Goal: Task Accomplishment & Management: Use online tool/utility

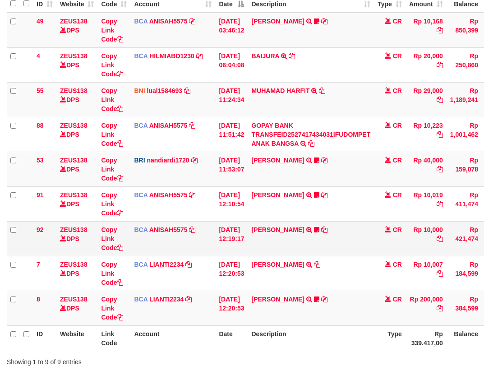
click at [362, 250] on td "TYAS PRATOMO TRSF E-BANKING CR 0110/FTSCY/WS95051 10000.002025100138738753 TRFD…" at bounding box center [311, 238] width 126 height 35
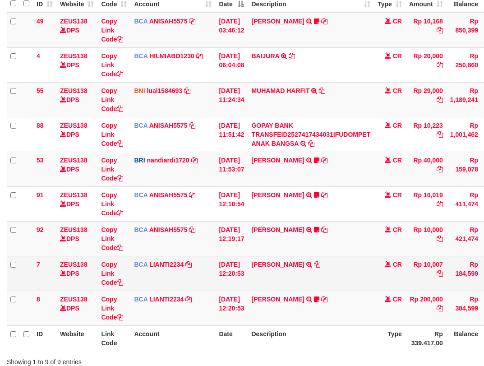
scroll to position [166, 0]
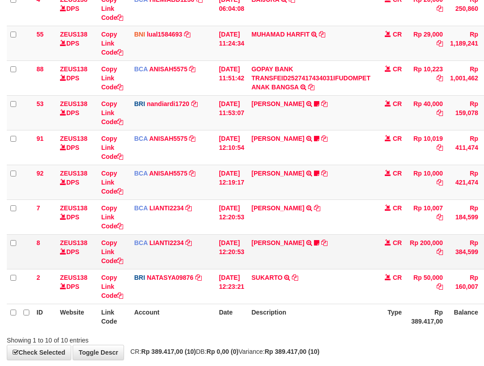
drag, startPoint x: 343, startPoint y: 251, endPoint x: 342, endPoint y: 257, distance: 6.3
click at [343, 256] on td "SISKA MUTIARA WAHY TRSF E-BANKING CR 10/01 687J1 SISKA MUTIARA WAHY Kecutkabut …" at bounding box center [311, 251] width 126 height 35
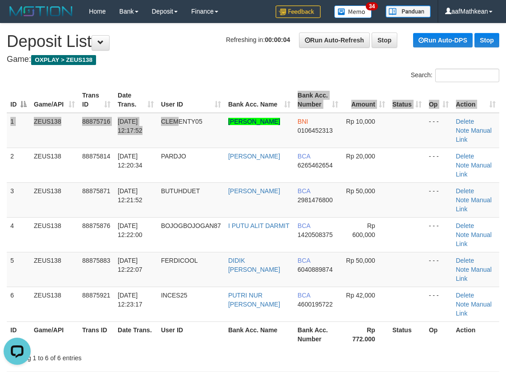
drag, startPoint x: 265, startPoint y: 97, endPoint x: 4, endPoint y: 136, distance: 263.9
click at [211, 107] on table "ID Game/API Trans ID Date Trans. User ID Bank Acc. Name Bank Acc. Number Amount…" at bounding box center [253, 217] width 492 height 260
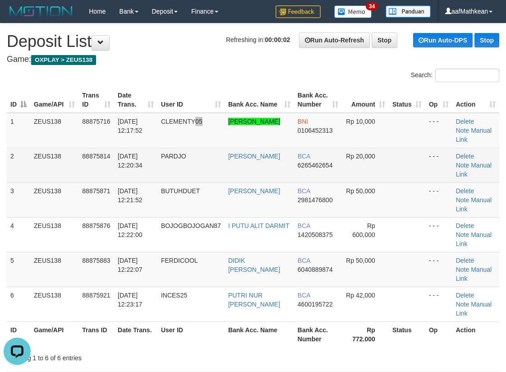
click at [165, 133] on td "CLEMENTY05" at bounding box center [190, 130] width 67 height 35
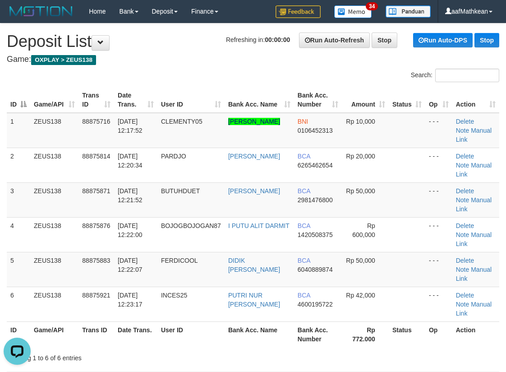
click at [157, 107] on tr "ID Game/API Trans ID Date Trans. User ID Bank Acc. Name Bank Acc. Number Amount…" at bounding box center [253, 100] width 492 height 26
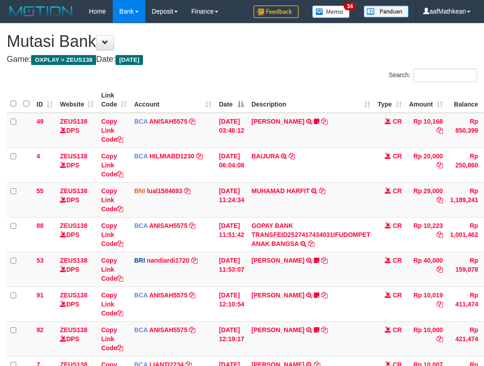
scroll to position [156, 0]
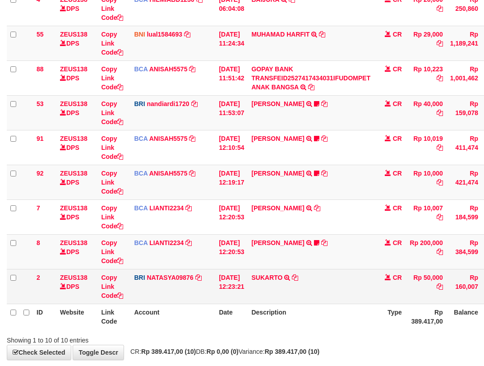
click at [321, 291] on td "SUKARTO TRANSFER NBMB SUKARTO TO SITI NURLITA SAPITRI" at bounding box center [311, 286] width 126 height 35
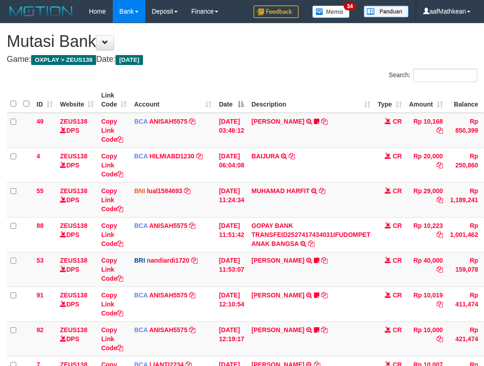
scroll to position [156, 0]
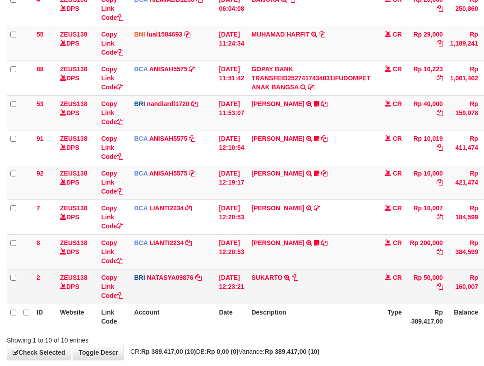
click at [312, 293] on td "SUKARTO TRANSFER NBMB SUKARTO TO SITI NURLITA SAPITRI" at bounding box center [311, 286] width 126 height 35
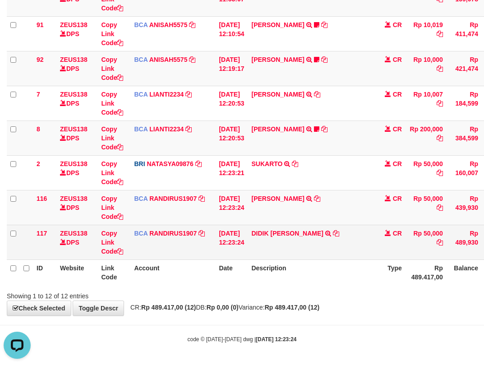
click at [340, 257] on td "DIDIK [PERSON_NAME] TRSF E-BANKING CR 0110/FTSCY/WS95031 50000.00DIDIK [PERSON_…" at bounding box center [311, 242] width 126 height 35
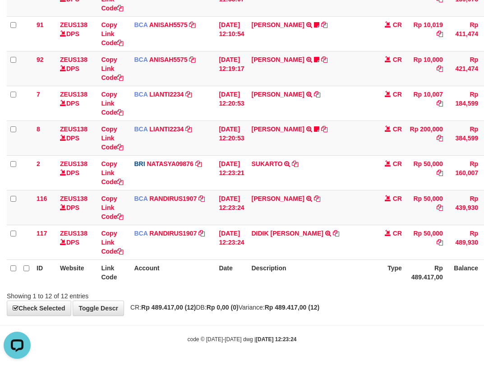
click at [341, 259] on td "DIDIK [PERSON_NAME] TRSF E-BANKING CR 0110/FTSCY/WS95031 50000.00DIDIK [PERSON_…" at bounding box center [311, 242] width 126 height 35
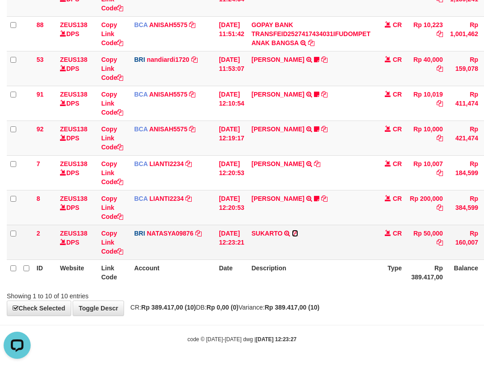
click at [298, 235] on icon at bounding box center [295, 233] width 6 height 6
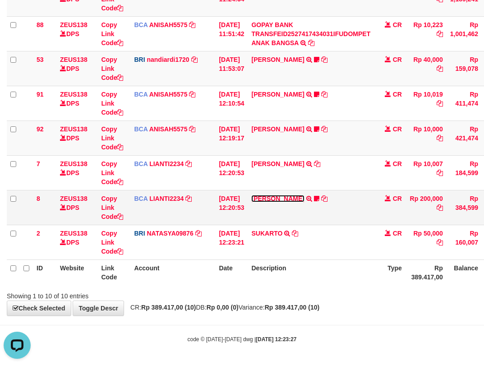
click at [304, 200] on link "[PERSON_NAME]" at bounding box center [277, 198] width 53 height 7
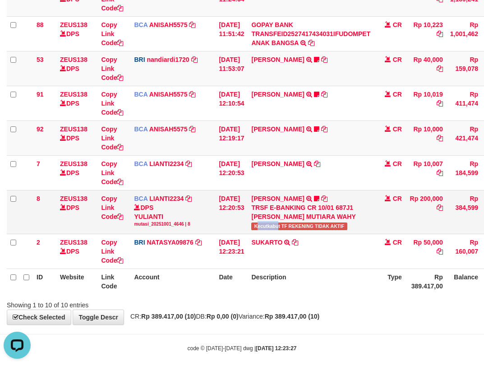
drag, startPoint x: 287, startPoint y: 229, endPoint x: 296, endPoint y: 226, distance: 10.0
click at [288, 228] on span "Kecutkabut TF REKENING TIDAK AKTIF" at bounding box center [299, 226] width 96 height 8
drag, startPoint x: 282, startPoint y: 130, endPoint x: 262, endPoint y: 163, distance: 38.7
click at [282, 130] on link "[PERSON_NAME]" at bounding box center [277, 128] width 53 height 7
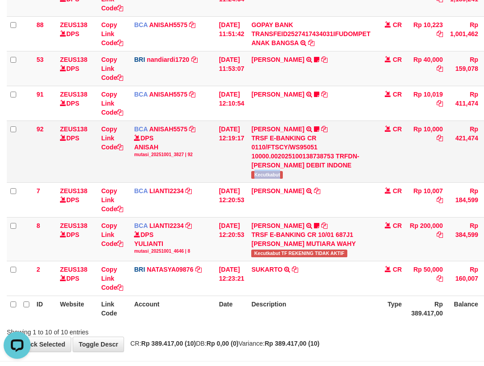
drag, startPoint x: 260, startPoint y: 175, endPoint x: 490, endPoint y: 132, distance: 234.4
click at [283, 177] on span "Kecutkabut" at bounding box center [267, 175] width 32 height 8
copy span "Kecutkabut"
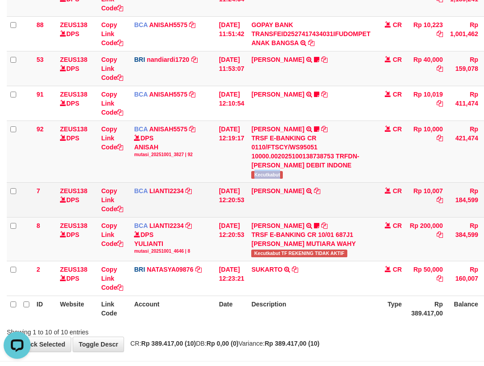
click at [270, 207] on td "SANTI RUSTINA TRSF E-BANKING CR 0110/FTSCY/WS95031 10007.00SANTI RUSTINA" at bounding box center [311, 199] width 126 height 35
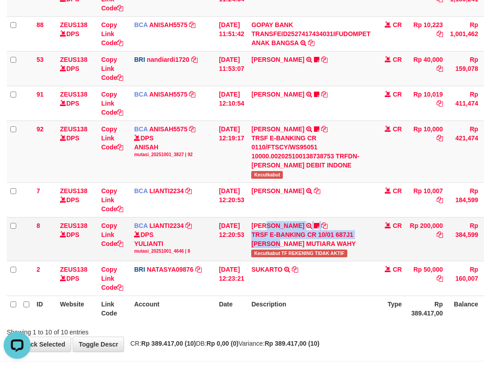
drag, startPoint x: 276, startPoint y: 226, endPoint x: 306, endPoint y: 255, distance: 41.5
click at [298, 252] on td "SISKA MUTIARA WAHY TRSF E-BANKING CR 10/01 687J1 SISKA MUTIARA WAHY Kecutkabut …" at bounding box center [311, 239] width 126 height 44
drag, startPoint x: 306, startPoint y: 255, endPoint x: 310, endPoint y: 259, distance: 5.4
click at [310, 260] on td "SISKA MUTIARA WAHY TRSF E-BANKING CR 10/01 687J1 SISKA MUTIARA WAHY Kecutkabut …" at bounding box center [311, 239] width 126 height 44
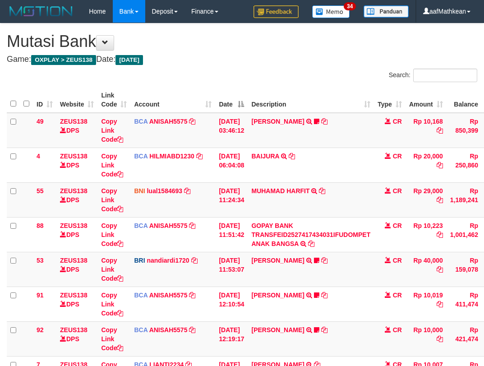
scroll to position [135, 0]
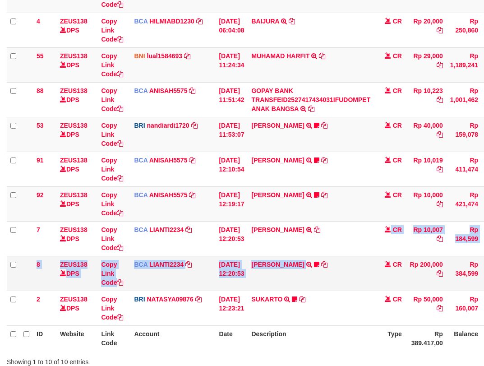
click at [337, 269] on tbody "49 ZEUS138 DPS Copy Link Code BCA ANISAH5575 DPS ANISAH mutasi_20251001_3827 | …" at bounding box center [276, 152] width 538 height 348
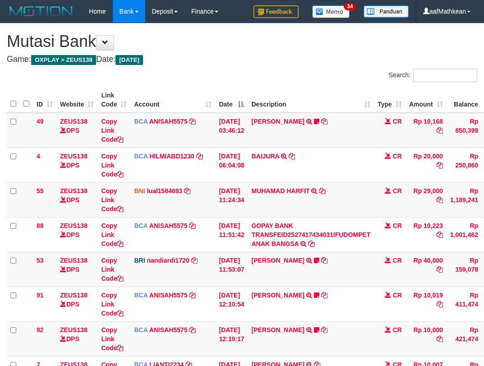
scroll to position [135, 0]
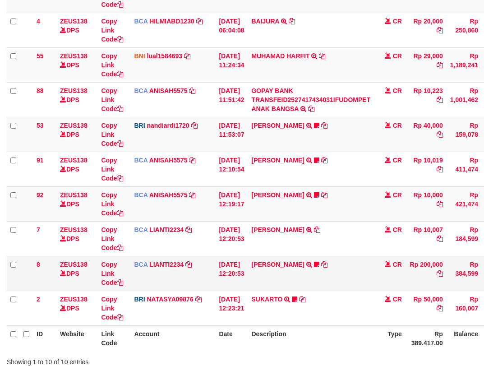
click at [307, 288] on td "SISKA MUTIARA WAHY TRSF E-BANKING CR 10/01 687J1 SISKA MUTIARA WAHY Kecutkabut …" at bounding box center [311, 273] width 126 height 35
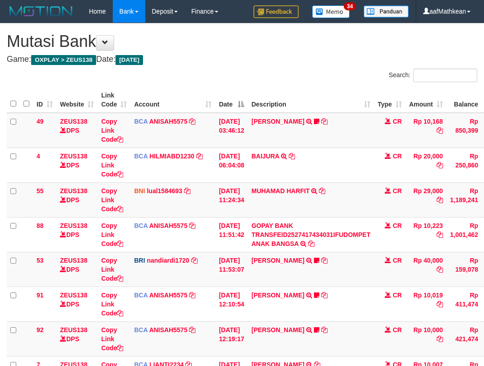
scroll to position [135, 0]
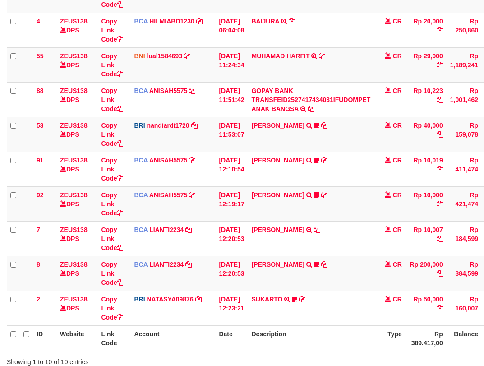
click at [347, 301] on td "SUKARTO TRANSFER NBMB SUKARTO TO SITI [PERSON_NAME] artomandiri" at bounding box center [311, 307] width 126 height 35
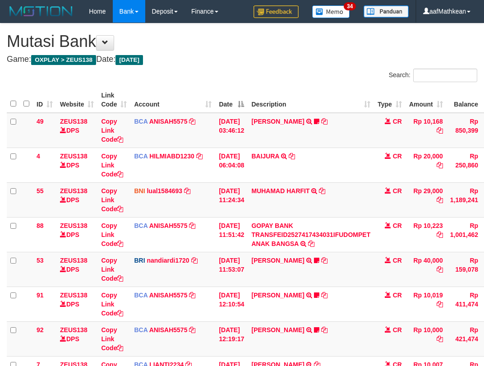
scroll to position [135, 0]
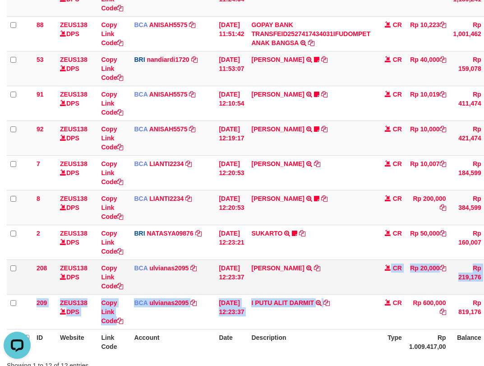
drag, startPoint x: 336, startPoint y: 292, endPoint x: 331, endPoint y: 293, distance: 5.0
click at [334, 294] on tbody "49 ZEUS138 DPS Copy Link Code BCA ANISAH5575 DPS ANISAH mutasi_20251001_3827 | …" at bounding box center [277, 120] width 541 height 417
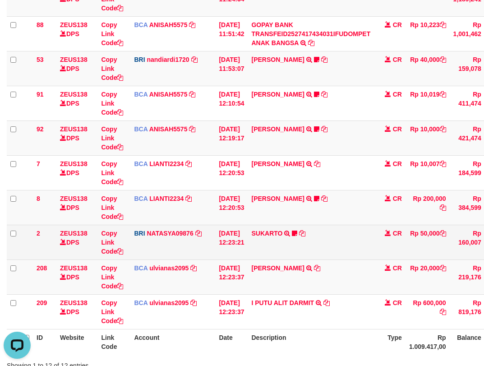
drag, startPoint x: 267, startPoint y: 248, endPoint x: 266, endPoint y: 258, distance: 11.0
click at [265, 250] on td "SUKARTO TRANSFER NBMB SUKARTO TO SITI NURLITA SAPITRI artomandiri" at bounding box center [311, 242] width 126 height 35
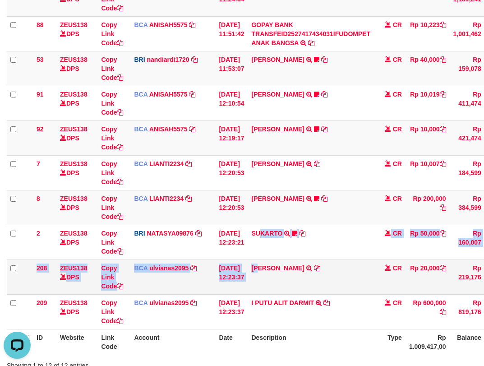
drag, startPoint x: 266, startPoint y: 258, endPoint x: 337, endPoint y: 271, distance: 72.7
click at [271, 270] on tbody "49 ZEUS138 DPS Copy Link Code BCA ANISAH5575 DPS ANISAH mutasi_20251001_3827 | …" at bounding box center [277, 120] width 541 height 417
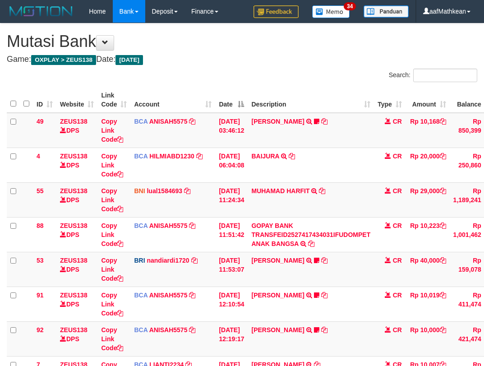
scroll to position [200, 0]
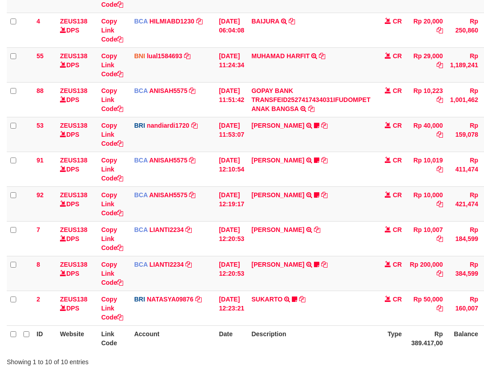
scroll to position [201, 0]
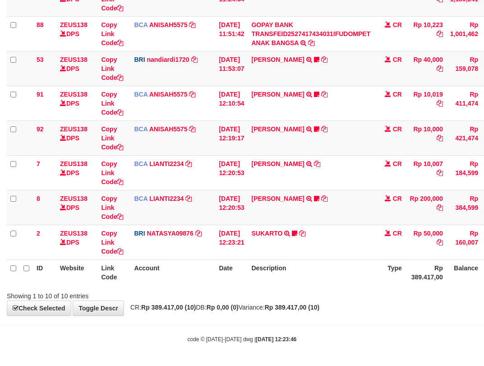
click at [338, 272] on th "Description" at bounding box center [311, 272] width 126 height 26
click at [337, 274] on th "Description" at bounding box center [311, 272] width 126 height 26
click at [312, 302] on div "**********" at bounding box center [242, 69] width 484 height 492
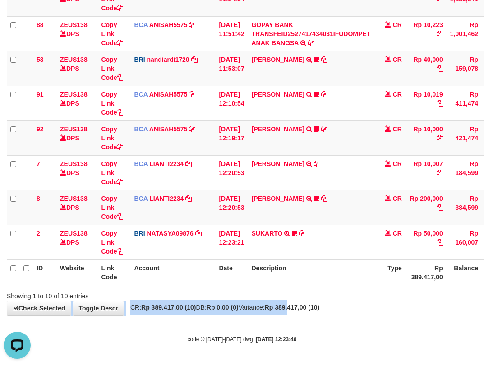
drag, startPoint x: 316, startPoint y: 308, endPoint x: 322, endPoint y: 310, distance: 6.9
click at [319, 309] on strong "Rp 389.417,00 (10)" at bounding box center [292, 306] width 55 height 7
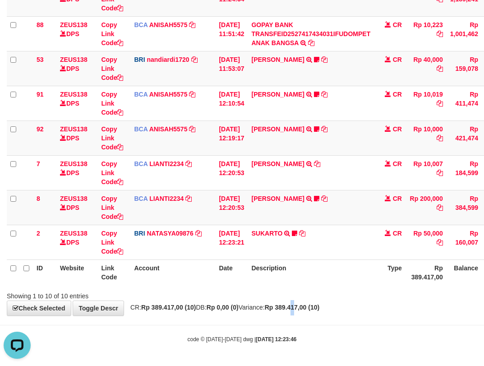
click at [319, 310] on strong "Rp 389.417,00 (10)" at bounding box center [292, 306] width 55 height 7
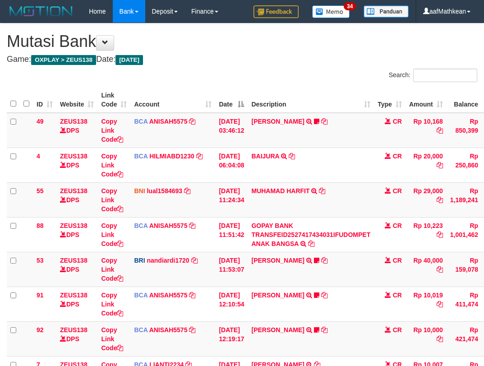
scroll to position [135, 0]
click at [336, 291] on tbody "49 ZEUS138 DPS Copy Link Code BCA ANISAH5575 DPS ANISAH mutasi_20251001_3827 | …" at bounding box center [276, 287] width 538 height 348
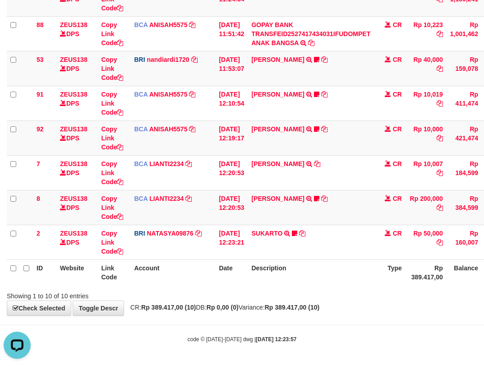
click at [297, 299] on div "Showing 1 to 10 of 10 entries" at bounding box center [242, 294] width 484 height 13
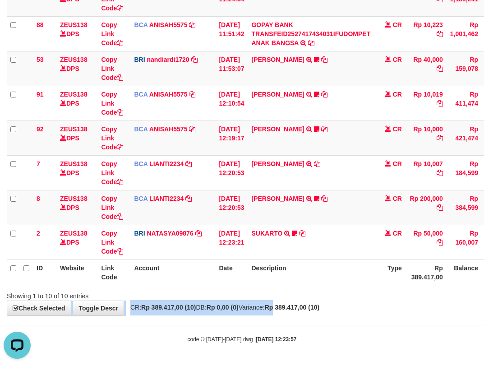
click at [297, 301] on div "**********" at bounding box center [242, 69] width 484 height 492
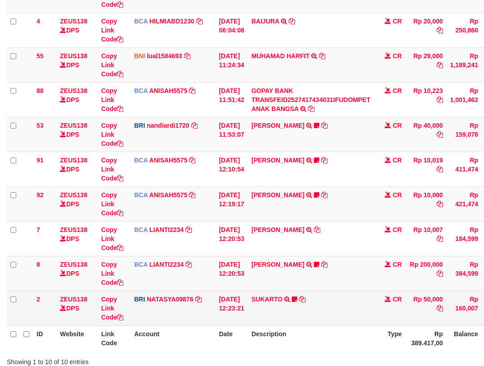
click at [284, 295] on link at bounding box center [287, 298] width 6 height 7
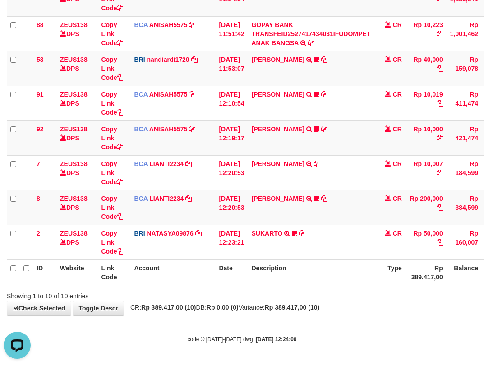
click at [340, 290] on div "Search: ID Website Link Code Account Date Description Type Amount Balance Statu…" at bounding box center [242, 84] width 470 height 432
click at [336, 313] on div "**********" at bounding box center [242, 69] width 484 height 492
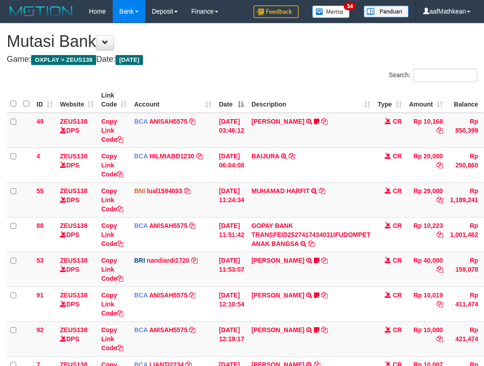
scroll to position [135, 0]
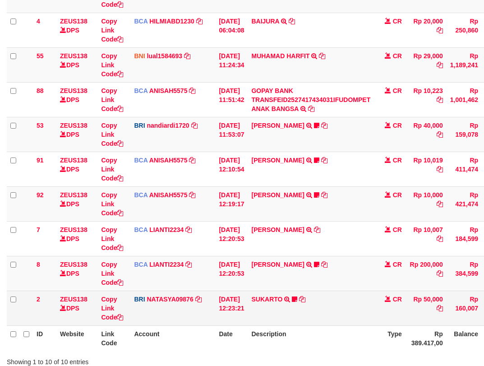
click at [346, 308] on td "SUKARTO TRANSFER NBMB SUKARTO TO SITI [PERSON_NAME] artomandiri" at bounding box center [311, 307] width 126 height 35
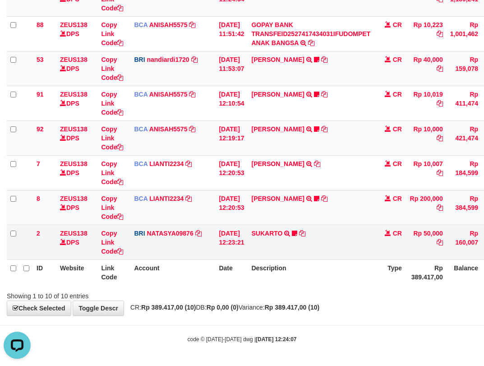
drag, startPoint x: 313, startPoint y: 246, endPoint x: 302, endPoint y: 258, distance: 16.3
click at [311, 249] on td "SUKARTO TRANSFER NBMB SUKARTO TO SITI [PERSON_NAME] artomandiri" at bounding box center [311, 242] width 126 height 35
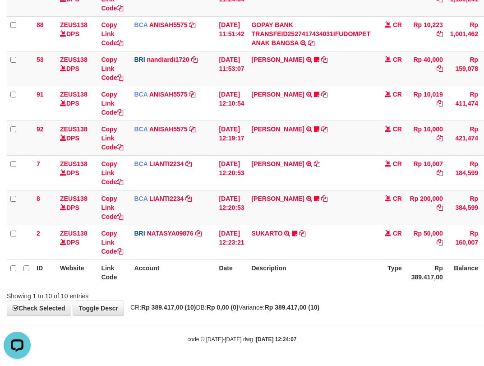
click at [302, 273] on th "Description" at bounding box center [311, 272] width 126 height 26
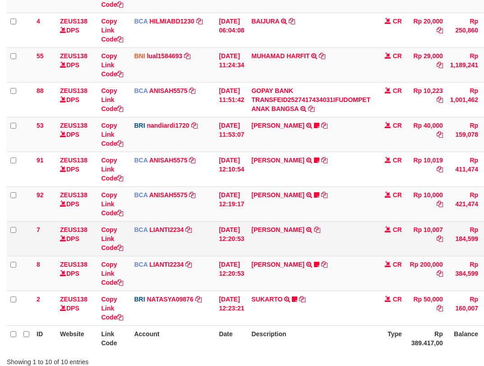
click at [346, 223] on td "SANTI RUSTINA TRSF E-BANKING CR 0110/FTSCY/WS95031 10007.00SANTI RUSTINA" at bounding box center [311, 238] width 126 height 35
click at [340, 226] on td "SANTI RUSTINA TRSF E-BANKING CR 0110/FTSCY/WS95031 10007.00SANTI RUSTINA" at bounding box center [311, 238] width 126 height 35
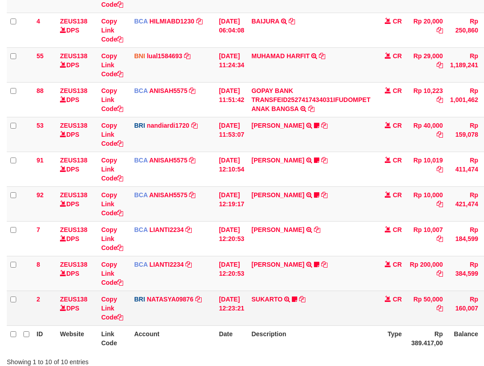
scroll to position [201, 0]
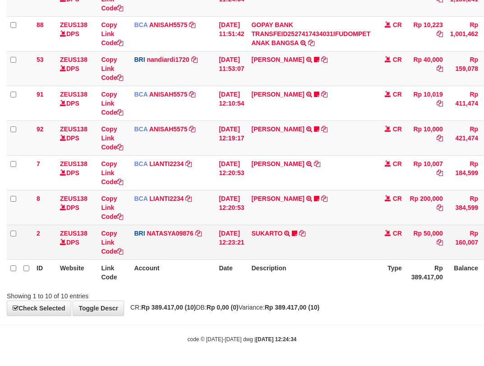
drag, startPoint x: 335, startPoint y: 227, endPoint x: 339, endPoint y: 226, distance: 4.6
click at [336, 228] on td "SUKARTO TRANSFER NBMB SUKARTO TO SITI NURLITA SAPITRI artomandiri" at bounding box center [311, 242] width 126 height 35
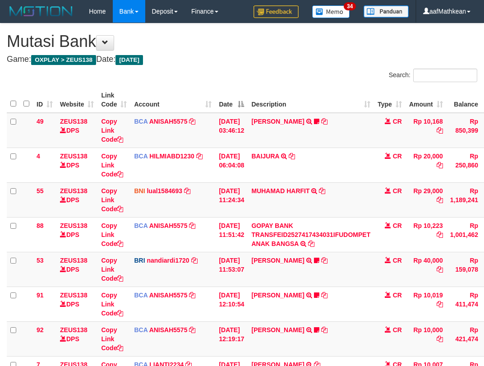
scroll to position [135, 0]
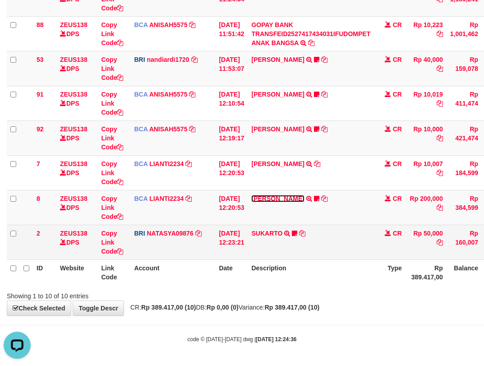
click at [251, 195] on link "[PERSON_NAME]" at bounding box center [277, 198] width 53 height 7
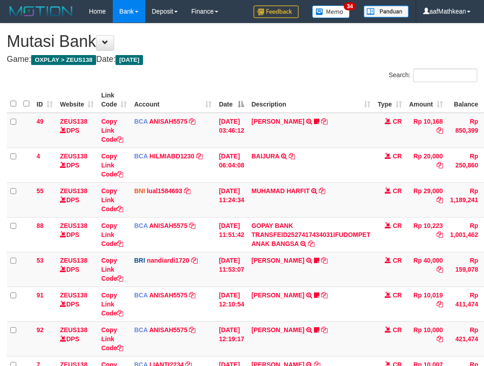
scroll to position [135, 0]
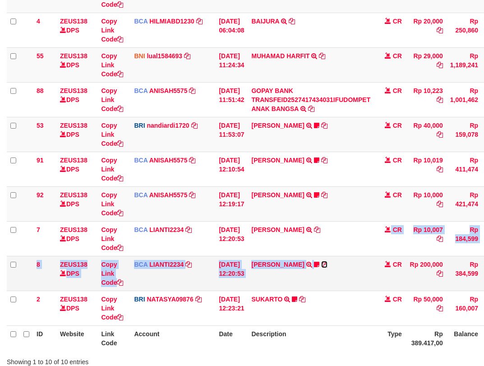
click at [321, 261] on link at bounding box center [324, 264] width 6 height 7
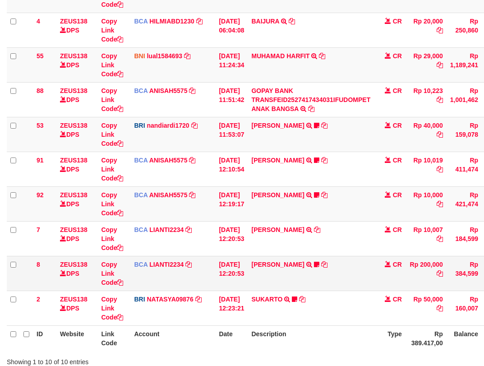
drag, startPoint x: 343, startPoint y: 270, endPoint x: 345, endPoint y: 277, distance: 7.7
click at [348, 278] on td "SISKA MUTIARA WAHY TRSF E-BANKING CR 10/01 687J1 SISKA MUTIARA WAHY Kecutkabut …" at bounding box center [311, 273] width 126 height 35
click at [334, 285] on td "SISKA MUTIARA WAHY TRSF E-BANKING CR 10/01 687J1 SISKA MUTIARA WAHY Kecutkabut …" at bounding box center [311, 273] width 126 height 35
click at [330, 283] on td "SISKA MUTIARA WAHY TRSF E-BANKING CR 10/01 687J1 SISKA MUTIARA WAHY Kecutkabut …" at bounding box center [311, 273] width 126 height 35
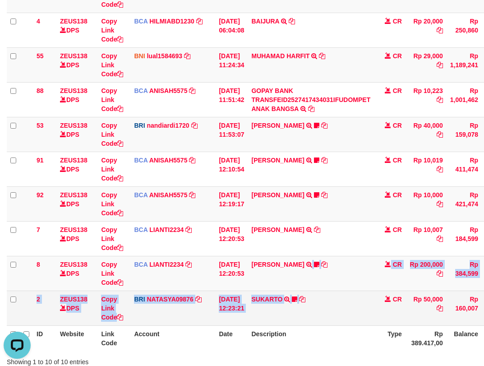
drag, startPoint x: 329, startPoint y: 282, endPoint x: 325, endPoint y: 312, distance: 30.5
click at [326, 312] on tbody "49 ZEUS138 DPS Copy Link Code BCA ANISAH5575 DPS ANISAH mutasi_20251001_3827 | …" at bounding box center [276, 152] width 538 height 348
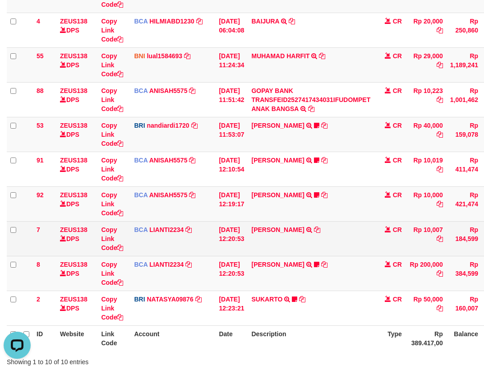
click at [322, 231] on td "[PERSON_NAME] TRSF E-BANKING CR 0110/FTSCY/WS95031 10007.00[PERSON_NAME]" at bounding box center [311, 238] width 126 height 35
drag, startPoint x: 330, startPoint y: 218, endPoint x: 314, endPoint y: 232, distance: 20.8
click at [318, 224] on tbody "49 ZEUS138 DPS Copy Link Code BCA ANISAH5575 DPS [PERSON_NAME] mutasi_20251001_…" at bounding box center [276, 152] width 538 height 348
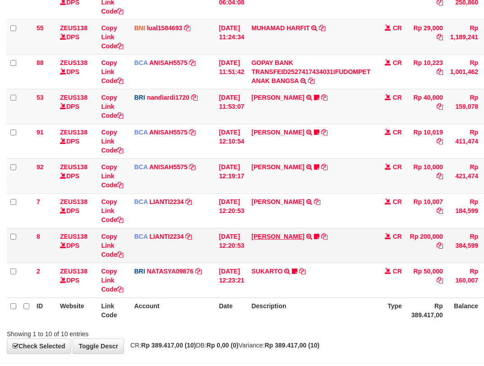
scroll to position [201, 0]
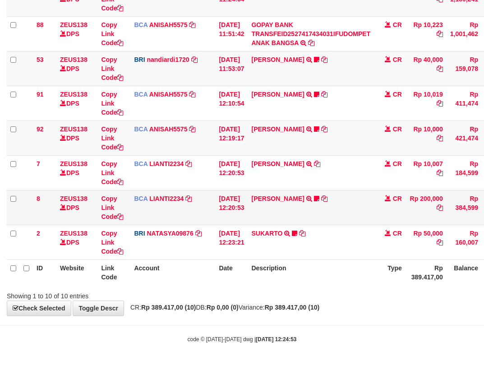
click at [325, 213] on td "SISKA MUTIARA WAHY TRSF E-BANKING CR 10/01 687J1 SISKA MUTIARA WAHY Kecutkabut …" at bounding box center [311, 207] width 126 height 35
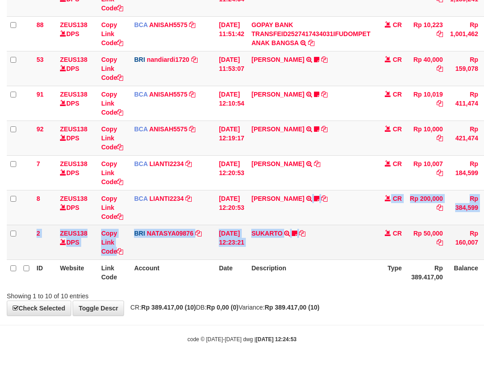
drag, startPoint x: 334, startPoint y: 228, endPoint x: 338, endPoint y: 234, distance: 7.1
click at [335, 233] on tbody "49 ZEUS138 DPS Copy Link Code BCA ANISAH5575 DPS ANISAH mutasi_20251001_3827 | …" at bounding box center [276, 86] width 538 height 348
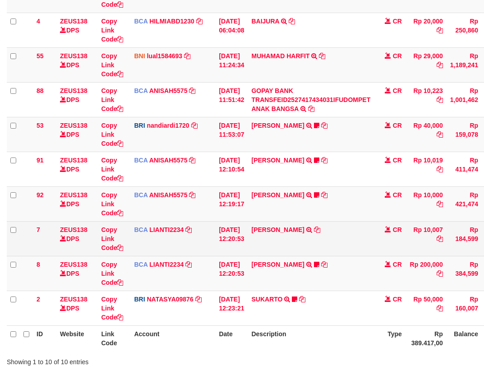
drag, startPoint x: 0, startPoint y: 0, endPoint x: 360, endPoint y: 233, distance: 428.8
click at [360, 233] on td "[PERSON_NAME] TRSF E-BANKING CR 0110/FTSCY/WS95031 10007.00[PERSON_NAME]" at bounding box center [311, 238] width 126 height 35
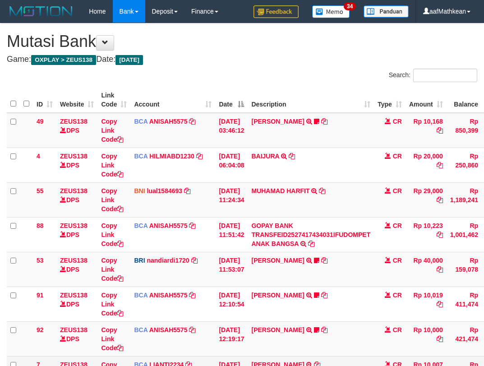
scroll to position [135, 0]
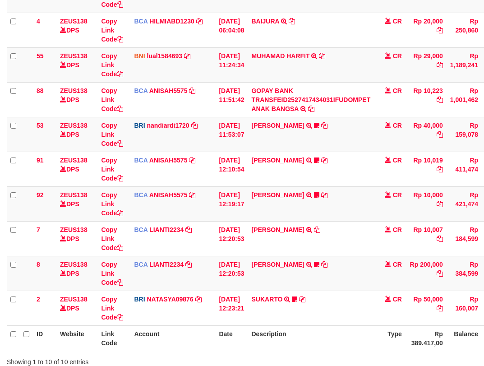
scroll to position [201, 0]
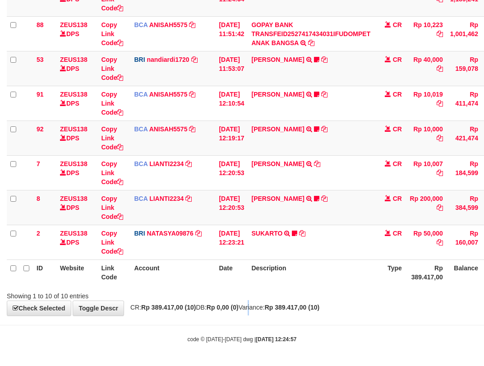
click at [257, 312] on div "**********" at bounding box center [242, 69] width 484 height 492
click at [272, 317] on body "Toggle navigation Home Bank Account List Load By Website Group [OXPLAY] ZEUS138…" at bounding box center [242, 82] width 484 height 566
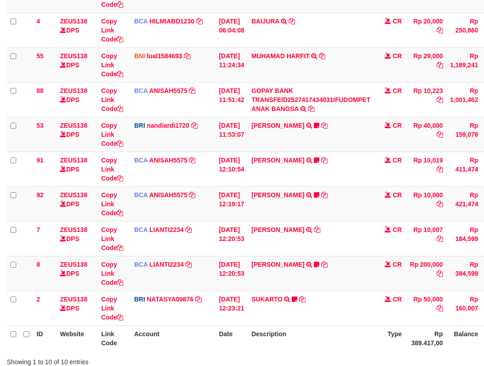
scroll to position [201, 0]
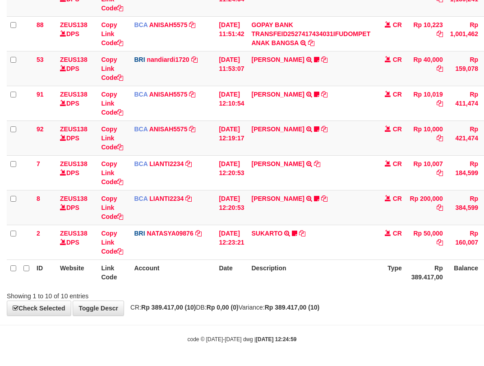
click at [371, 311] on div "**********" at bounding box center [242, 69] width 484 height 492
drag, startPoint x: 370, startPoint y: 309, endPoint x: 489, endPoint y: 266, distance: 125.9
click at [474, 271] on div "**********" at bounding box center [242, 69] width 484 height 492
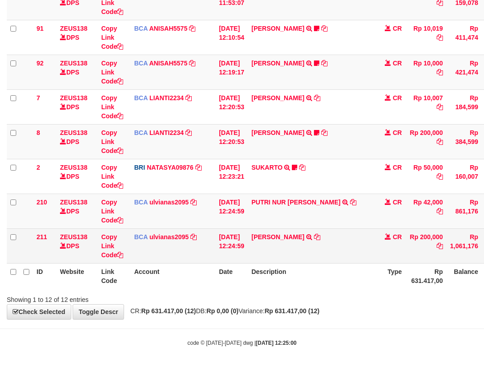
scroll to position [270, 0]
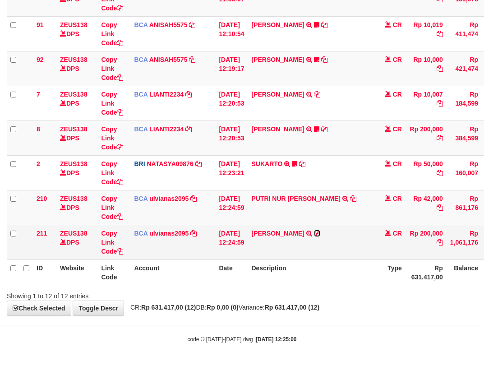
click at [318, 235] on icon at bounding box center [317, 233] width 6 height 6
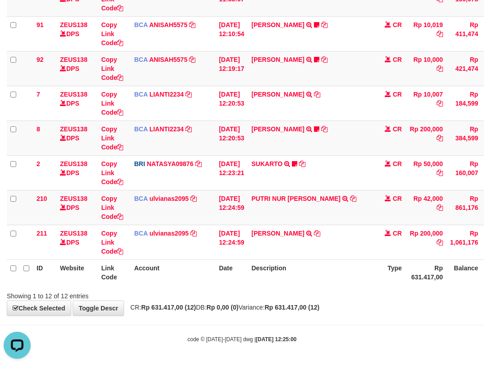
scroll to position [0, 0]
click at [350, 197] on icon at bounding box center [353, 198] width 6 height 6
click at [207, 310] on div "**********" at bounding box center [242, 34] width 484 height 562
click at [256, 344] on body "Toggle navigation Home Bank Account List Load By Website Group [OXPLAY] ZEUS138…" at bounding box center [242, 48] width 484 height 636
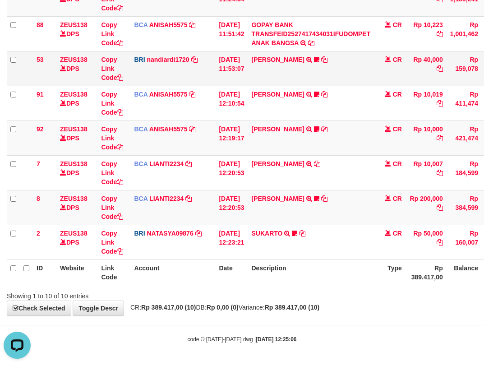
scroll to position [201, 0]
click at [296, 295] on div "Showing 1 to 10 of 10 entries" at bounding box center [242, 294] width 484 height 13
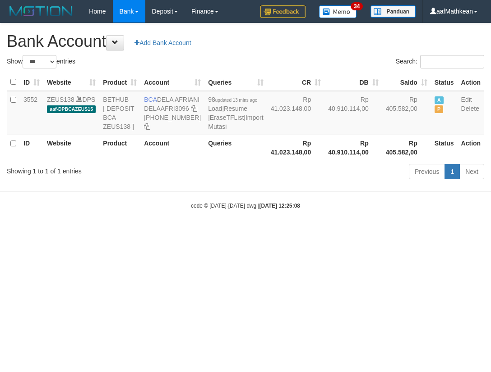
select select "***"
click at [193, 233] on body "Toggle navigation Home Bank Account List Load By Website Group [OXPLAY] ZEUS138…" at bounding box center [245, 116] width 491 height 233
drag, startPoint x: 200, startPoint y: 247, endPoint x: 483, endPoint y: 203, distance: 286.5
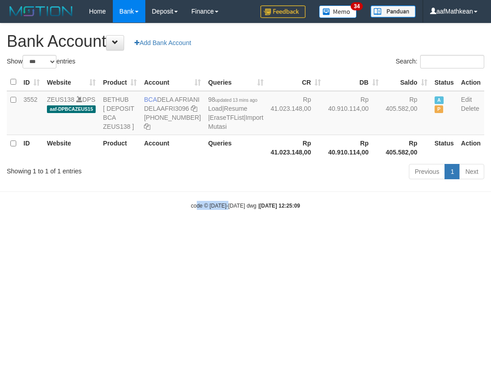
click at [252, 233] on body "Toggle navigation Home Bank Account List Load By Website Group [OXPLAY] ZEUS138…" at bounding box center [245, 116] width 491 height 233
select select "***"
click at [191, 112] on icon at bounding box center [194, 109] width 6 height 6
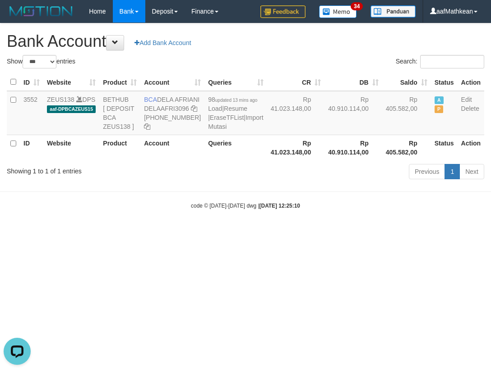
click at [269, 233] on html "Toggle navigation Home Bank Account List Load By Website Group [OXPLAY] ZEUS138…" at bounding box center [245, 116] width 491 height 233
drag, startPoint x: 280, startPoint y: 271, endPoint x: 486, endPoint y: 248, distance: 206.9
click at [286, 233] on html "Toggle navigation Home Bank Account List Load By Website Group [OXPLAY] ZEUS138…" at bounding box center [245, 116] width 491 height 233
select select "***"
drag, startPoint x: 287, startPoint y: 225, endPoint x: 294, endPoint y: 235, distance: 11.9
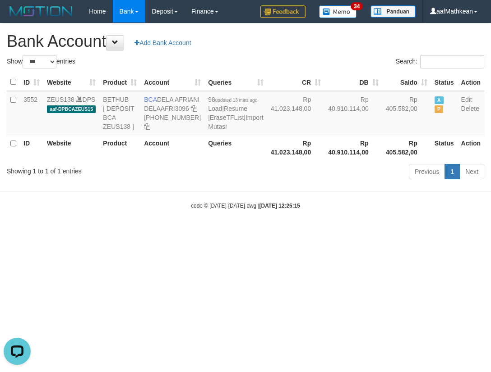
click at [286, 227] on body "Toggle navigation Home Bank Account List Load By Website Group [OXPLAY] ZEUS138…" at bounding box center [245, 116] width 491 height 233
click at [294, 209] on strong "2025/10/01 12:25:15" at bounding box center [279, 206] width 41 height 6
select select "***"
click at [221, 183] on div "Previous 1 Next" at bounding box center [347, 172] width 273 height 19
drag, startPoint x: 209, startPoint y: 150, endPoint x: 210, endPoint y: 155, distance: 5.5
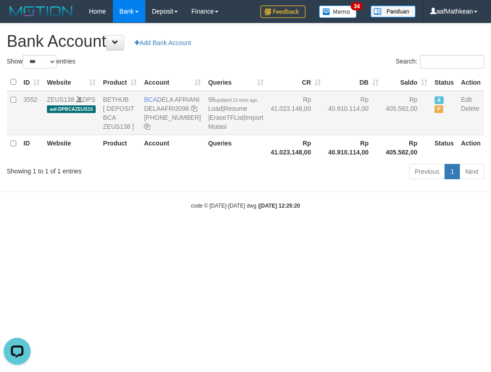
click at [209, 135] on td "98 updated 13 mins ago Load | Resume | EraseTFList | Import Mutasi" at bounding box center [235, 113] width 62 height 44
click at [205, 135] on td "98 updated 13 mins ago Load | Resume | EraseTFList | Import Mutasi" at bounding box center [235, 113] width 62 height 44
click at [208, 130] on link "Import Mutasi" at bounding box center [235, 122] width 55 height 16
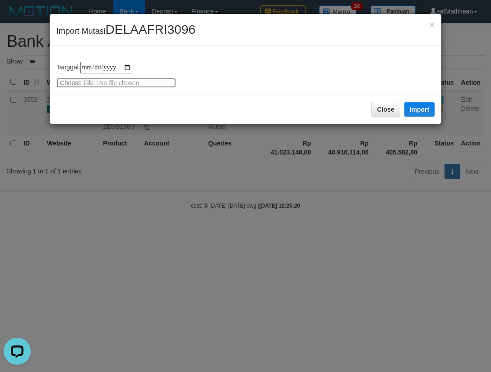
click at [85, 81] on input "file" at bounding box center [115, 83] width 119 height 10
type input "**********"
click at [423, 110] on button "Import" at bounding box center [419, 109] width 31 height 14
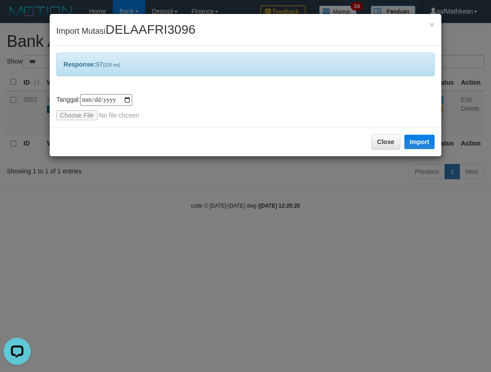
drag, startPoint x: 289, startPoint y: 202, endPoint x: 194, endPoint y: 98, distance: 140.8
click at [267, 170] on div "**********" at bounding box center [245, 186] width 491 height 372
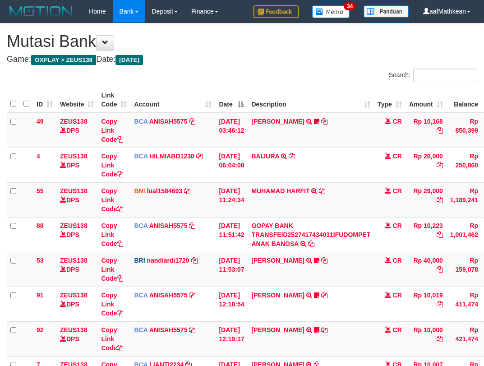
scroll to position [194, 0]
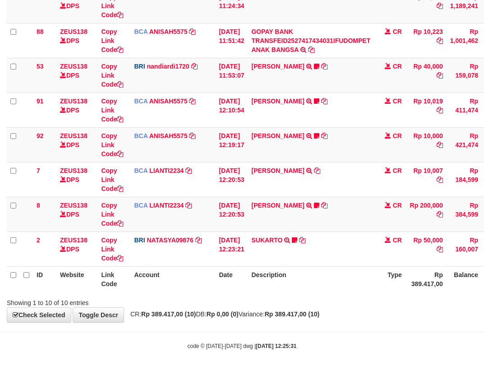
drag, startPoint x: 0, startPoint y: 0, endPoint x: 321, endPoint y: 286, distance: 430.2
click at [324, 289] on th "Description" at bounding box center [311, 279] width 126 height 26
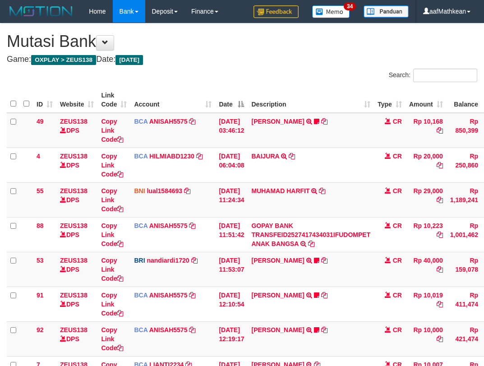
scroll to position [194, 0]
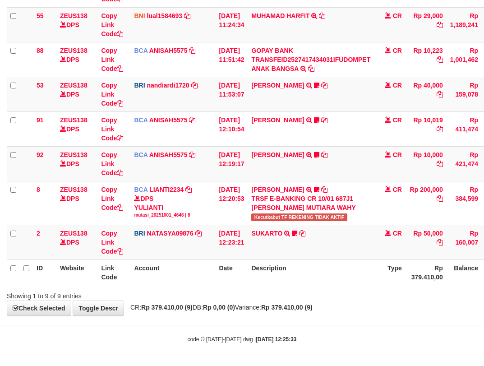
click at [251, 186] on link "[PERSON_NAME]" at bounding box center [277, 189] width 53 height 7
drag, startPoint x: 323, startPoint y: 279, endPoint x: 321, endPoint y: 301, distance: 22.3
click at [323, 289] on div "Search: ID Website Link Code Account Date Description Type Amount Balance Statu…" at bounding box center [242, 97] width 470 height 407
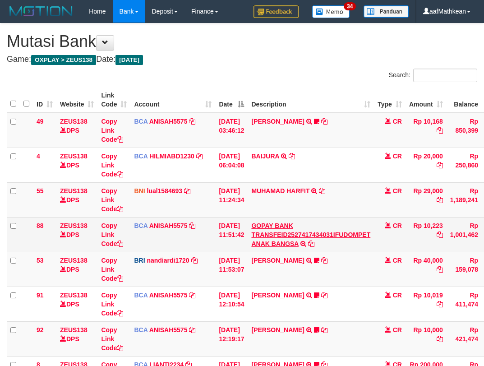
scroll to position [100, 0]
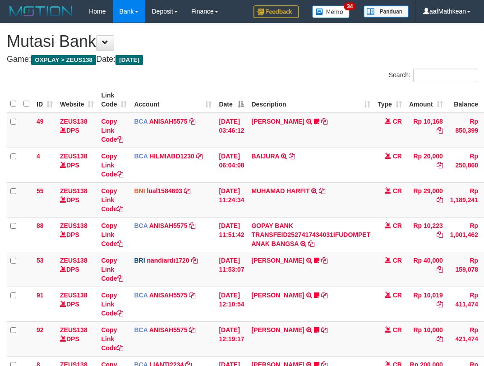
scroll to position [166, 0]
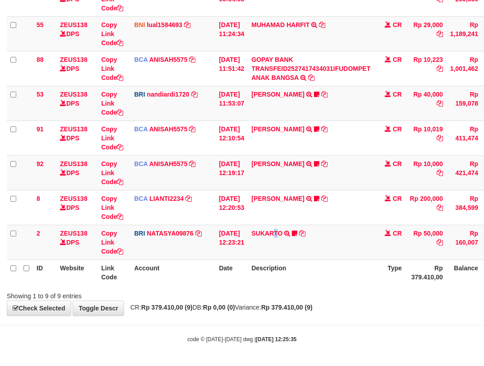
drag, startPoint x: 279, startPoint y: 249, endPoint x: 500, endPoint y: 254, distance: 220.5
click at [483, 254] on html "Toggle navigation Home Bank Account List Load By Website Group [OXPLAY] ZEUS138…" at bounding box center [242, 100] width 484 height 532
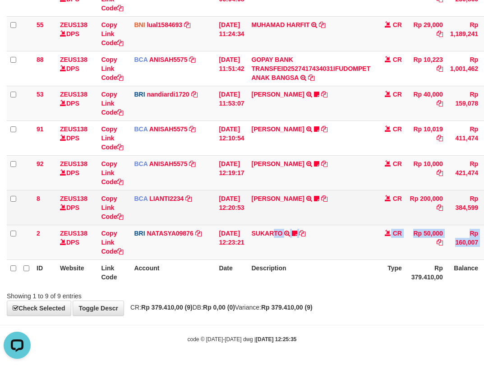
click at [357, 223] on td "SISKA MUTIARA WAHY TRSF E-BANKING CR 10/01 687J1 SISKA MUTIARA WAHY Kecutkabut …" at bounding box center [311, 207] width 126 height 35
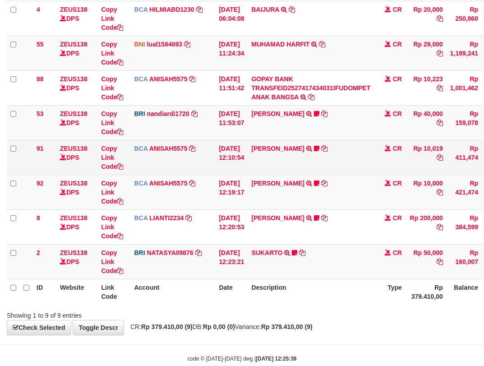
scroll to position [166, 0]
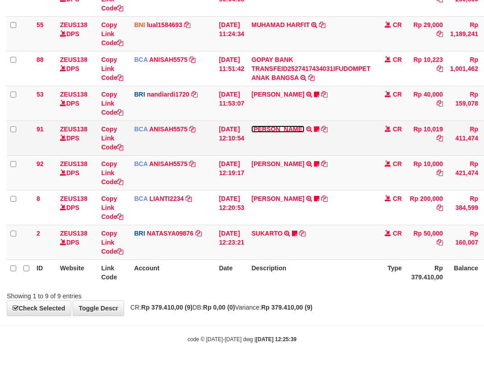
click at [268, 127] on link "[PERSON_NAME]" at bounding box center [277, 128] width 53 height 7
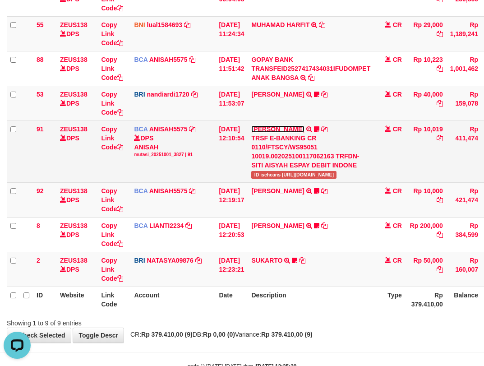
scroll to position [0, 0]
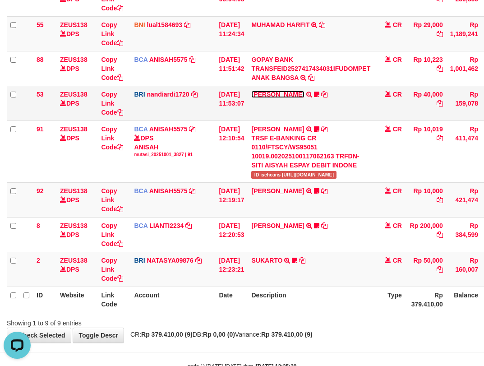
click at [286, 95] on link "[PERSON_NAME]" at bounding box center [277, 94] width 53 height 7
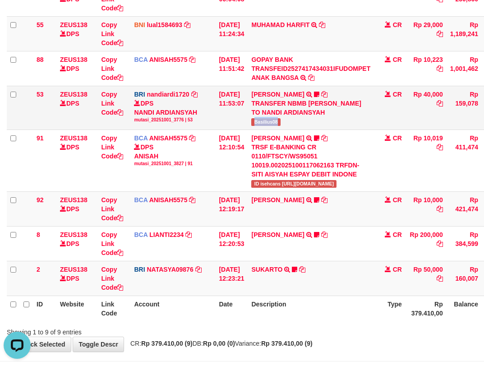
drag, startPoint x: 261, startPoint y: 119, endPoint x: 293, endPoint y: 119, distance: 32.5
click at [290, 120] on td "BASILIUS CHARL TRANSFER NBMB BASILIUS CHARL TO NANDI ARDIANSYAH Basilius08" at bounding box center [311, 108] width 126 height 44
copy span "Basilius08"
click at [197, 261] on tbody "49 ZEUS138 DPS Copy Link Code BCA ANISAH5575 DPS ANISAH mutasi_20251001_3827 | …" at bounding box center [276, 121] width 538 height 349
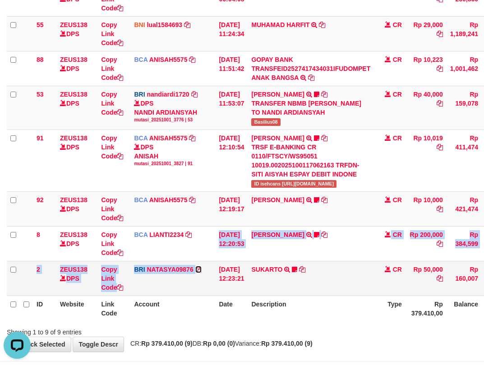
click at [195, 266] on link at bounding box center [198, 269] width 6 height 7
copy tbody "DPS YULIANTI mutasi_20251001_4646 | 8 mutasi_20251001_4646 | 8 01/10/2025 12:20…"
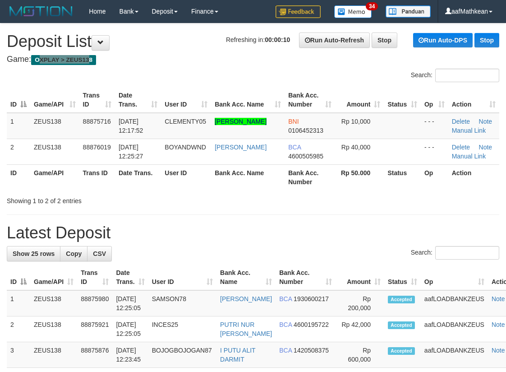
drag, startPoint x: 91, startPoint y: 58, endPoint x: 60, endPoint y: 96, distance: 48.7
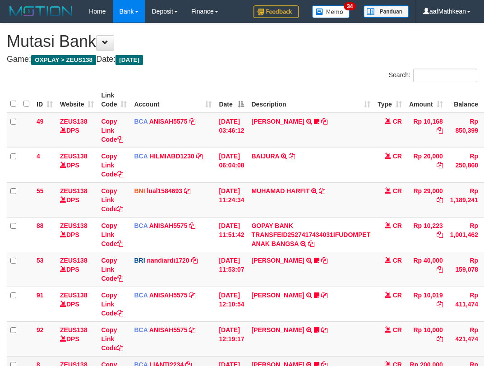
scroll to position [100, 0]
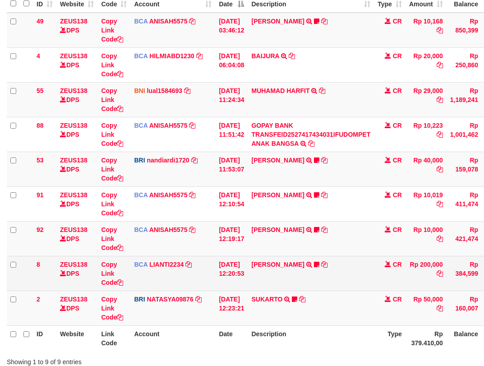
click at [267, 277] on td "SISKA MUTIARA WAHY TRSF E-BANKING CR 10/01 687J1 SISKA MUTIARA WAHY Kecutkabut …" at bounding box center [311, 273] width 126 height 35
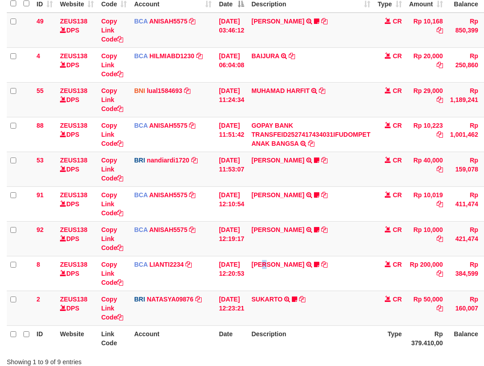
drag, startPoint x: 274, startPoint y: 284, endPoint x: 278, endPoint y: 288, distance: 5.8
click at [277, 288] on div "Search: ID Website Link Code Account Date Description Type Amount Balance Statu…" at bounding box center [242, 167] width 470 height 398
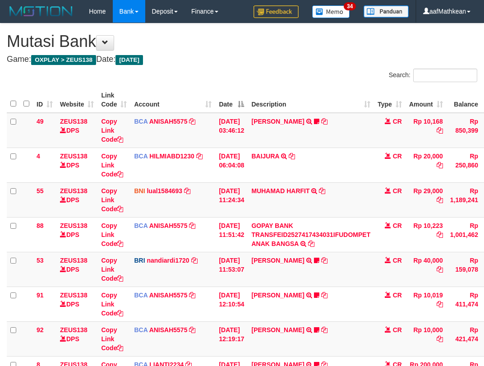
scroll to position [100, 0]
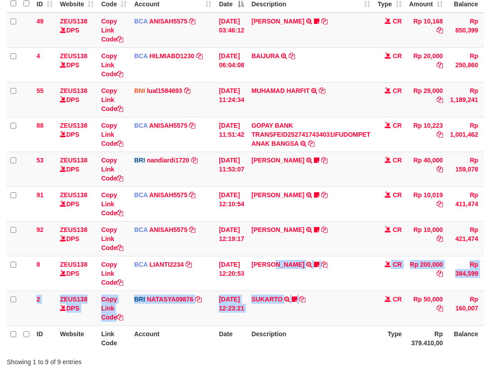
drag, startPoint x: 317, startPoint y: 299, endPoint x: 487, endPoint y: 336, distance: 174.8
click at [397, 319] on tbody "49 ZEUS138 DPS Copy Link Code BCA ANISAH5575 DPS [PERSON_NAME] mutasi_20251001_…" at bounding box center [276, 169] width 538 height 313
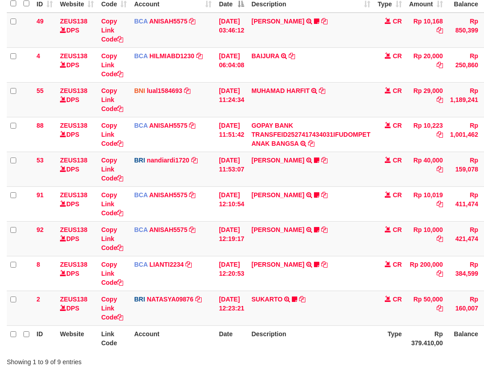
scroll to position [166, 0]
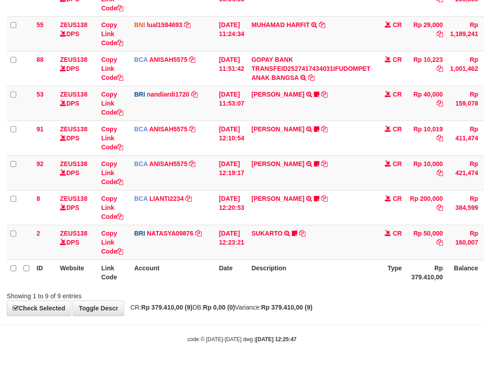
click at [326, 301] on div "**********" at bounding box center [242, 87] width 484 height 458
click at [329, 300] on div "**********" at bounding box center [242, 87] width 484 height 458
click at [319, 296] on div "Showing 1 to 9 of 9 entries" at bounding box center [242, 294] width 484 height 13
drag, startPoint x: 323, startPoint y: 294, endPoint x: 332, endPoint y: 294, distance: 8.6
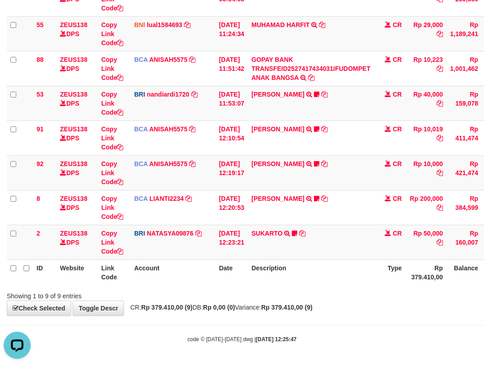
click at [325, 293] on div "Showing 1 to 9 of 9 entries" at bounding box center [242, 294] width 484 height 13
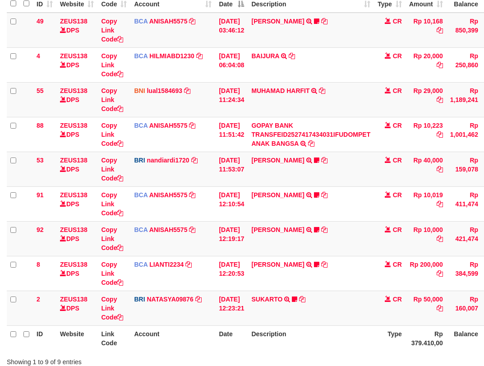
scroll to position [166, 0]
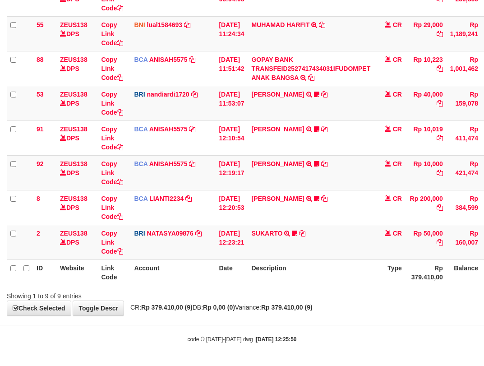
click at [305, 281] on th "Description" at bounding box center [311, 272] width 126 height 26
click at [303, 277] on th "Description" at bounding box center [311, 272] width 126 height 26
click at [309, 277] on th "Description" at bounding box center [311, 272] width 126 height 26
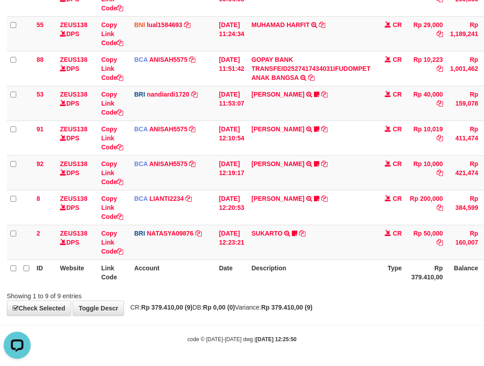
click at [311, 276] on th "Description" at bounding box center [311, 272] width 126 height 26
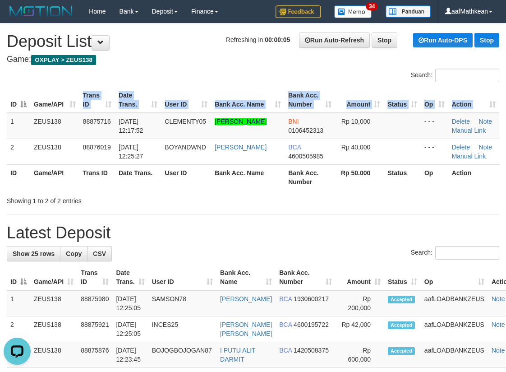
click at [78, 99] on table "ID Game/API Trans ID Date Trans. User ID Bank Acc. Name Bank Acc. Number Amount…" at bounding box center [253, 138] width 492 height 103
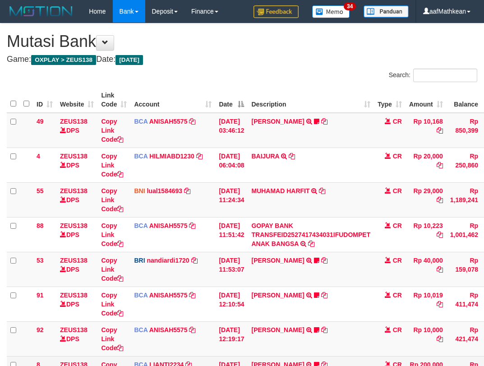
click at [366, 297] on tbody "49 ZEUS138 DPS Copy Link Code BCA ANISAH5575 DPS [PERSON_NAME] mutasi_20251001_…" at bounding box center [276, 269] width 538 height 313
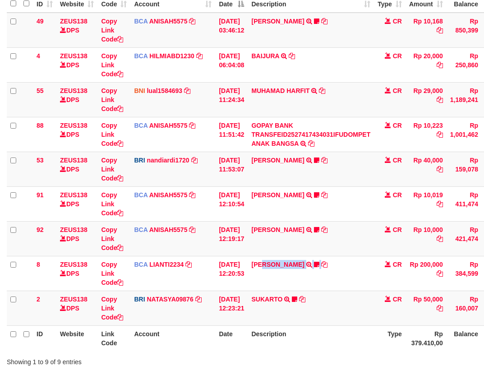
drag, startPoint x: 284, startPoint y: 285, endPoint x: 486, endPoint y: 298, distance: 201.9
click at [412, 294] on tbody "49 ZEUS138 DPS Copy Link Code BCA ANISAH5575 DPS [PERSON_NAME] mutasi_20251001_…" at bounding box center [276, 169] width 538 height 313
click at [248, 304] on td "[DATE] 12:23:21" at bounding box center [231, 307] width 32 height 35
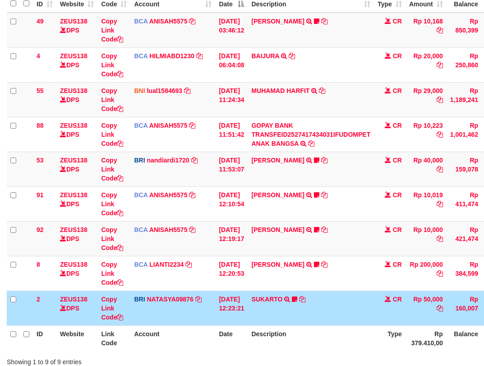
drag, startPoint x: 261, startPoint y: 275, endPoint x: 275, endPoint y: 275, distance: 14.0
click at [261, 278] on td "SISKA MUTIARA WAHY TRSF E-BANKING CR 10/01 687J1 SISKA MUTIARA WAHY Kecutkabut …" at bounding box center [311, 273] width 126 height 35
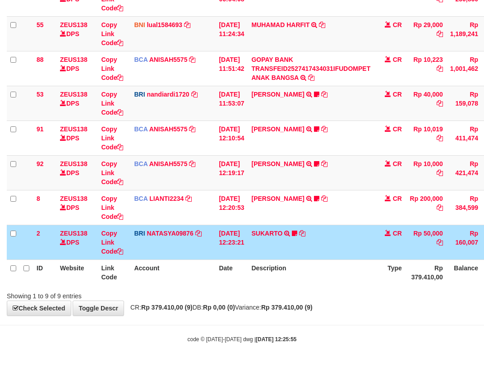
click at [293, 270] on th "Description" at bounding box center [311, 272] width 126 height 26
drag, startPoint x: 317, startPoint y: 262, endPoint x: 304, endPoint y: 247, distance: 20.1
click at [321, 259] on th "Description" at bounding box center [311, 272] width 126 height 26
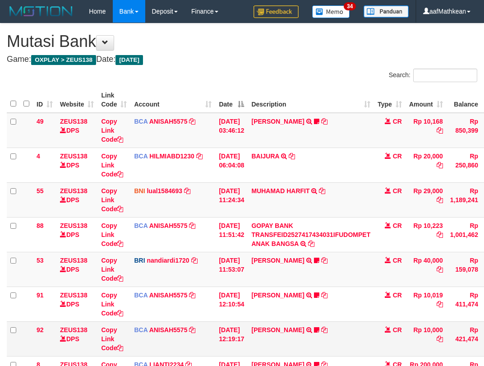
scroll to position [100, 0]
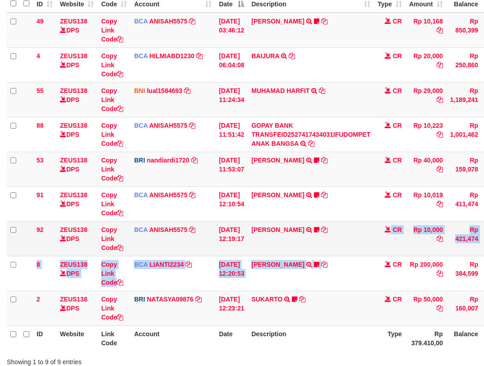
click at [365, 249] on tbody "49 ZEUS138 DPS Copy Link Code BCA ANISAH5575 DPS [PERSON_NAME] mutasi_20251001_…" at bounding box center [276, 169] width 538 height 313
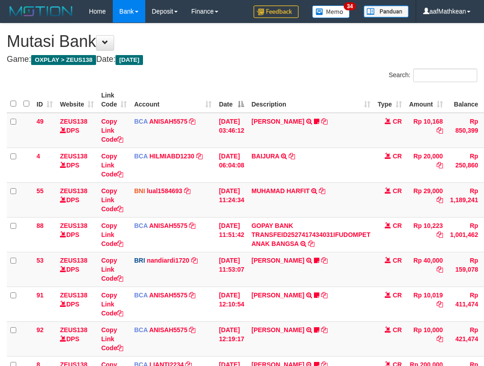
click at [358, 258] on tbody "49 ZEUS138 DPS Copy Link Code BCA ANISAH5575 DPS ANISAH mutasi_20251001_3827 | …" at bounding box center [276, 269] width 538 height 313
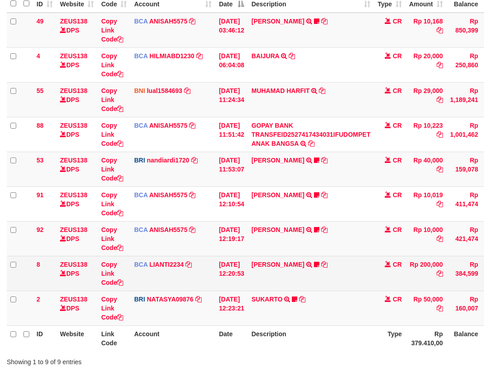
scroll to position [166, 0]
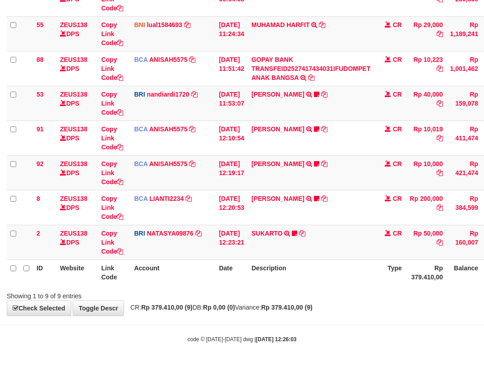
click at [356, 261] on th "Description" at bounding box center [311, 272] width 126 height 26
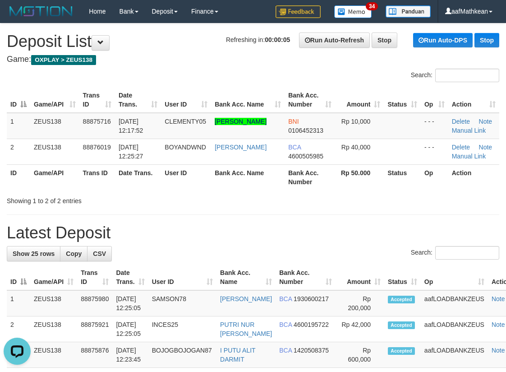
click at [138, 60] on h4 "Game: OXPLAY > ZEUS138" at bounding box center [253, 59] width 492 height 9
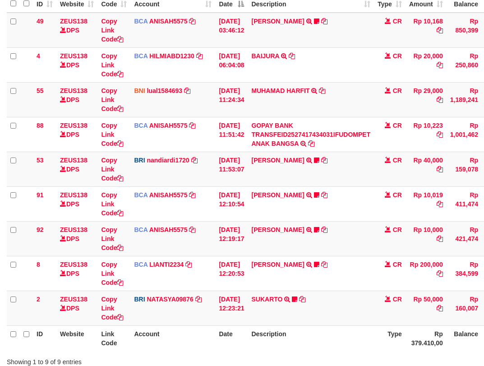
click at [355, 261] on td "SISKA MUTIARA WAHY TRSF E-BANKING CR 10/01 687J1 SISKA MUTIARA WAHY Kecutkabut …" at bounding box center [311, 273] width 126 height 35
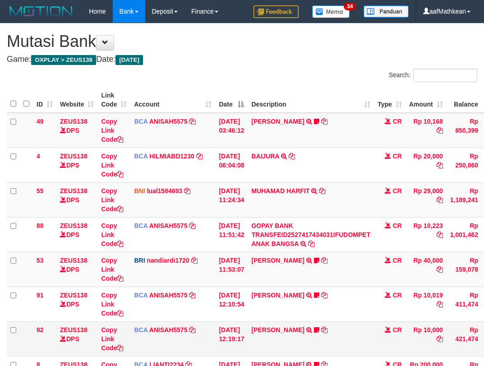
scroll to position [84, 0]
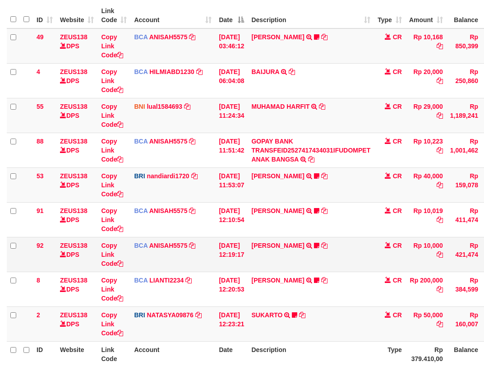
click at [333, 266] on td "TYAS PRATOMO TRSF E-BANKING CR 0110/FTSCY/WS95051 10000.002025100138738753 TRFD…" at bounding box center [311, 254] width 126 height 35
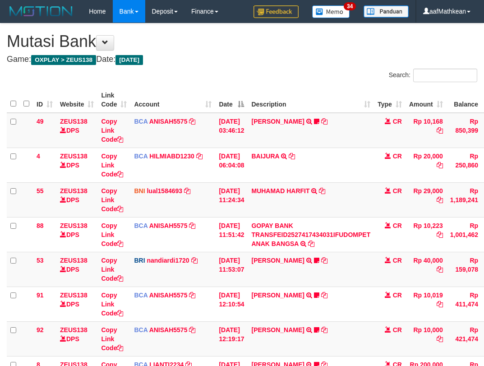
scroll to position [166, 0]
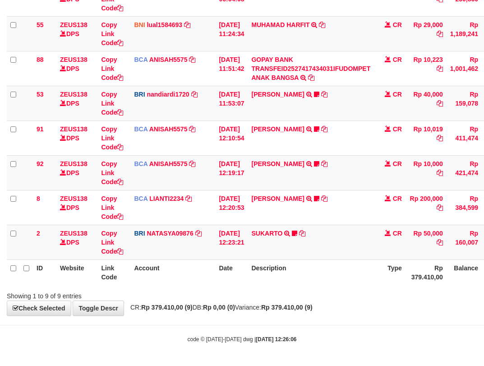
click at [344, 270] on th "Description" at bounding box center [311, 272] width 126 height 26
drag, startPoint x: 341, startPoint y: 279, endPoint x: 350, endPoint y: 285, distance: 10.8
click at [341, 280] on th "Description" at bounding box center [311, 272] width 126 height 26
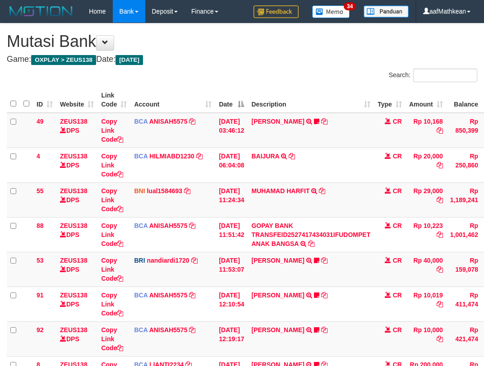
click at [241, 260] on table "ID Website Link Code Account Date Description Type Amount Balance Status Action…" at bounding box center [276, 269] width 538 height 364
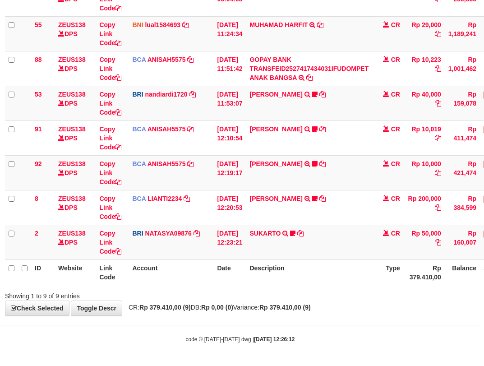
click at [246, 275] on th "Date" at bounding box center [229, 272] width 32 height 26
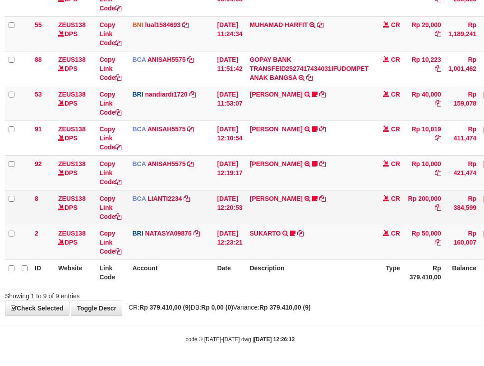
drag, startPoint x: 282, startPoint y: 314, endPoint x: 224, endPoint y: 207, distance: 121.8
click at [283, 309] on div "**********" at bounding box center [240, 87] width 484 height 458
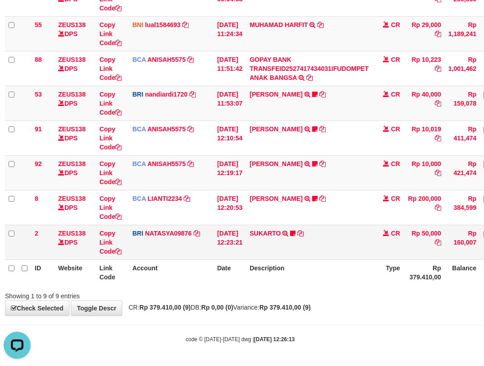
click at [274, 232] on tbody "49 ZEUS138 DPS Copy Link Code BCA ANISAH5575 DPS [PERSON_NAME] mutasi_20251001_…" at bounding box center [274, 103] width 538 height 313
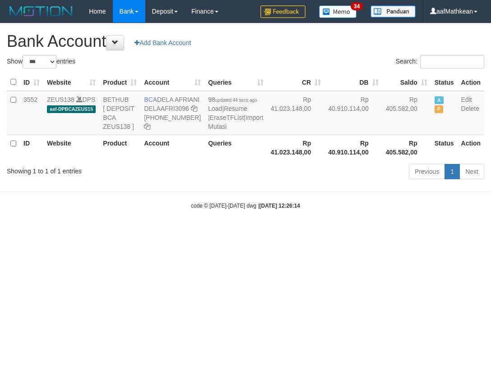
select select "***"
click at [353, 233] on html "Toggle navigation Home Bank Account List Load By Website Group [OXPLAY] ZEUS138…" at bounding box center [245, 116] width 491 height 233
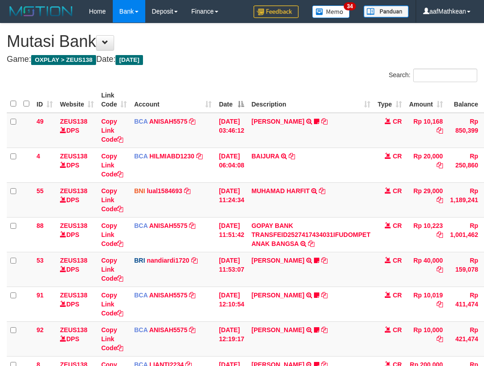
scroll to position [166, 2]
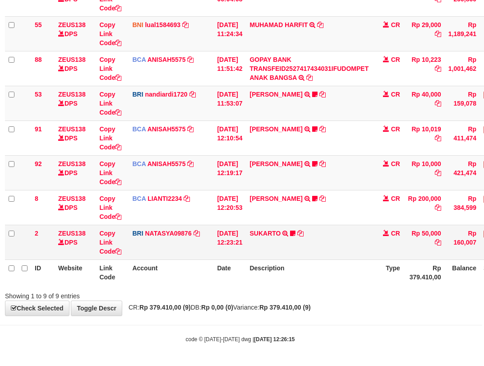
click at [308, 228] on td "SUKARTO TRANSFER NBMB SUKARTO TO SITI NURLITA SAPITRI artomandiri" at bounding box center [309, 242] width 126 height 35
drag, startPoint x: 330, startPoint y: 241, endPoint x: 321, endPoint y: 237, distance: 9.9
click at [330, 241] on td "SUKARTO TRANSFER NBMB SUKARTO TO SITI NURLITA SAPITRI artomandiri" at bounding box center [309, 242] width 126 height 35
click at [324, 235] on td "SUKARTO TRANSFER NBMB SUKARTO TO SITI NURLITA SAPITRI artomandiri" at bounding box center [309, 242] width 126 height 35
click at [301, 238] on tbody "49 ZEUS138 DPS Copy Link Code BCA ANISAH5575 DPS ANISAH mutasi_20251001_3827 | …" at bounding box center [274, 103] width 538 height 313
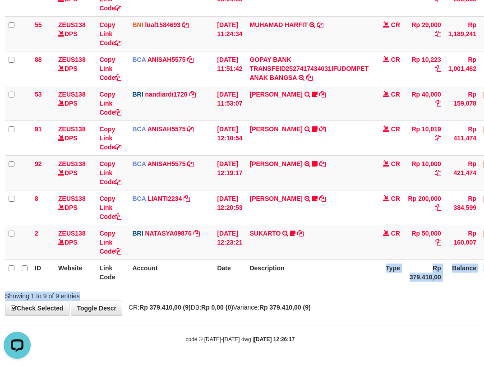
click at [322, 294] on div "Search: ID Website Link Code Account Date Description Type Amount Balance Statu…" at bounding box center [240, 102] width 470 height 398
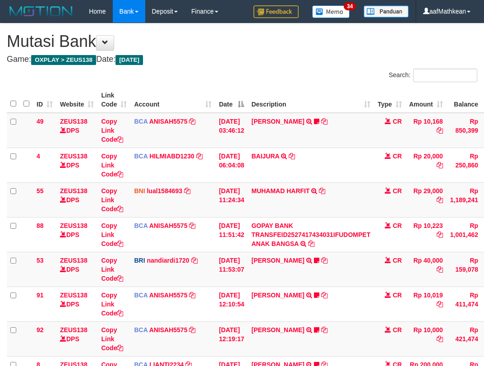
scroll to position [166, 2]
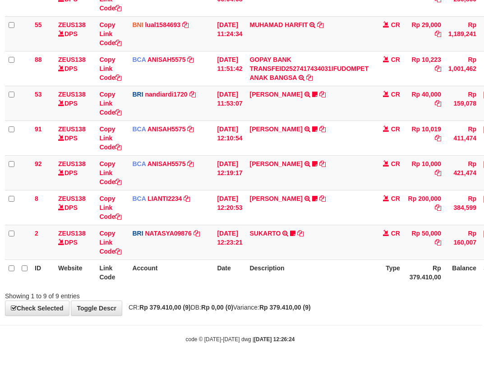
click at [320, 286] on div "ID Website Link Code Account Date Description Type Amount Balance Status Action…" at bounding box center [240, 102] width 484 height 369
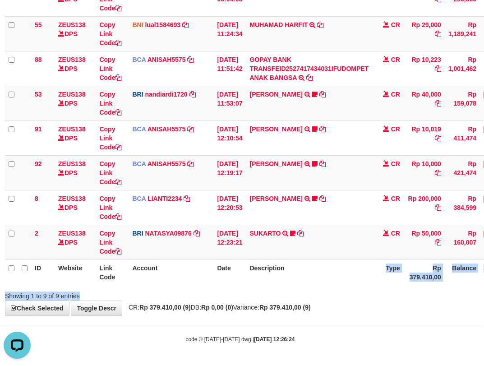
click at [291, 289] on div "Search: ID Website Link Code Account Date Description Type Amount Balance Statu…" at bounding box center [240, 102] width 470 height 398
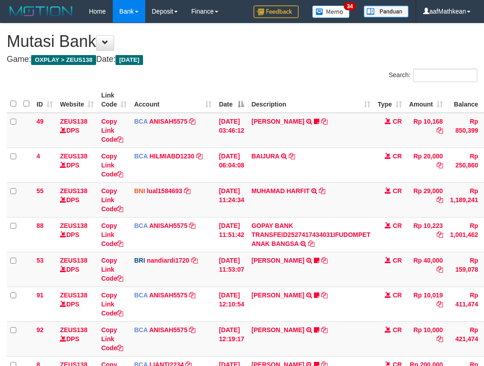
scroll to position [166, 2]
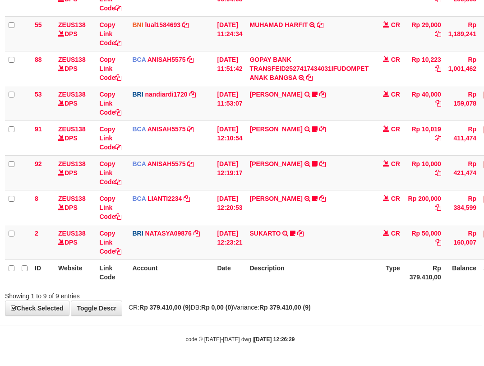
click at [241, 313] on div "**********" at bounding box center [240, 87] width 484 height 458
drag, startPoint x: 237, startPoint y: 312, endPoint x: 278, endPoint y: 315, distance: 41.6
click at [255, 317] on body "Toggle navigation Home Bank Account List Load By Website Group [OXPLAY] ZEUS138…" at bounding box center [240, 100] width 484 height 532
click at [290, 312] on div "**********" at bounding box center [240, 87] width 484 height 458
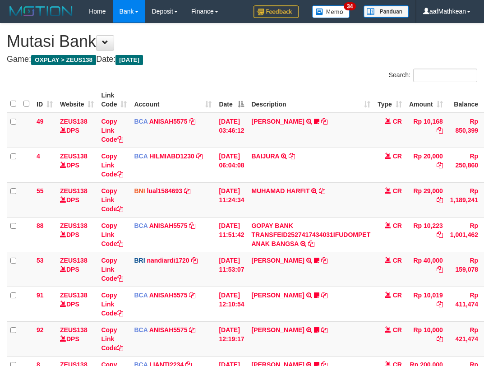
scroll to position [166, 2]
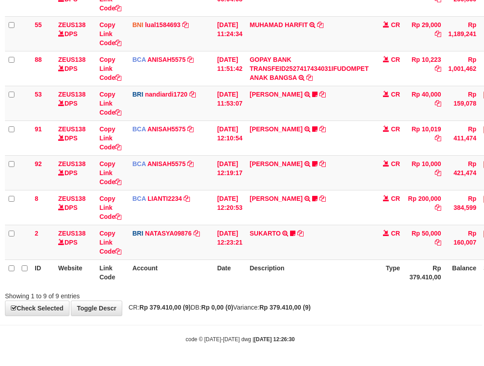
click at [350, 289] on div "Showing 1 to 9 of 9 entries" at bounding box center [240, 294] width 484 height 13
click at [339, 285] on div "ID Website Link Code Account Date Description Type Amount Balance Status Action…" at bounding box center [240, 102] width 484 height 369
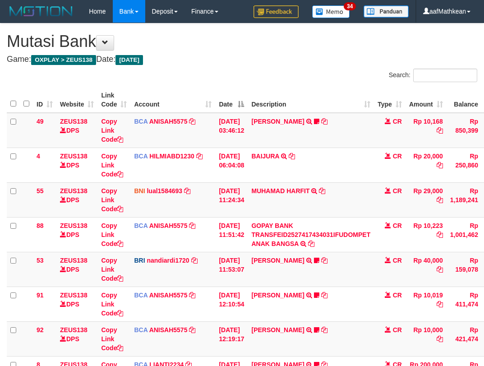
scroll to position [166, 2]
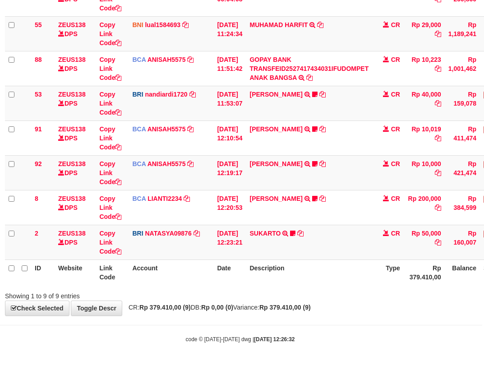
click at [332, 276] on th "Description" at bounding box center [309, 272] width 126 height 26
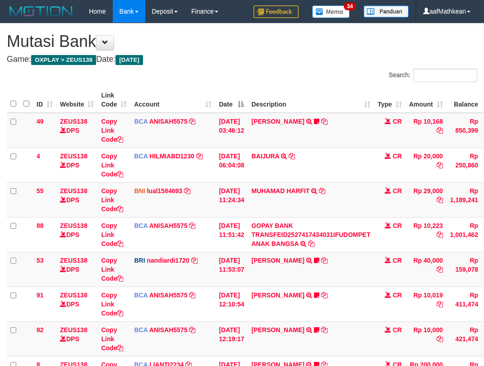
scroll to position [166, 2]
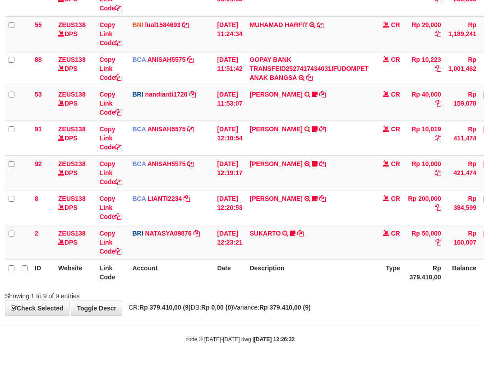
click at [333, 276] on th "Description" at bounding box center [309, 272] width 126 height 26
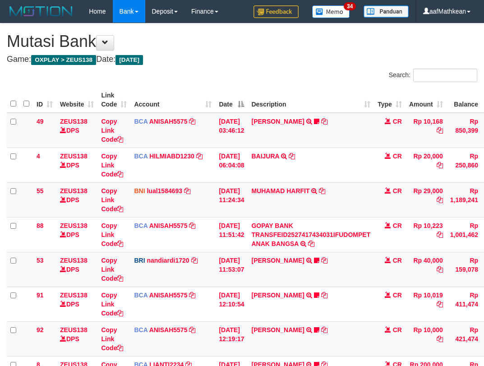
scroll to position [166, 2]
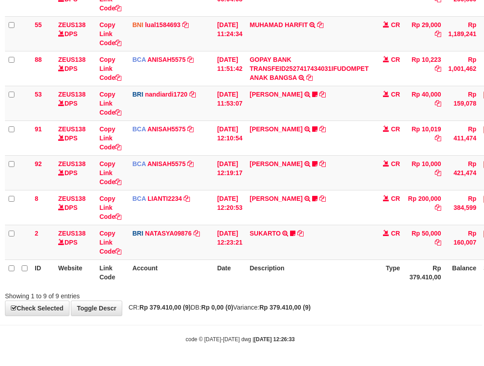
click at [332, 276] on th "Description" at bounding box center [309, 272] width 126 height 26
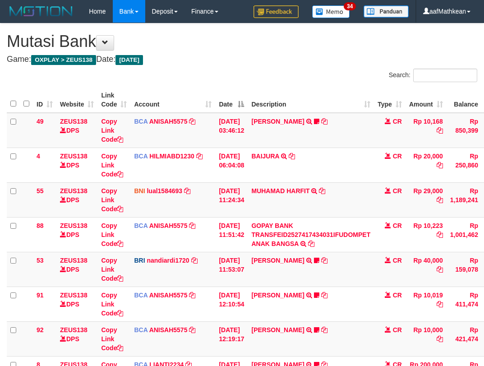
scroll to position [166, 2]
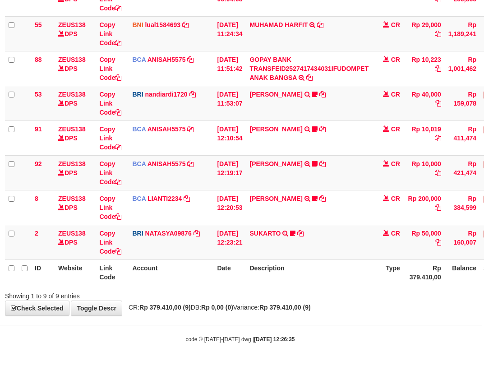
click at [307, 271] on th "Description" at bounding box center [309, 272] width 126 height 26
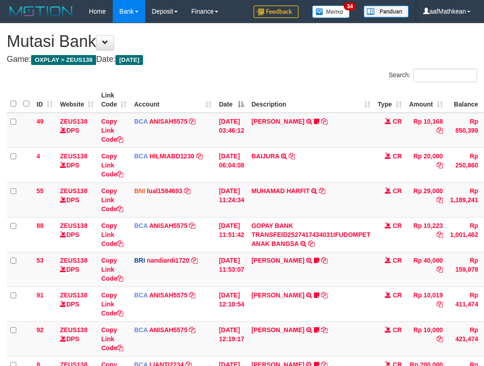
scroll to position [166, 2]
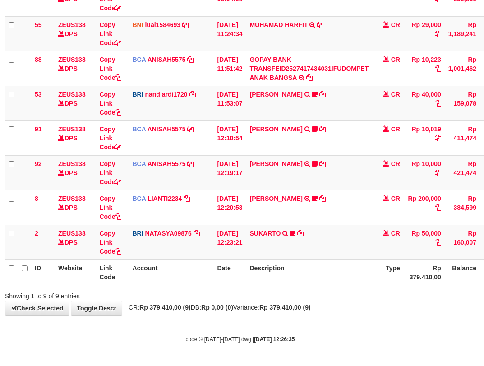
drag, startPoint x: 308, startPoint y: 277, endPoint x: 487, endPoint y: 310, distance: 182.0
click at [390, 300] on div "**********" at bounding box center [240, 87] width 484 height 458
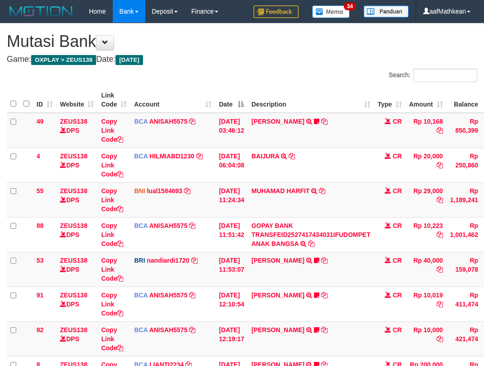
scroll to position [166, 2]
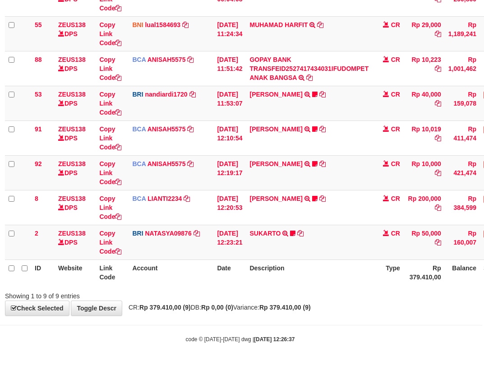
drag, startPoint x: 282, startPoint y: 321, endPoint x: 346, endPoint y: 326, distance: 63.8
click at [375, 335] on body "Toggle navigation Home Bank Account List Load By Website Group [OXPLAY] ZEUS138…" at bounding box center [240, 100] width 484 height 532
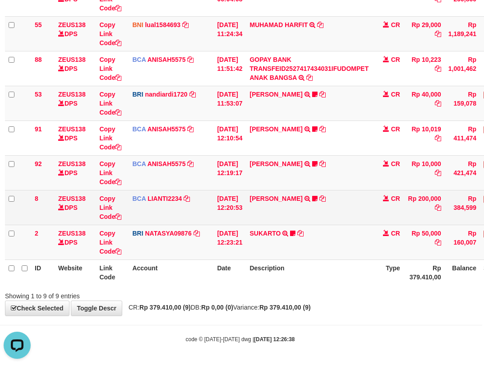
click at [290, 192] on td "SISKA MUTIARA WAHY TRSF E-BANKING CR 10/01 687J1 SISKA MUTIARA WAHY Kecutkabut …" at bounding box center [309, 207] width 126 height 35
click at [324, 206] on tbody "49 ZEUS138 DPS Copy Link Code BCA ANISAH5575 DPS [PERSON_NAME] mutasi_20251001_…" at bounding box center [274, 103] width 538 height 313
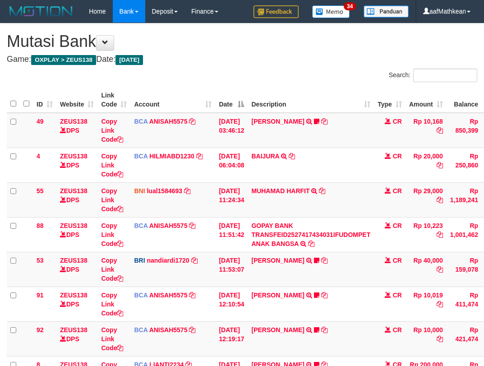
click at [316, 229] on tbody "49 ZEUS138 DPS Copy Link Code BCA ANISAH5575 DPS [PERSON_NAME] mutasi_20251001_…" at bounding box center [276, 269] width 538 height 313
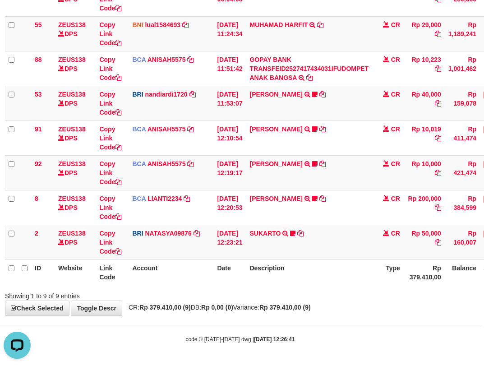
click at [316, 263] on th "Description" at bounding box center [309, 272] width 126 height 26
click at [327, 257] on td "SUKARTO TRANSFER NBMB SUKARTO TO SITI NURLITA SAPITRI artomandiri" at bounding box center [309, 242] width 126 height 35
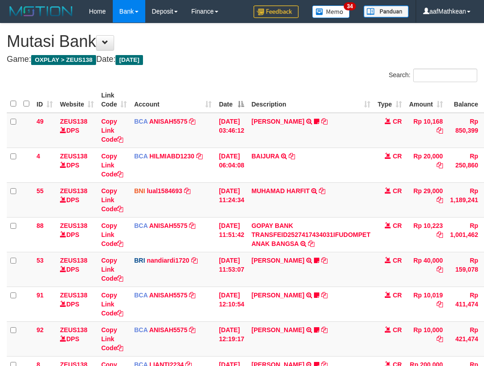
scroll to position [166, 2]
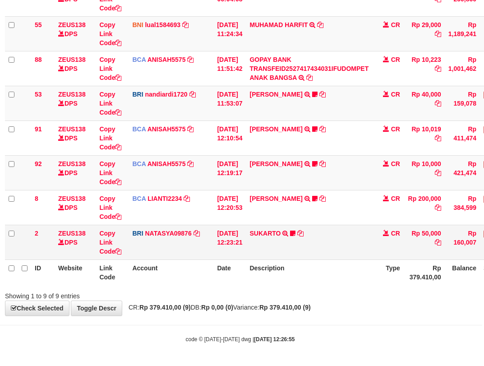
click at [143, 246] on td "BRI NATASYA09876 DPS SITI NURLITA SAPITRI mutasi_20251001_3126 | 2 mutasi_20251…" at bounding box center [170, 242] width 85 height 35
drag, startPoint x: 309, startPoint y: 294, endPoint x: 307, endPoint y: 287, distance: 8.0
click at [306, 302] on div "**********" at bounding box center [240, 87] width 484 height 458
click at [342, 250] on td "SUKARTO TRANSFER NBMB SUKARTO TO SITI NURLITA SAPITRI artomandiri" at bounding box center [309, 242] width 126 height 35
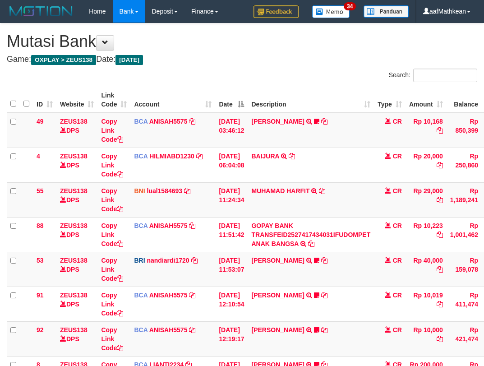
scroll to position [166, 2]
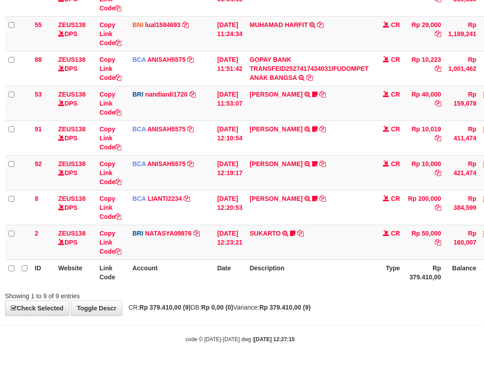
click at [326, 266] on th "Description" at bounding box center [309, 272] width 126 height 26
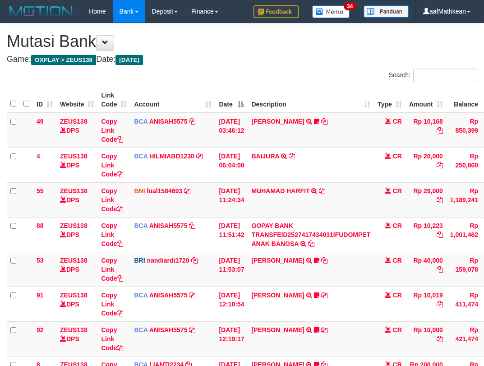
click at [324, 266] on td "BASILIUS CHARL TRANSFER NBMB BASILIUS CHARL TO NANDI ARDIANSYAH Basilius08" at bounding box center [311, 269] width 126 height 35
drag, startPoint x: 304, startPoint y: 274, endPoint x: 296, endPoint y: 273, distance: 8.6
click at [297, 274] on td "BASILIUS CHARL TRANSFER NBMB BASILIUS CHARL TO NANDI ARDIANSYAH Basilius08" at bounding box center [311, 269] width 126 height 35
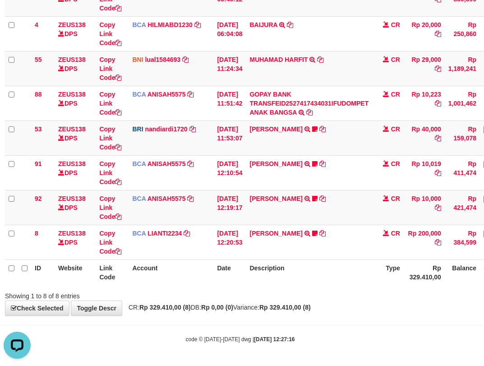
drag, startPoint x: 314, startPoint y: 267, endPoint x: 318, endPoint y: 278, distance: 12.1
click at [314, 271] on th "Description" at bounding box center [309, 272] width 126 height 26
click at [318, 279] on th "Description" at bounding box center [309, 272] width 126 height 26
click at [321, 275] on th "Description" at bounding box center [309, 272] width 126 height 26
click at [321, 279] on th "Description" at bounding box center [309, 272] width 126 height 26
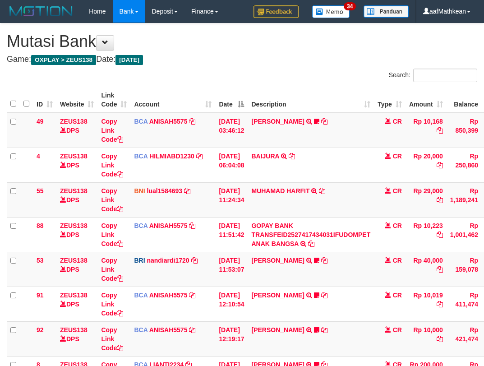
scroll to position [131, 2]
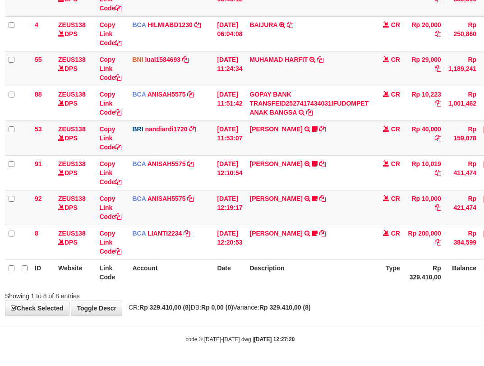
click at [316, 268] on th "Description" at bounding box center [309, 272] width 126 height 26
drag, startPoint x: 258, startPoint y: 202, endPoint x: 280, endPoint y: 314, distance: 113.9
click at [275, 303] on div "**********" at bounding box center [240, 103] width 484 height 423
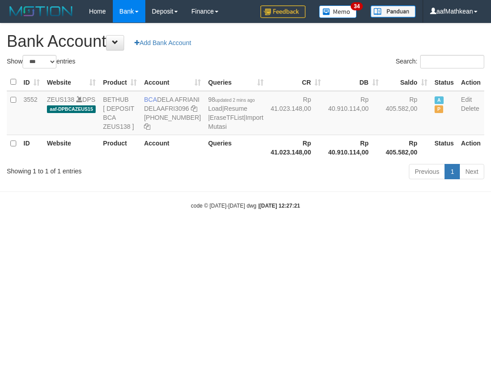
select select "***"
click at [286, 233] on html "Toggle navigation Home Bank Account List Load By Website Group [OXPLAY] ZEUS138…" at bounding box center [245, 116] width 491 height 233
drag, startPoint x: 157, startPoint y: 101, endPoint x: 178, endPoint y: 110, distance: 22.0
click at [178, 110] on td "BCA DELA AFRIANI DELAAFRI3096 869-245-8639" at bounding box center [172, 113] width 64 height 44
copy td "DELA AFRIANI"
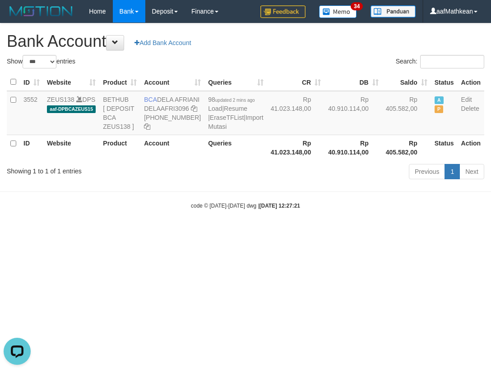
drag, startPoint x: 324, startPoint y: 259, endPoint x: 489, endPoint y: 245, distance: 165.6
click at [326, 233] on body "Toggle navigation Home Bank Account List Load By Website Group [OXPLAY] ZEUS138…" at bounding box center [245, 116] width 491 height 233
drag, startPoint x: 213, startPoint y: 267, endPoint x: 487, endPoint y: 335, distance: 282.3
click at [311, 233] on html "Toggle navigation Home Bank Account List Load By Website Group [OXPLAY] ZEUS138…" at bounding box center [245, 116] width 491 height 233
drag, startPoint x: 234, startPoint y: 208, endPoint x: 267, endPoint y: 203, distance: 33.8
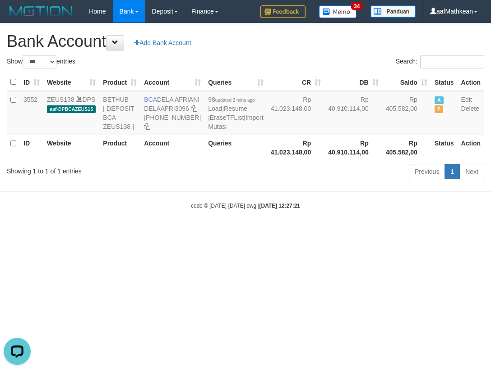
click at [252, 206] on body "Toggle navigation Home Bank Account List Load By Website Group [OXPLAY] ZEUS138…" at bounding box center [245, 116] width 491 height 233
click at [242, 183] on div "Previous 1 Next" at bounding box center [347, 172] width 273 height 19
select select "***"
drag, startPoint x: 239, startPoint y: 178, endPoint x: 192, endPoint y: 133, distance: 65.7
click at [228, 159] on table "ID Website Product Account Queries CR [PERSON_NAME] Status Action 3552 ZEUS138 …" at bounding box center [245, 116] width 477 height 87
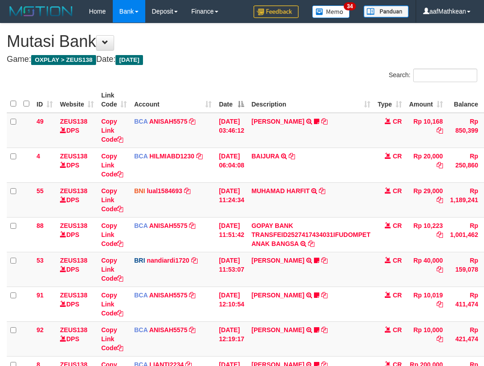
scroll to position [131, 2]
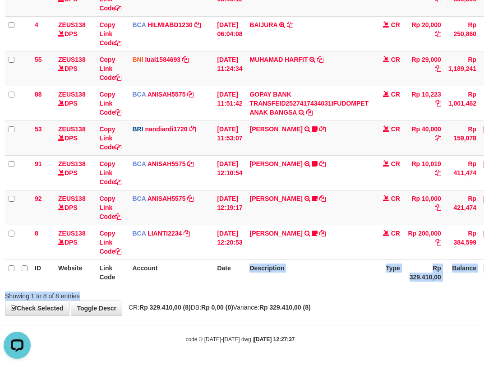
drag, startPoint x: 271, startPoint y: 296, endPoint x: 490, endPoint y: 355, distance: 226.8
click at [446, 345] on body "Toggle navigation Home Bank Account List Load By Website Group [OXPLAY] ZEUS138…" at bounding box center [240, 117] width 484 height 497
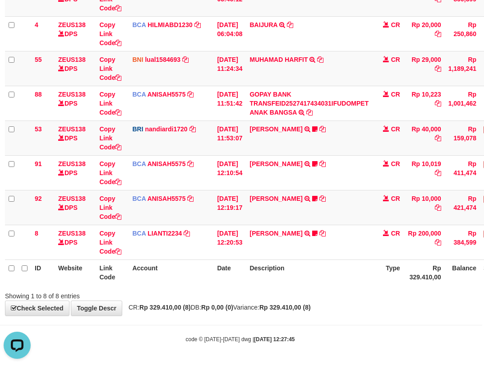
click at [335, 289] on div "Showing 1 to 8 of 8 entries" at bounding box center [240, 294] width 484 height 13
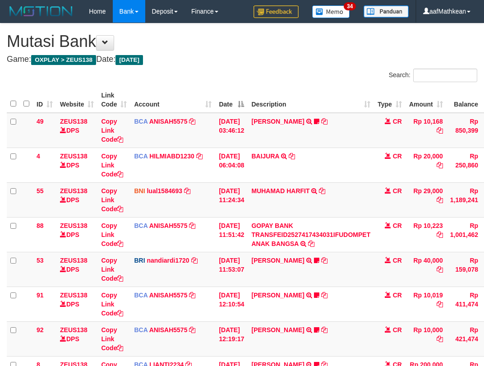
scroll to position [131, 2]
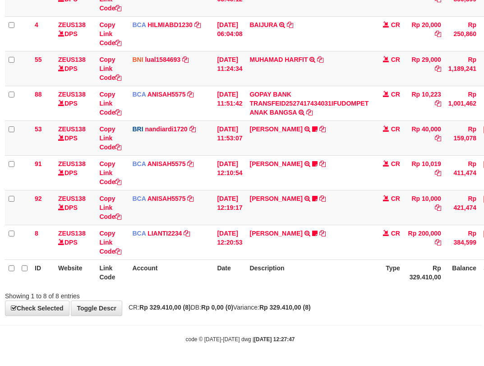
drag, startPoint x: 245, startPoint y: 293, endPoint x: 268, endPoint y: 296, distance: 23.6
click at [250, 295] on div "Showing 1 to 8 of 8 entries" at bounding box center [240, 294] width 484 height 13
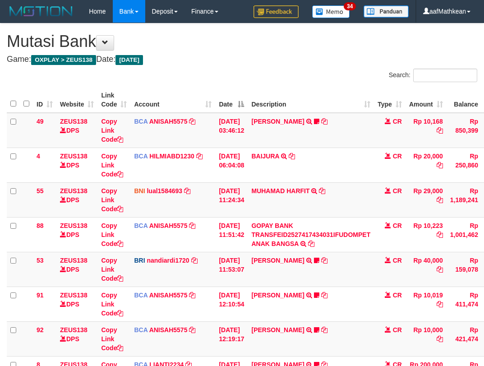
scroll to position [131, 2]
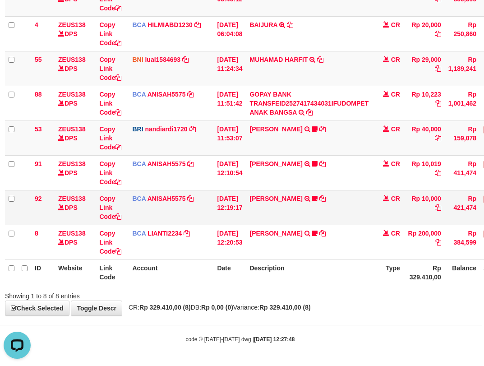
drag, startPoint x: 289, startPoint y: 216, endPoint x: 340, endPoint y: 200, distance: 53.3
click at [305, 213] on td "TYAS PRATOMO TRSF E-BANKING CR 0110/FTSCY/WS95051 10000.002025100138738753 TRFD…" at bounding box center [309, 207] width 126 height 35
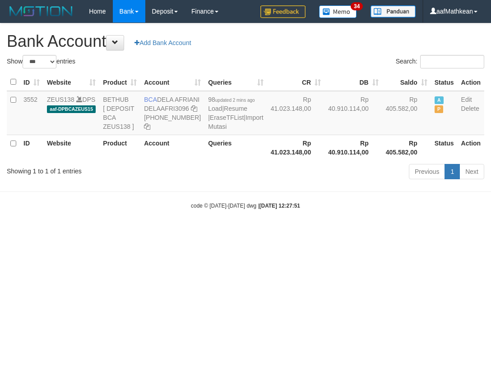
select select "***"
click at [208, 130] on link "Import Mutasi" at bounding box center [235, 122] width 55 height 16
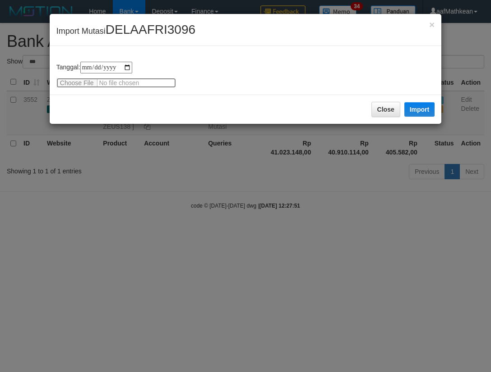
click at [67, 81] on input "file" at bounding box center [115, 83] width 119 height 10
type input "**********"
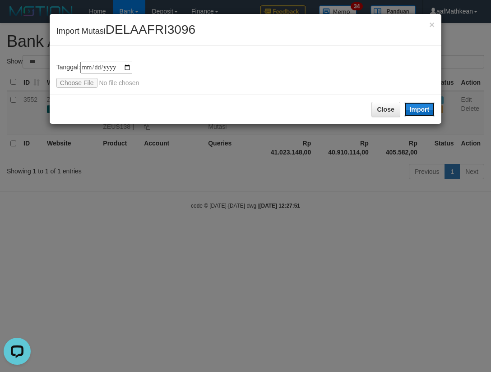
drag, startPoint x: 413, startPoint y: 106, endPoint x: 228, endPoint y: 0, distance: 212.5
click at [413, 106] on button "Import" at bounding box center [419, 109] width 31 height 14
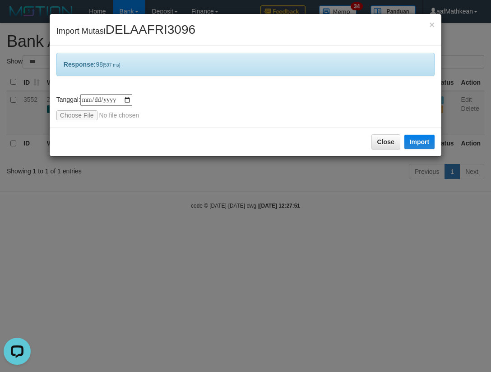
drag, startPoint x: 252, startPoint y: 197, endPoint x: 270, endPoint y: 229, distance: 36.5
click at [258, 220] on div "**********" at bounding box center [245, 186] width 491 height 372
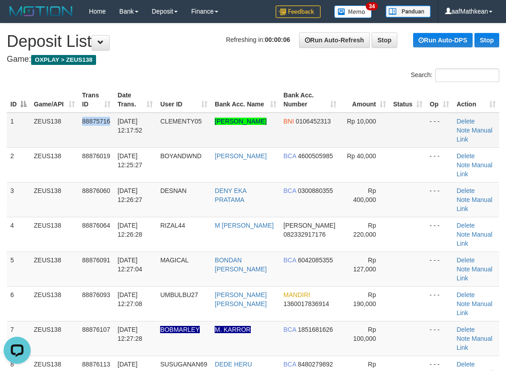
click at [107, 124] on tr "1 ZEUS138 88875716 [DATE] 12:17:52 CLEMENTY05 [PERSON_NAME] BNI 0106452313 Rp 1…" at bounding box center [253, 130] width 492 height 35
click at [243, 91] on table "ID Game/API Trans ID Date Trans. User ID Bank Acc. Name Bank Acc. Number Amount…" at bounding box center [253, 251] width 492 height 329
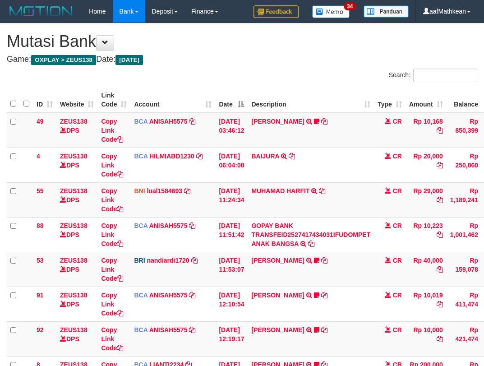
scroll to position [131, 2]
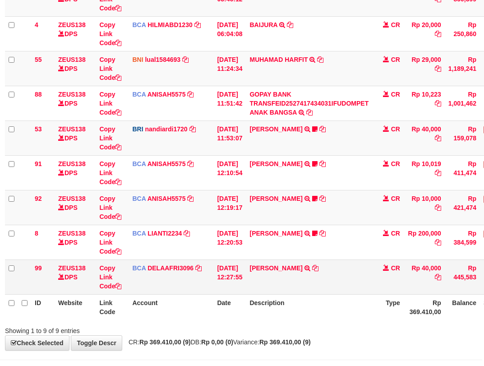
drag, startPoint x: 344, startPoint y: 245, endPoint x: 353, endPoint y: 273, distance: 29.5
click at [347, 250] on td "SISKA MUTIARA WAHY TRSF E-BANKING CR 10/01 687J1 SISKA MUTIARA WAHY Kecutkabut …" at bounding box center [309, 242] width 126 height 35
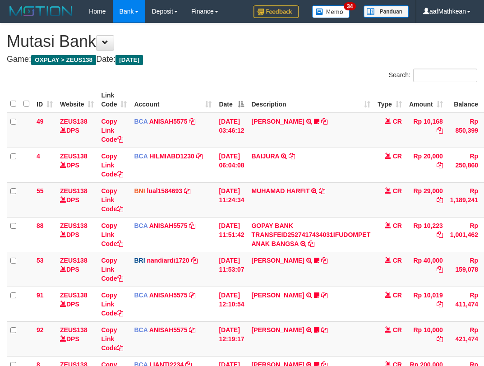
scroll to position [131, 11]
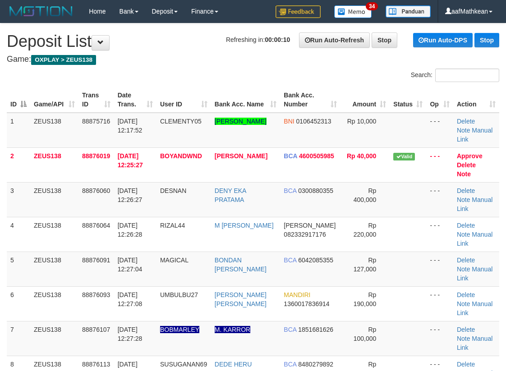
click at [146, 70] on div "Search:" at bounding box center [253, 77] width 506 height 16
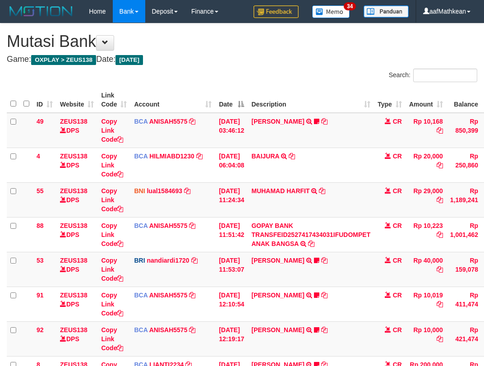
scroll to position [131, 11]
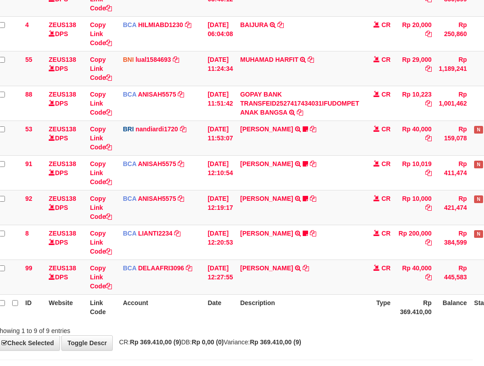
drag, startPoint x: 224, startPoint y: 344, endPoint x: 266, endPoint y: 334, distance: 43.7
click at [231, 354] on body "Toggle navigation Home Bank Account List Load By Website Group [OXPLAY] ZEUS138…" at bounding box center [231, 135] width 484 height 532
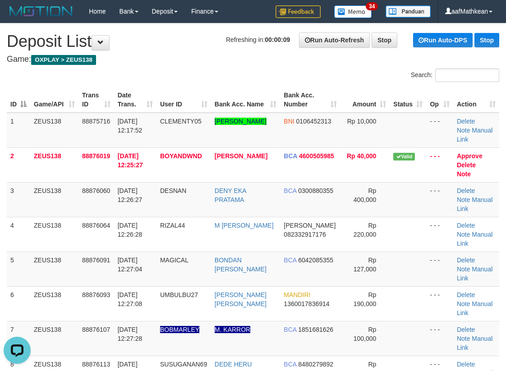
click at [236, 130] on tr "1 ZEUS138 88875716 01/10/2025 12:17:52 CLEMENTY05 MUHAMAD DHARMARULLAH PUTRA BN…" at bounding box center [253, 130] width 492 height 35
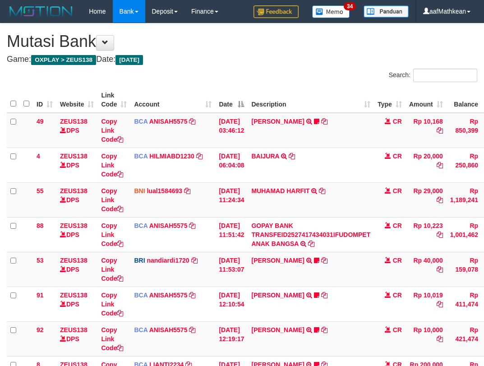
scroll to position [131, 11]
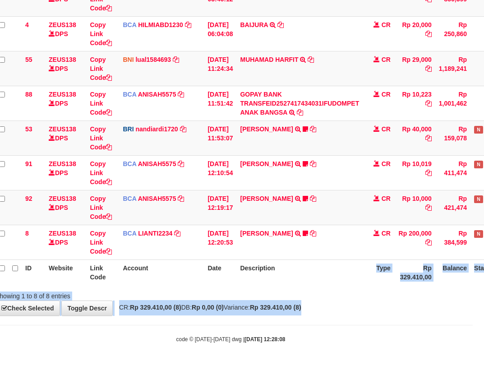
drag, startPoint x: 371, startPoint y: 291, endPoint x: 376, endPoint y: 315, distance: 24.0
click at [376, 315] on div "**********" at bounding box center [231, 103] width 484 height 423
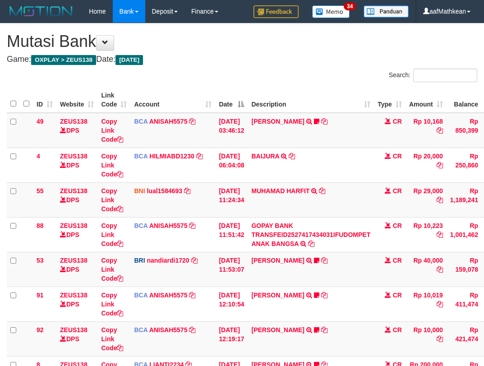
scroll to position [131, 11]
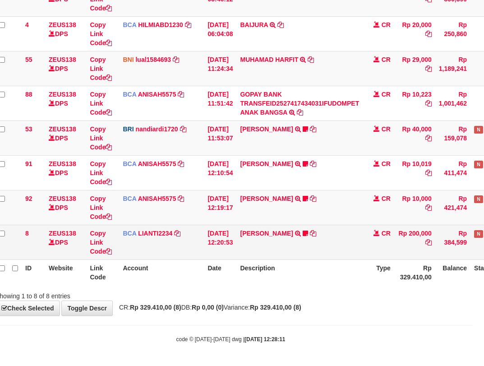
click at [259, 247] on td "SISKA MUTIARA WAHY TRSF E-BANKING CR 10/01 687J1 SISKA MUTIARA WAHY Kecutkabut …" at bounding box center [299, 242] width 126 height 35
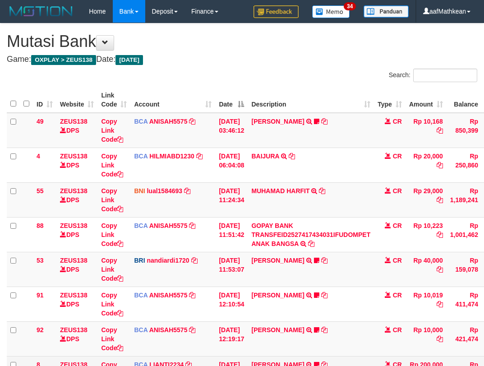
scroll to position [131, 11]
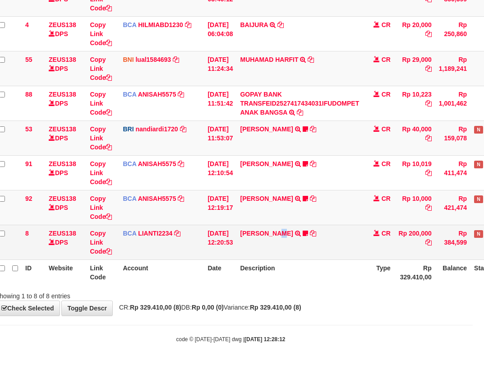
click at [288, 258] on td "SISKA MUTIARA WAHY TRSF E-BANKING CR 10/01 687J1 SISKA MUTIARA WAHY Kecutkabut …" at bounding box center [299, 242] width 126 height 35
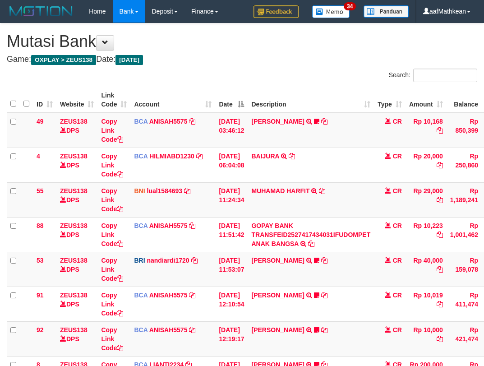
scroll to position [131, 11]
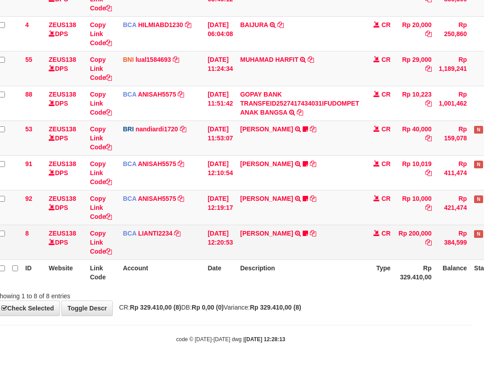
drag, startPoint x: 0, startPoint y: 0, endPoint x: 289, endPoint y: 259, distance: 387.9
click at [289, 259] on td "SISKA MUTIARA WAHY TRSF E-BANKING CR 10/01 687J1 SISKA MUTIARA WAHY Kecutkabut …" at bounding box center [299, 242] width 126 height 35
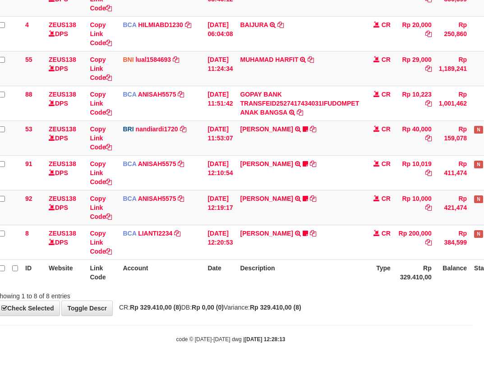
click at [291, 259] on th "Description" at bounding box center [299, 272] width 126 height 26
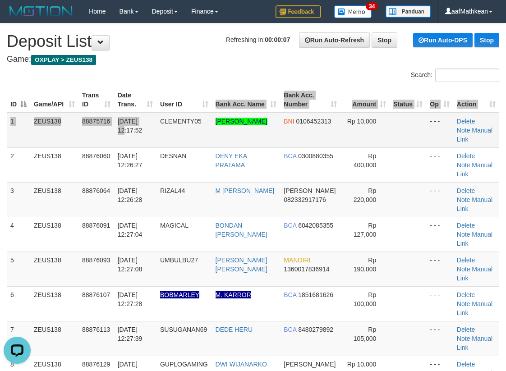
click at [142, 115] on td "01/10/2025 12:17:52" at bounding box center [135, 130] width 42 height 35
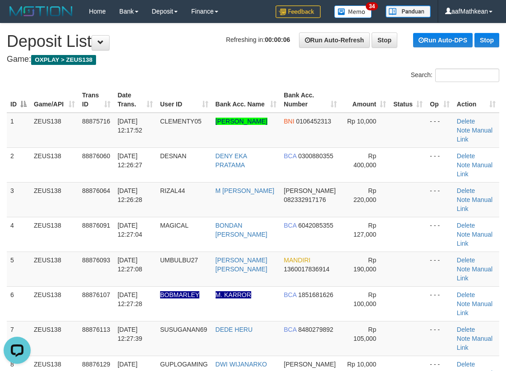
scroll to position [294, 0]
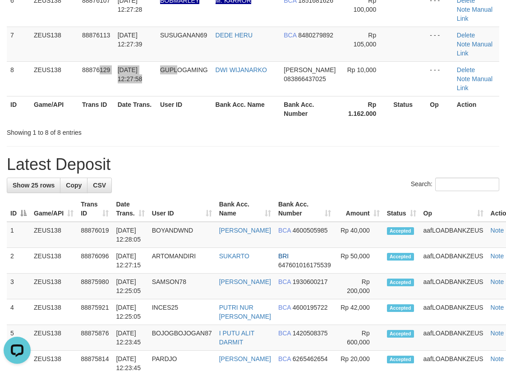
click at [160, 88] on tr "8 ZEUS138 88876129 01/10/2025 12:27:58 GUPLOGAMING DWI WIJANARKO DANA 083866437…" at bounding box center [253, 78] width 492 height 35
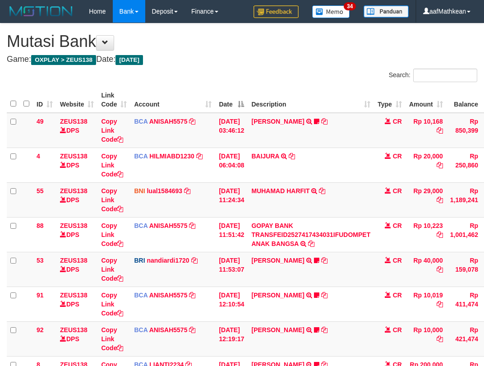
click at [300, 356] on td "SISKA MUTIARA WAHY TRSF E-BANKING CR 10/01 687J1 SISKA MUTIARA WAHY Kecutkabut …" at bounding box center [311, 373] width 126 height 35
click at [291, 361] on link "[PERSON_NAME]" at bounding box center [277, 364] width 53 height 7
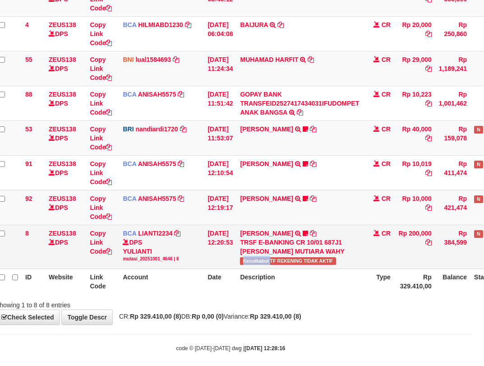
copy span "Kecutkabut"
drag, startPoint x: 250, startPoint y: 257, endPoint x: 488, endPoint y: 187, distance: 248.1
click at [277, 264] on span "Kecutkabut TF REKENING TIDAK AKTIF" at bounding box center [288, 261] width 96 height 8
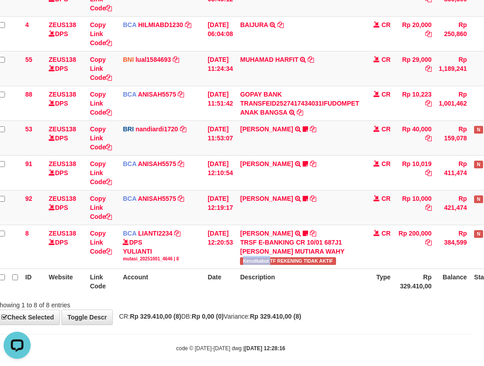
scroll to position [0, 0]
click at [252, 126] on link "[PERSON_NAME]" at bounding box center [266, 128] width 53 height 7
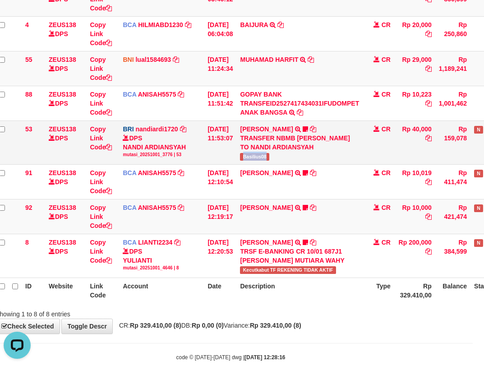
drag, startPoint x: 248, startPoint y: 154, endPoint x: 295, endPoint y: 154, distance: 47.3
click at [295, 154] on td "[PERSON_NAME] TRANSFER NBMB [PERSON_NAME] TO NANDI ARDIANSYAH Basilius08" at bounding box center [299, 142] width 126 height 44
copy span "Basilius08"
click at [221, 225] on td "[DATE] 12:19:17" at bounding box center [220, 216] width 32 height 35
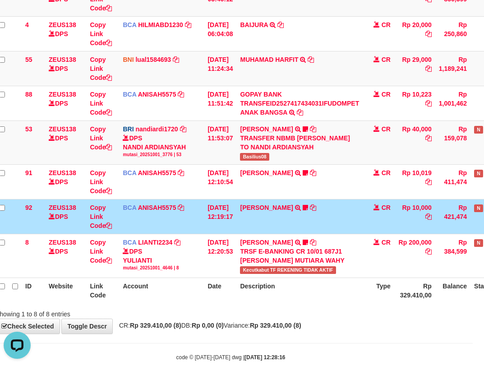
drag, startPoint x: 220, startPoint y: 226, endPoint x: 227, endPoint y: 224, distance: 7.6
click at [221, 229] on td "[DATE] 12:19:17" at bounding box center [220, 216] width 32 height 35
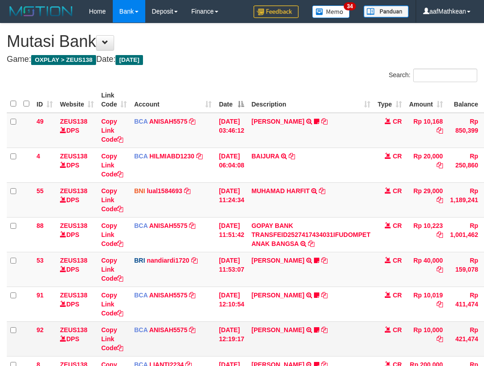
scroll to position [131, 11]
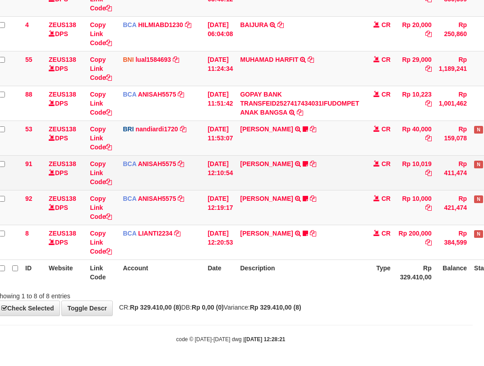
click at [260, 167] on td "SITI AISYAH TRSF E-BANKING CR 0110/FTSCY/WS95051 10019.002025100117062163 TRFDN…" at bounding box center [299, 172] width 126 height 35
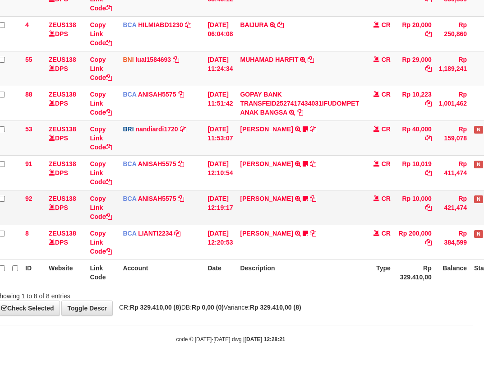
drag, startPoint x: 258, startPoint y: 193, endPoint x: 264, endPoint y: 211, distance: 19.4
click at [258, 193] on td "TYAS PRATOMO TRSF E-BANKING CR 0110/FTSCY/WS95051 10000.002025100138738753 TRFD…" at bounding box center [299, 207] width 126 height 35
click at [256, 198] on link "[PERSON_NAME]" at bounding box center [266, 198] width 53 height 7
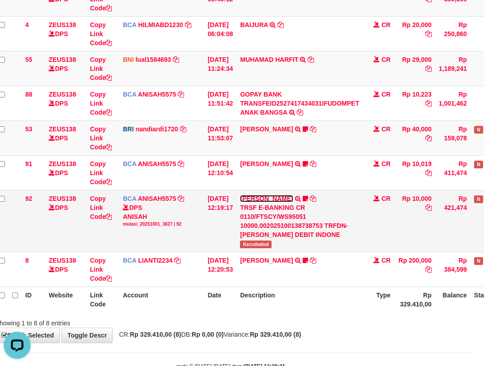
scroll to position [0, 0]
drag, startPoint x: 247, startPoint y: 240, endPoint x: 486, endPoint y: 161, distance: 252.1
click at [287, 239] on td "TYAS PRATOMO TRSF E-BANKING CR 0110/FTSCY/WS95051 10000.002025100138738753 TRFD…" at bounding box center [299, 221] width 126 height 62
copy td "MOESPAY DEBIT INDONE"
click at [236, 229] on td "[DATE] 12:19:17" at bounding box center [220, 221] width 32 height 62
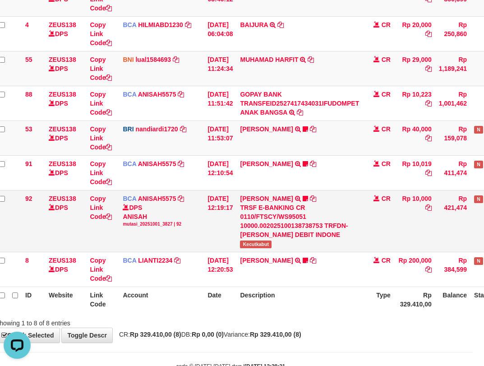
click at [244, 242] on tr "92 ZEUS138 DPS Copy Link Code BCA ANISAH5575 DPS ANISAH mutasi_20251001_3827 | …" at bounding box center [264, 221] width 538 height 62
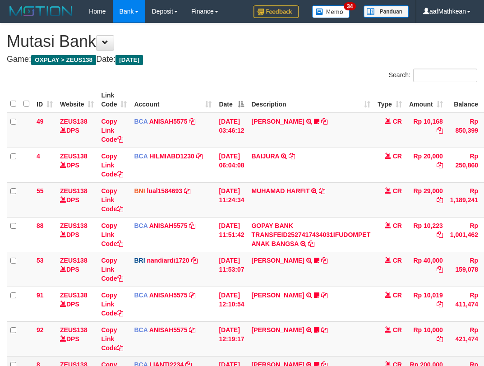
scroll to position [131, 11]
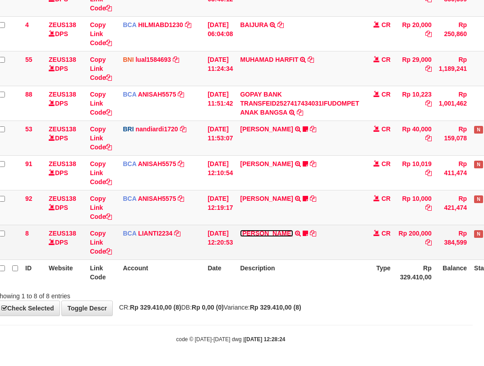
drag, startPoint x: 272, startPoint y: 230, endPoint x: 267, endPoint y: 233, distance: 5.0
click at [272, 232] on link "[PERSON_NAME]" at bounding box center [266, 232] width 53 height 7
click at [270, 233] on link "SISKA MUTIARA WAHY" at bounding box center [266, 232] width 53 height 7
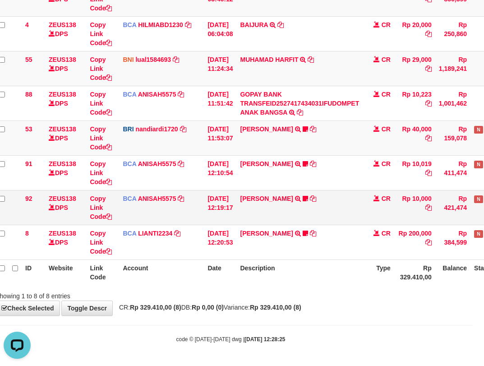
drag, startPoint x: 218, startPoint y: 177, endPoint x: 224, endPoint y: 207, distance: 30.3
click at [221, 193] on tbody "49 ZEUS138 DPS Copy Link Code BCA ANISAH5575 DPS ANISAH mutasi_20251001_3827 | …" at bounding box center [264, 121] width 538 height 278
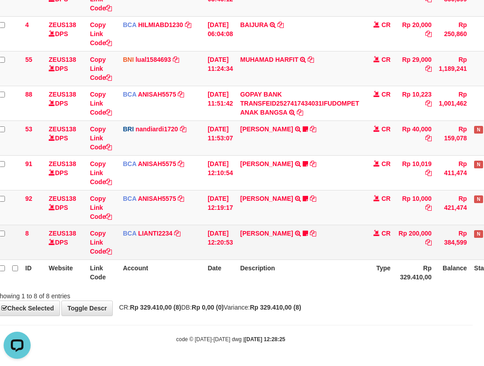
drag, startPoint x: 224, startPoint y: 207, endPoint x: 280, endPoint y: 248, distance: 69.8
click at [280, 247] on tbody "49 ZEUS138 DPS Copy Link Code BCA ANISAH5575 DPS ANISAH mutasi_20251001_3827 | …" at bounding box center [264, 121] width 538 height 278
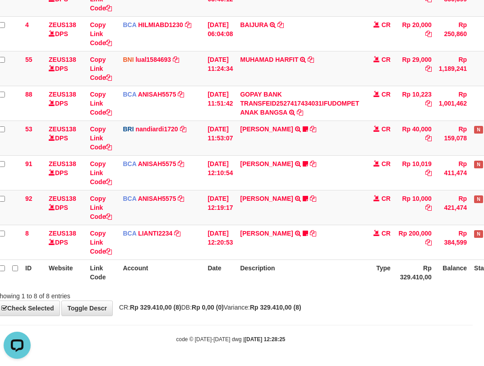
click at [361, 274] on th "Description" at bounding box center [299, 272] width 126 height 26
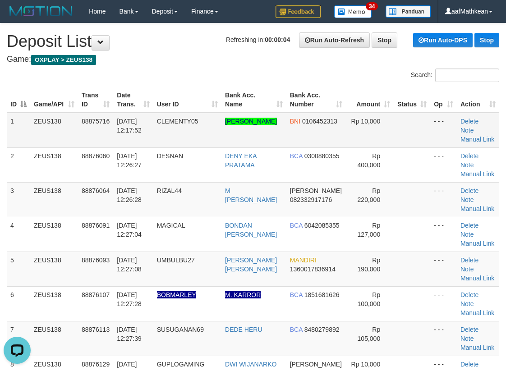
click at [184, 137] on td "CLEMENTY05" at bounding box center [187, 130] width 68 height 35
click at [165, 86] on div "Search: ID Game/API Trans ID Date Trans. User ID Bank Acc. Name Bank Acc. Numbe…" at bounding box center [253, 285] width 492 height 432
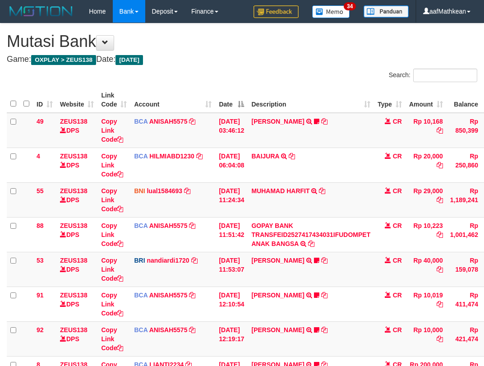
click at [342, 263] on tbody "49 ZEUS138 DPS Copy Link Code BCA ANISAH5575 DPS [PERSON_NAME] mutasi_20251001_…" at bounding box center [276, 321] width 538 height 417
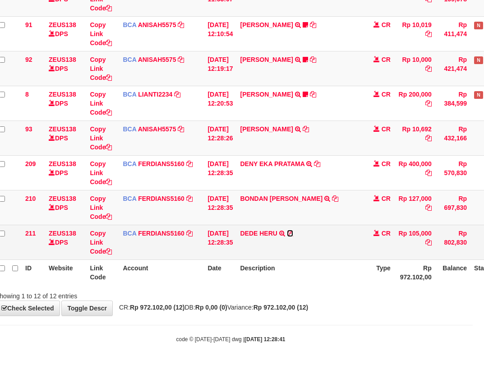
click at [293, 231] on icon at bounding box center [290, 233] width 6 height 6
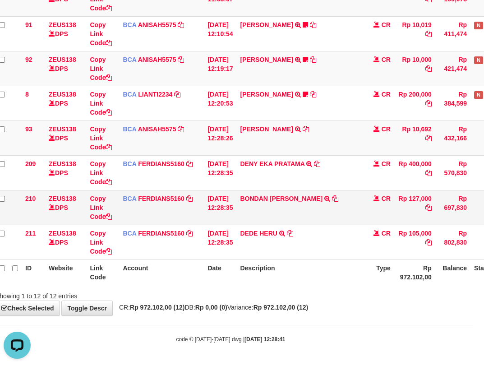
scroll to position [0, 0]
click at [309, 128] on icon at bounding box center [306, 129] width 6 height 6
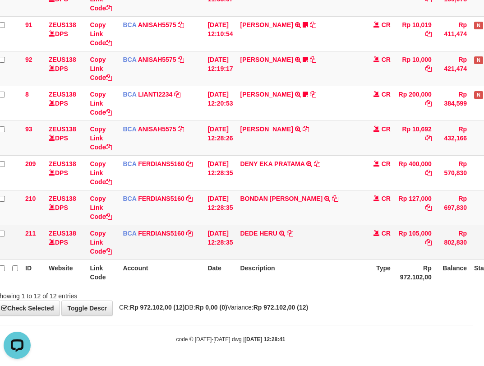
click at [219, 229] on tbody "49 ZEUS138 DPS Copy Link Code BCA ANISAH5575 DPS ANISAH mutasi_20251001_3827 | …" at bounding box center [264, 51] width 538 height 417
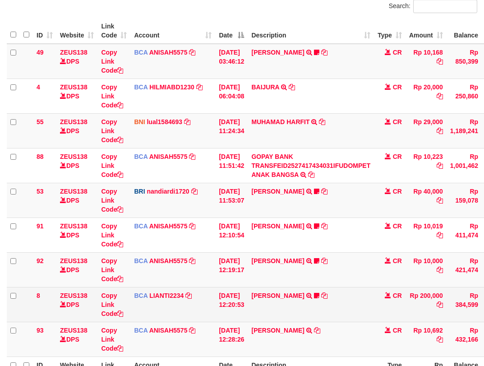
scroll to position [166, 0]
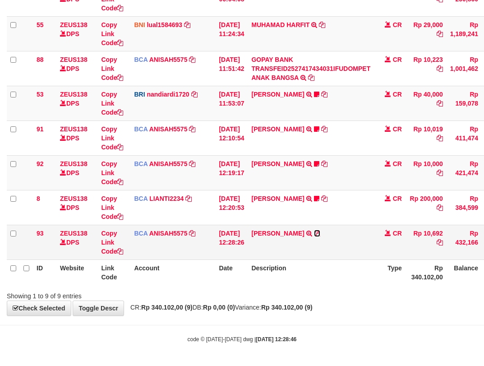
click at [320, 230] on icon at bounding box center [317, 233] width 6 height 6
click at [180, 256] on td "BCA ANISAH5575 DPS [PERSON_NAME] mutasi_20251001_3827 | 93 mutasi_20251001_3827…" at bounding box center [172, 242] width 85 height 35
drag, startPoint x: 197, startPoint y: 270, endPoint x: 211, endPoint y: 259, distance: 17.3
click at [205, 269] on th "Account" at bounding box center [172, 272] width 85 height 26
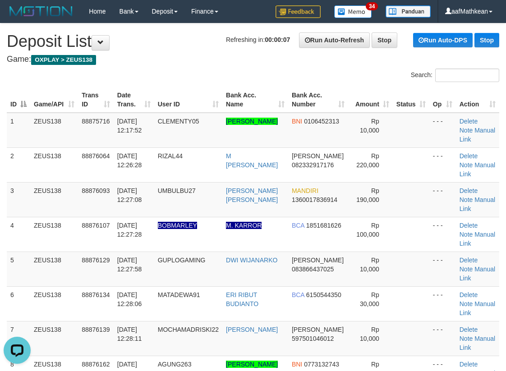
scroll to position [873, 0]
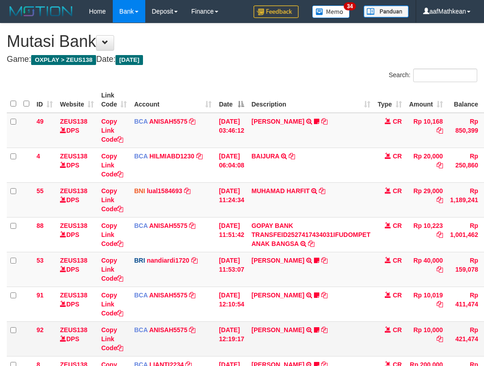
click at [254, 256] on tbody "49 ZEUS138 DPS Copy Link Code BCA ANISAH5575 DPS [PERSON_NAME] mutasi_20251001_…" at bounding box center [276, 269] width 538 height 313
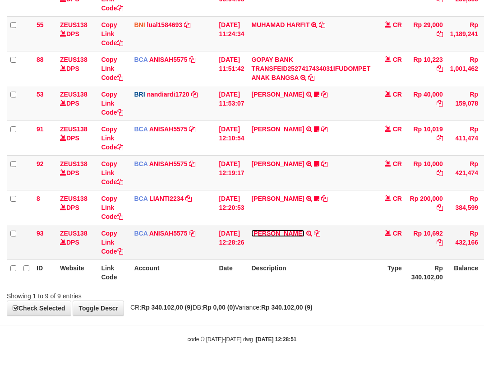
click at [277, 234] on link "[PERSON_NAME]" at bounding box center [277, 232] width 53 height 7
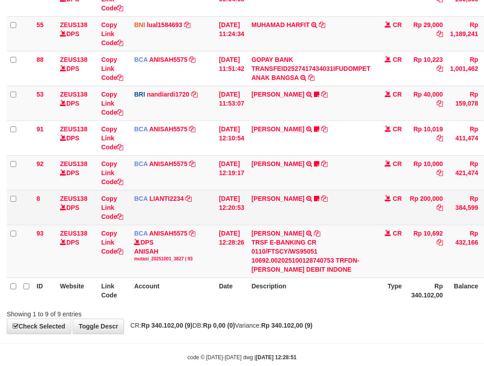
click at [360, 219] on td "SISKA MUTIARA WAHY TRSF E-BANKING CR 10/01 687J1 SISKA MUTIARA WAHY Kecutkabut …" at bounding box center [311, 207] width 126 height 35
click at [363, 223] on td "SISKA MUTIARA WAHY TRSF E-BANKING CR 10/01 687J1 SISKA MUTIARA WAHY Kecutkabut …" at bounding box center [311, 207] width 126 height 35
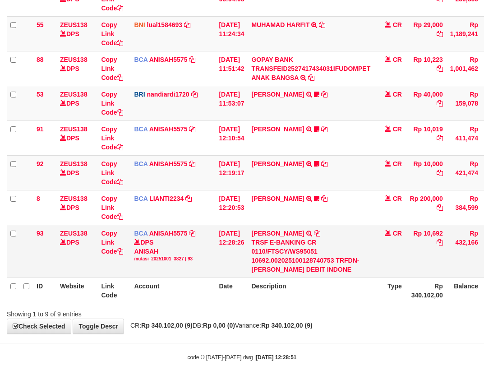
click at [360, 229] on td "TYAS PRATOMO TRSF E-BANKING CR 0110/FTSCY/WS95051 10692.002025100128740753 TRFD…" at bounding box center [311, 251] width 126 height 53
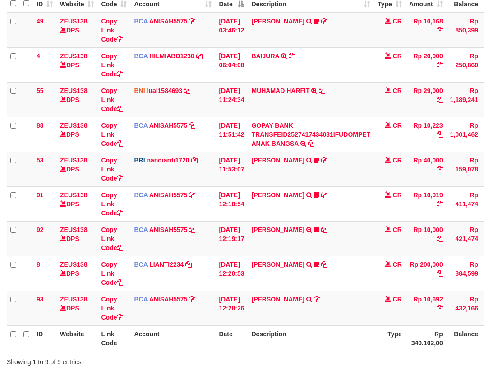
scroll to position [166, 0]
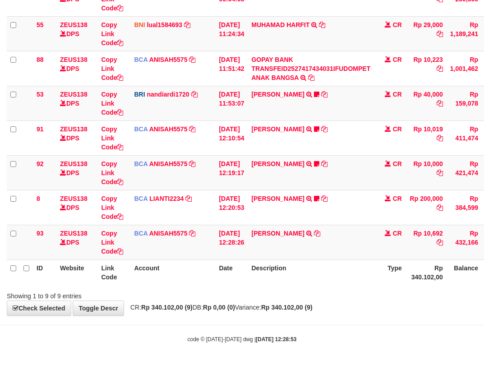
click at [329, 272] on th "Description" at bounding box center [311, 272] width 126 height 26
click at [332, 275] on th "Description" at bounding box center [311, 272] width 126 height 26
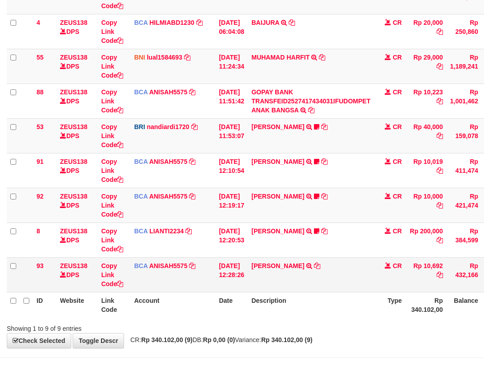
scroll to position [166, 0]
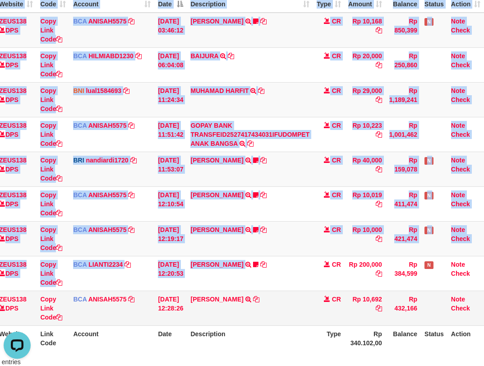
click at [269, 320] on td "TYAS PRATOMO TRSF E-BANKING CR 0110/FTSCY/WS95051 10692.002025100128740753 TRFD…" at bounding box center [250, 307] width 126 height 35
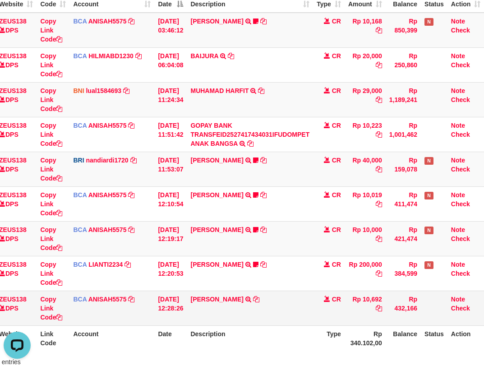
click at [271, 321] on td "TYAS PRATOMO TRSF E-BANKING CR 0110/FTSCY/WS95051 10692.002025100128740753 TRFD…" at bounding box center [250, 307] width 126 height 35
click at [262, 317] on td "TYAS PRATOMO TRSF E-BANKING CR 0110/FTSCY/WS95051 10692.002025100128740753 TRFD…" at bounding box center [250, 307] width 126 height 35
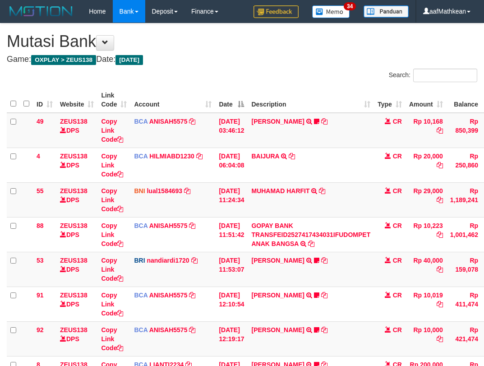
scroll to position [87, 64]
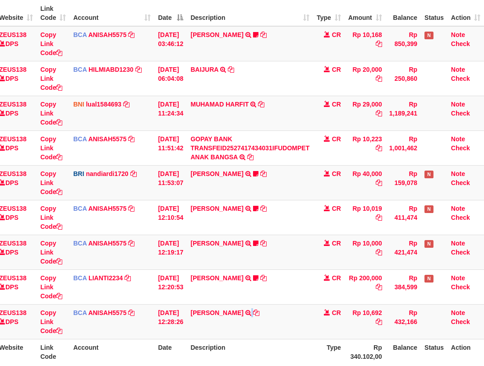
drag, startPoint x: 272, startPoint y: 311, endPoint x: 483, endPoint y: 342, distance: 212.8
click at [331, 321] on tr "93 ZEUS138 DPS Copy Link Code BCA ANISAH5575 DPS [PERSON_NAME] mutasi_20251001_…" at bounding box center [215, 321] width 538 height 35
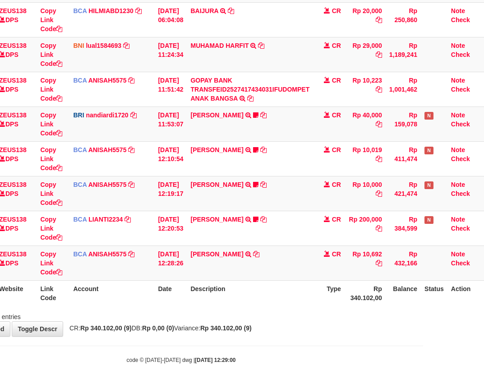
scroll to position [166, 64]
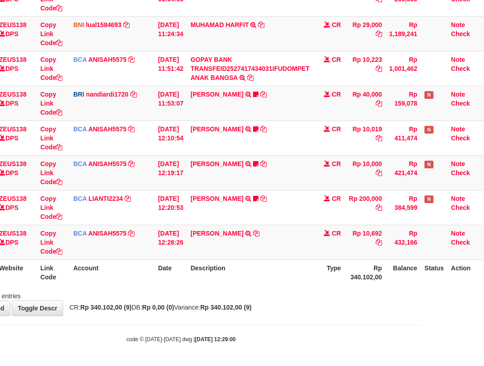
click at [262, 267] on th "Description" at bounding box center [250, 272] width 126 height 26
drag, startPoint x: 312, startPoint y: 274, endPoint x: 489, endPoint y: 250, distance: 178.3
click at [350, 271] on tr "ID Website Link Code Account Date Description Type Rp 340.102,00 Balance Status…" at bounding box center [215, 272] width 538 height 26
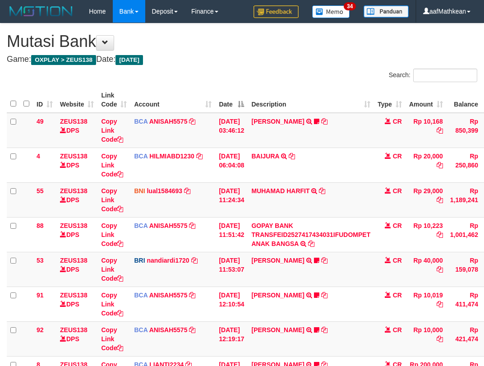
scroll to position [166, 64]
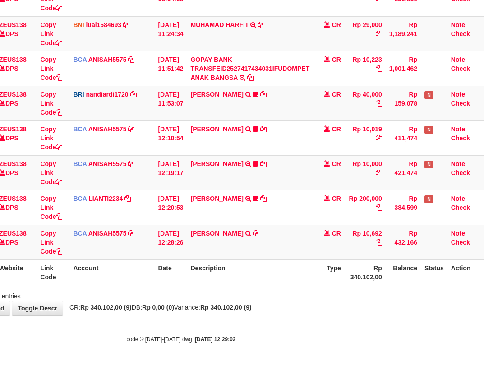
click at [242, 298] on div "Showing 1 to 9 of 9 entries" at bounding box center [181, 294] width 484 height 13
click at [255, 299] on div "Showing 1 to 9 of 9 entries" at bounding box center [181, 294] width 484 height 13
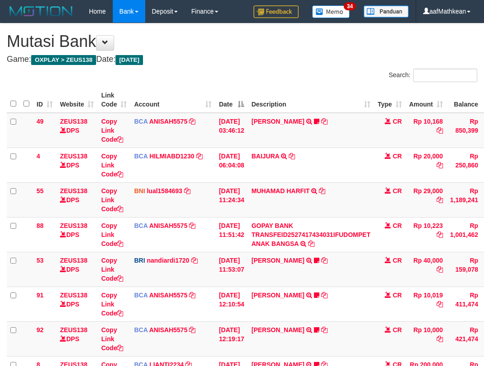
scroll to position [166, 64]
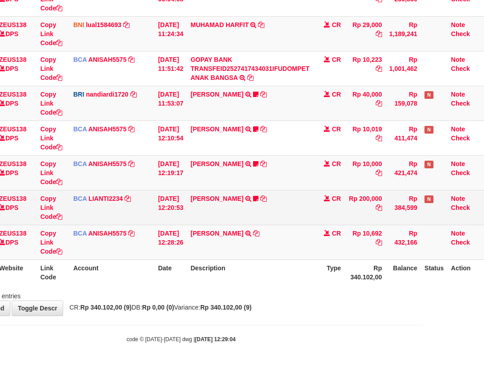
drag, startPoint x: 306, startPoint y: 261, endPoint x: 280, endPoint y: 211, distance: 55.9
click at [300, 250] on table "ID Website Link Code Account Date Description Type Amount Balance Status Action…" at bounding box center [215, 103] width 538 height 364
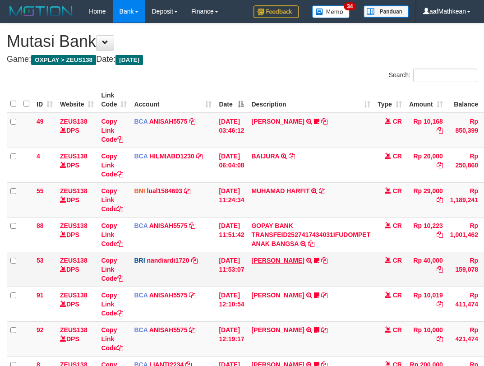
scroll to position [166, 64]
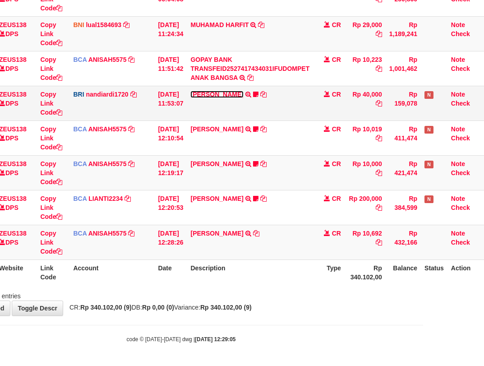
click at [190, 91] on link "BASILIUS CHARL" at bounding box center [216, 94] width 53 height 7
click at [203, 91] on link "BASILIUS CHARL" at bounding box center [216, 94] width 53 height 7
click at [201, 93] on link "[PERSON_NAME]" at bounding box center [216, 94] width 53 height 7
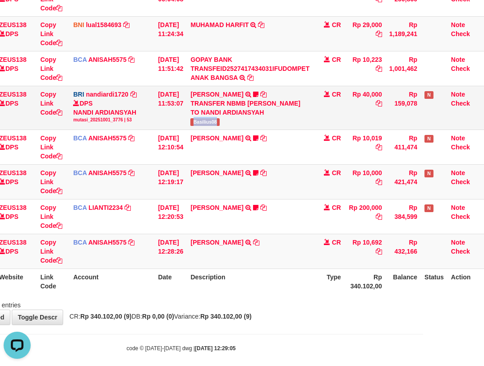
scroll to position [0, 0]
drag, startPoint x: 195, startPoint y: 123, endPoint x: 488, endPoint y: 55, distance: 301.3
click at [235, 124] on td "BASILIUS CHARL TRANSFER NBMB BASILIUS CHARL TO NANDI ARDIANSYAH Basilius08" at bounding box center [250, 108] width 126 height 44
copy span "Basilius08"
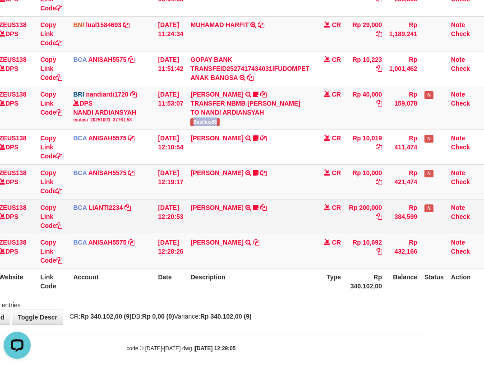
click at [179, 207] on td "[DATE] 12:20:53" at bounding box center [170, 216] width 32 height 35
click at [187, 213] on td "[DATE] 12:20:53" at bounding box center [170, 216] width 32 height 35
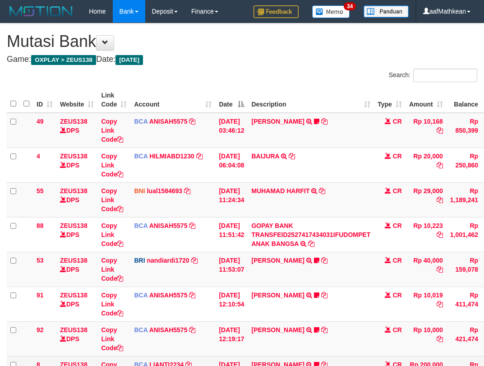
scroll to position [166, 64]
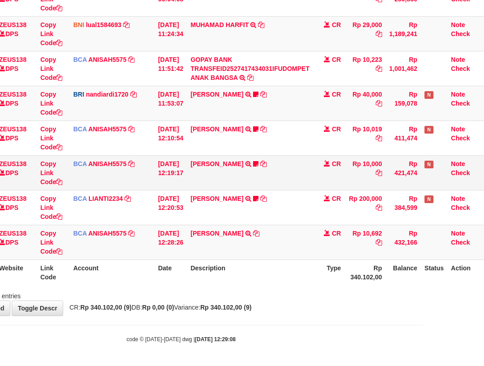
click at [220, 168] on td "TYAS PRATOMO TRSF E-BANKING CR 0110/FTSCY/WS95051 10000.002025100138738753 TRFD…" at bounding box center [250, 172] width 126 height 35
click at [218, 165] on link "TYAS PRATOMO" at bounding box center [216, 163] width 53 height 7
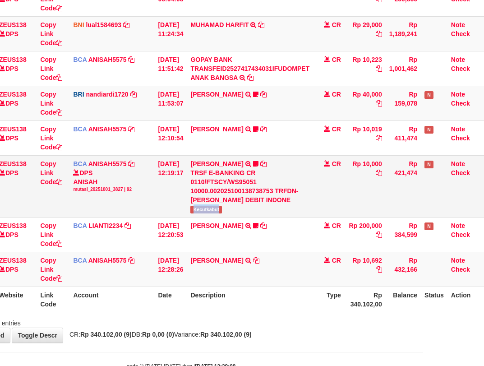
drag, startPoint x: 194, startPoint y: 205, endPoint x: 246, endPoint y: 207, distance: 51.9
click at [242, 211] on td "TYAS PRATOMO TRSF E-BANKING CR 0110/FTSCY/WS95051 10000.002025100138738753 TRFD…" at bounding box center [250, 186] width 126 height 62
copy span "Kecutkabut"
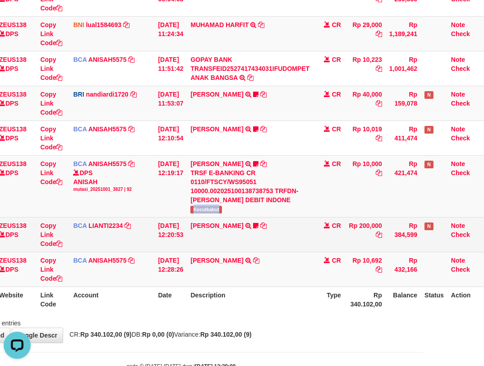
click at [317, 222] on tr "8 ZEUS138 DPS Copy Link Code BCA LIANTI2234 DPS YULIANTI mutasi_20251001_4646 |…" at bounding box center [215, 234] width 538 height 35
click at [320, 225] on td "CR" at bounding box center [329, 234] width 32 height 35
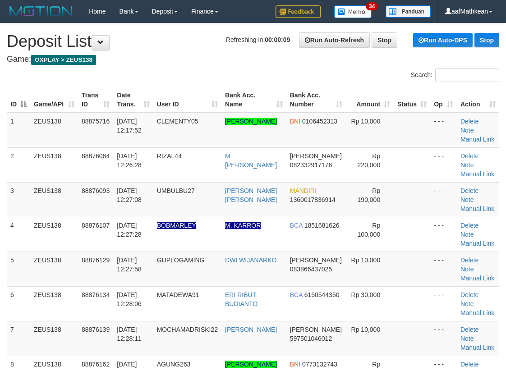
click at [169, 82] on div "Search: ID Game/API Trans ID Date Trans. User ID Bank Acc. Name Bank Acc. Numbe…" at bounding box center [253, 285] width 492 height 432
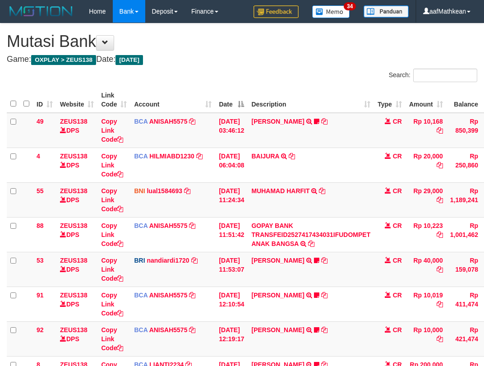
scroll to position [166, 64]
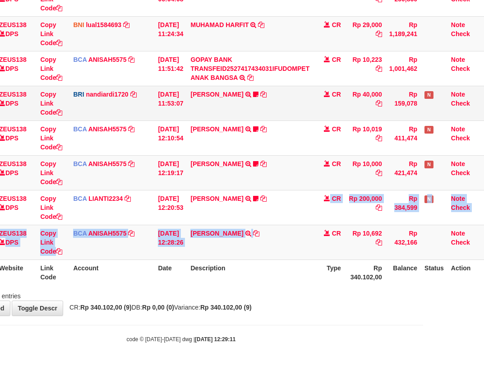
drag, startPoint x: 0, startPoint y: 0, endPoint x: 219, endPoint y: 88, distance: 235.7
click at [300, 186] on tbody "49 ZEUS138 DPS Copy Link Code BCA ANISAH5575 DPS ANISAH mutasi_20251001_3827 | …" at bounding box center [215, 103] width 538 height 313
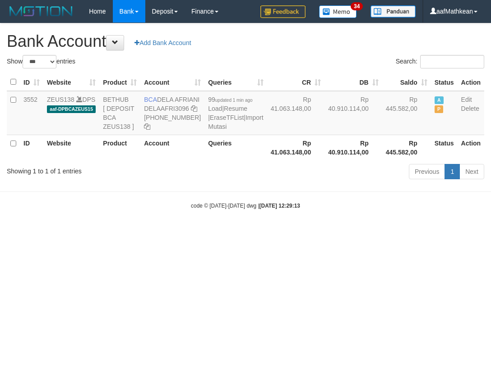
select select "***"
click at [271, 209] on strong "2025/10/01 12:29:13" at bounding box center [279, 206] width 41 height 6
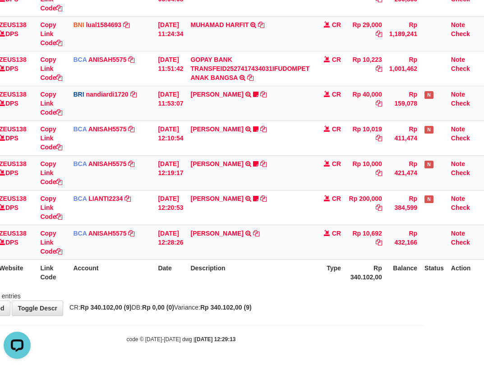
scroll to position [166, 64]
click at [298, 263] on th "Description" at bounding box center [250, 272] width 126 height 26
drag, startPoint x: 281, startPoint y: 266, endPoint x: 262, endPoint y: 275, distance: 21.0
click at [266, 277] on th "Description" at bounding box center [250, 272] width 126 height 26
drag, startPoint x: 262, startPoint y: 275, endPoint x: 271, endPoint y: 266, distance: 12.8
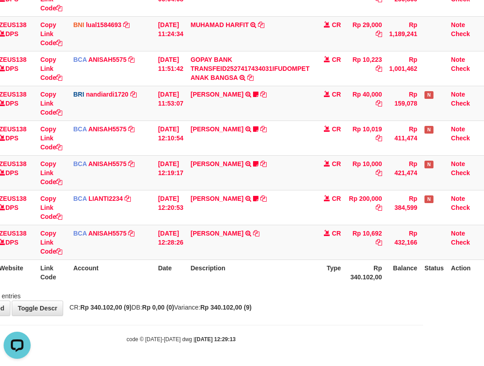
click at [262, 275] on th "Description" at bounding box center [250, 272] width 126 height 26
click at [268, 270] on th "Description" at bounding box center [250, 272] width 126 height 26
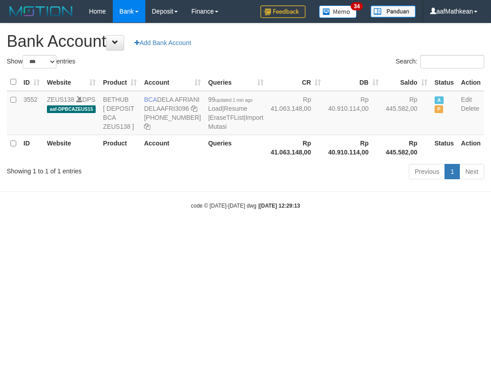
select select "***"
click at [266, 202] on body "Toggle navigation Home Bank Account List Load By Website Group [OXPLAY] ZEUS138…" at bounding box center [245, 116] width 491 height 233
select select "***"
click at [251, 161] on table "ID Website Product Account Queries CR DB Saldo Status Action 3552 ZEUS138 DPS a…" at bounding box center [245, 116] width 477 height 87
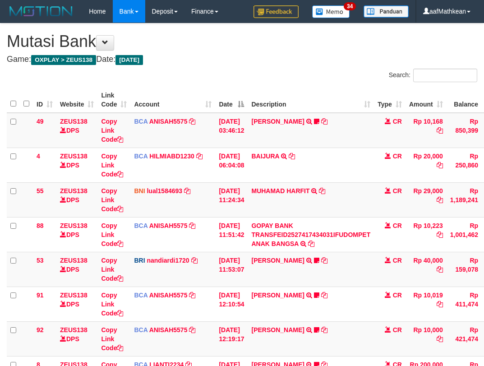
scroll to position [166, 64]
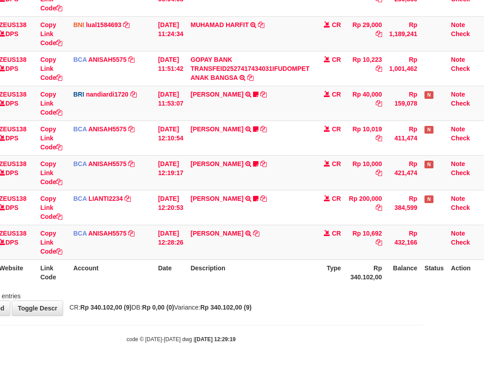
click at [282, 262] on th "Description" at bounding box center [250, 272] width 126 height 26
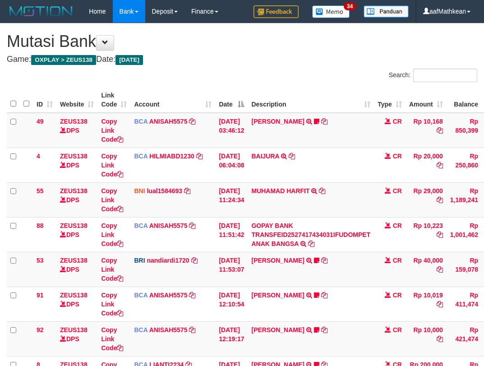
scroll to position [166, 64]
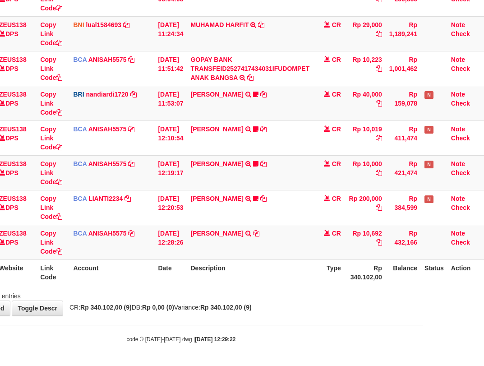
click at [329, 261] on th "Type" at bounding box center [329, 272] width 32 height 26
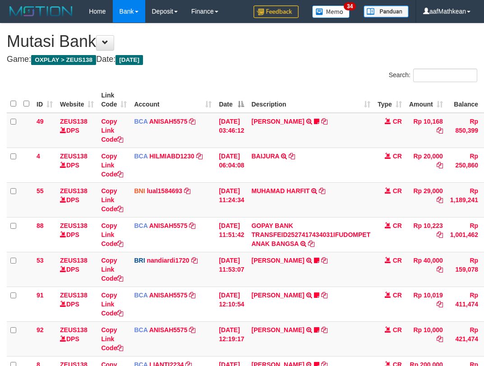
scroll to position [166, 64]
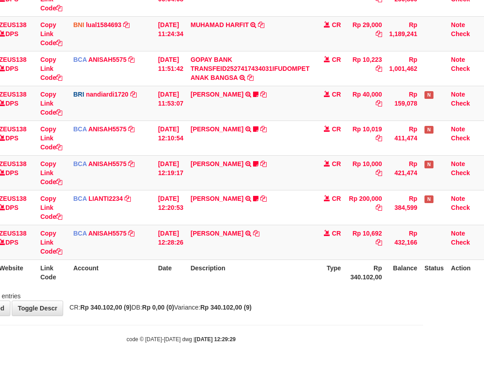
click at [305, 266] on th "Description" at bounding box center [250, 272] width 126 height 26
drag, startPoint x: 0, startPoint y: 0, endPoint x: 306, endPoint y: 267, distance: 406.2
click at [306, 267] on th "Description" at bounding box center [250, 272] width 126 height 26
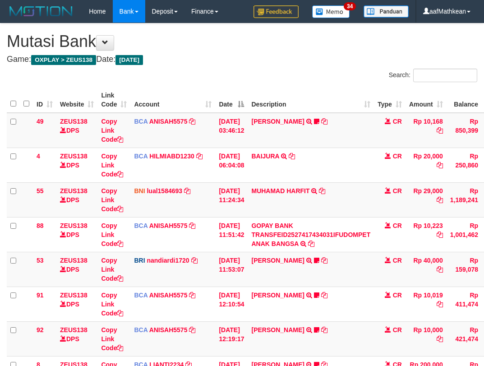
scroll to position [166, 64]
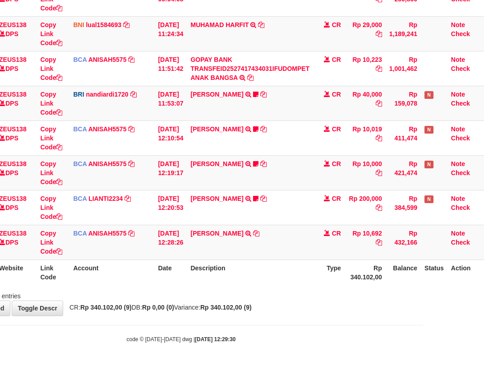
click at [306, 267] on th "Description" at bounding box center [250, 272] width 126 height 26
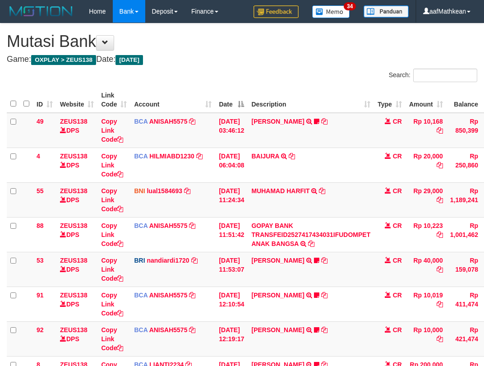
scroll to position [166, 64]
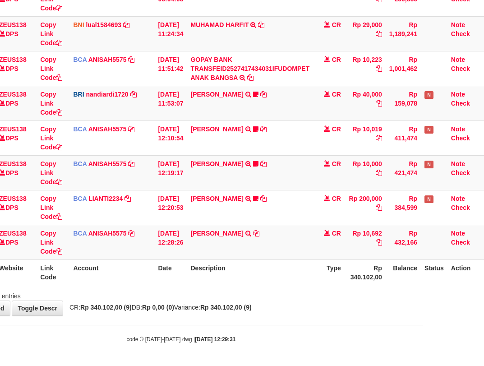
click at [307, 269] on th "Description" at bounding box center [250, 272] width 126 height 26
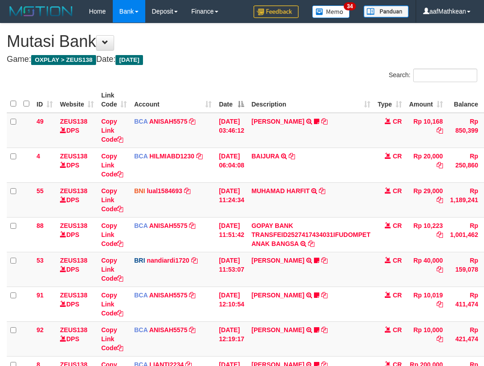
scroll to position [166, 64]
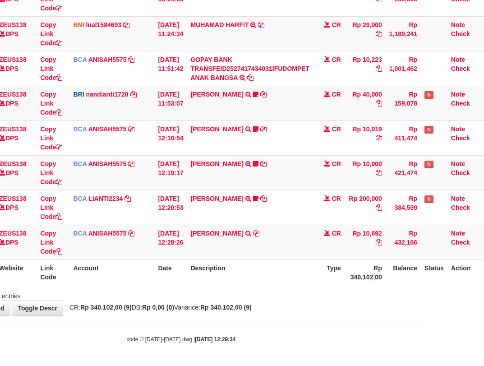
drag, startPoint x: 306, startPoint y: 268, endPoint x: 303, endPoint y: 276, distance: 8.7
click at [307, 272] on th "Description" at bounding box center [250, 272] width 126 height 26
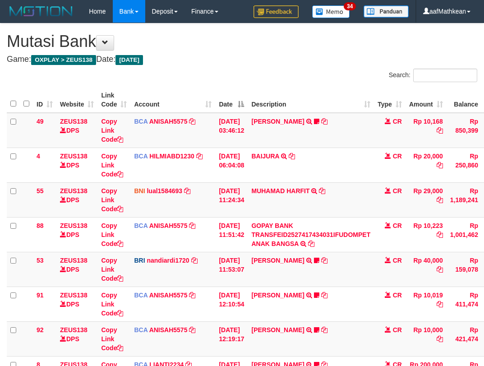
scroll to position [166, 64]
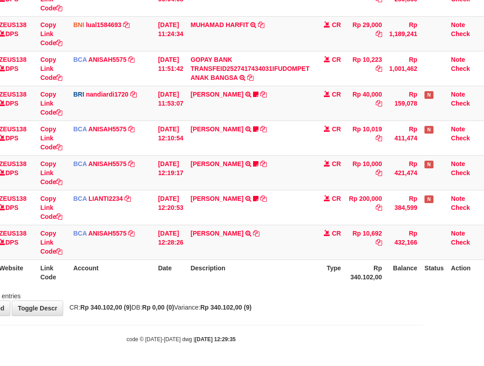
click at [282, 321] on body "Toggle navigation Home Bank Account List Load By Website Group [OXPLAY] ZEUS138…" at bounding box center [181, 100] width 484 height 532
click at [280, 322] on body "Toggle navigation Home Bank Account List Load By Website Group [OXPLAY] ZEUS138…" at bounding box center [181, 100] width 484 height 532
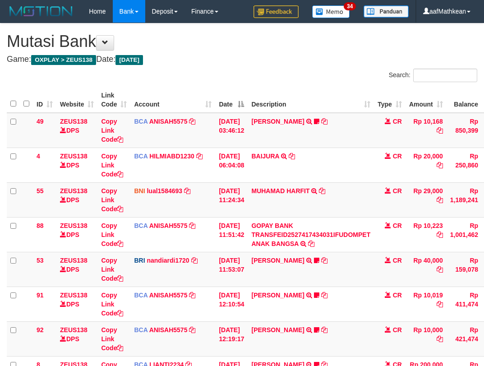
click at [266, 318] on body "Toggle navigation Home Bank Account List Load By Website Group [OXPLAY] ZEUS138…" at bounding box center [242, 266] width 484 height 532
click at [265, 317] on body "Toggle navigation Home Bank Account List Load By Website Group [OXPLAY] ZEUS138…" at bounding box center [242, 266] width 484 height 532
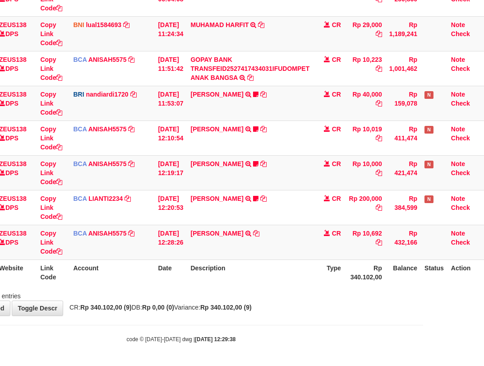
click at [264, 316] on body "Toggle navigation Home Bank Account List Load By Website Group [OXPLAY] ZEUS138…" at bounding box center [181, 100] width 484 height 532
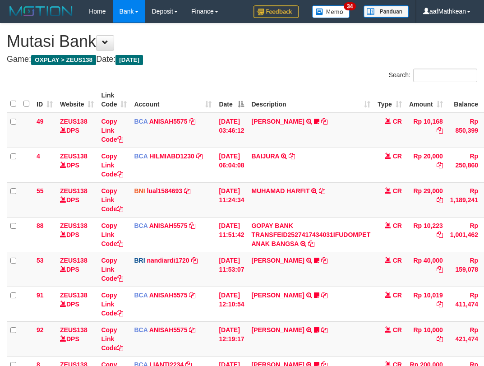
scroll to position [166, 64]
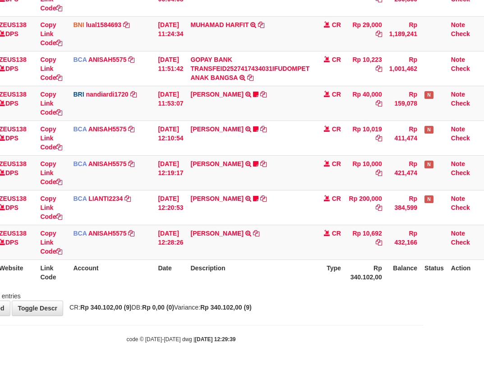
click at [262, 317] on body "Toggle navigation Home Bank Account List Load By Website Group [OXPLAY] ZEUS138…" at bounding box center [181, 100] width 484 height 532
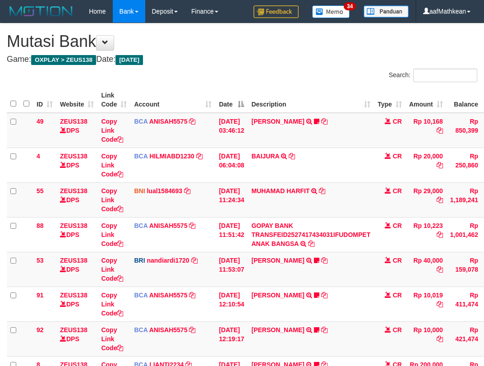
scroll to position [166, 64]
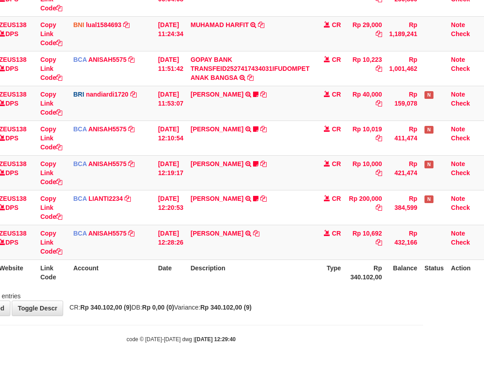
click at [262, 318] on body "Toggle navigation Home Bank Account List Load By Website Group [OXPLAY] ZEUS138…" at bounding box center [181, 100] width 484 height 532
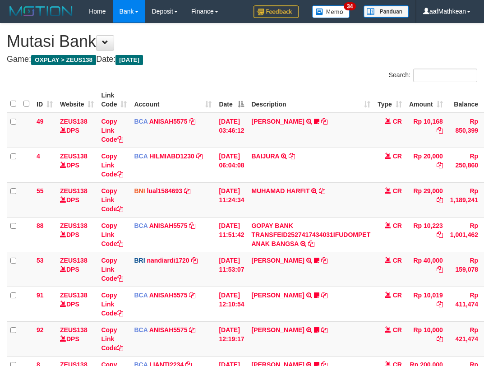
click at [261, 321] on body "Toggle navigation Home Bank Account List Load By Website Group [OXPLAY] ZEUS138…" at bounding box center [242, 266] width 484 height 532
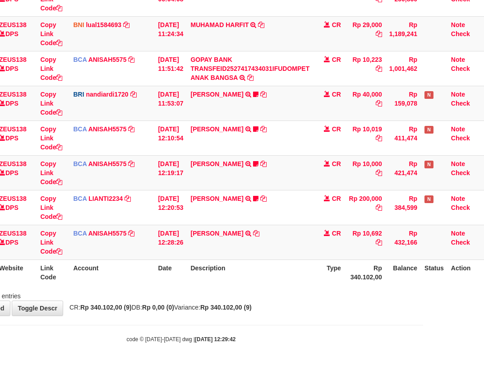
click at [261, 320] on body "Toggle navigation Home Bank Account List Load By Website Group [OXPLAY] ZEUS138…" at bounding box center [181, 100] width 484 height 532
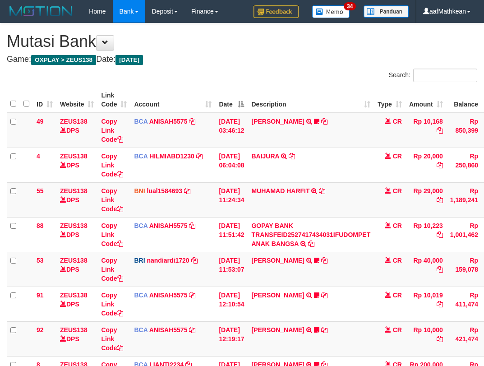
scroll to position [166, 64]
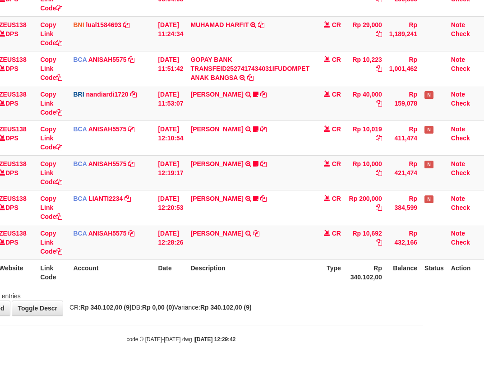
click at [261, 320] on body "Toggle navigation Home Bank Account List Load By Website Group [OXPLAY] ZEUS138…" at bounding box center [181, 100] width 484 height 532
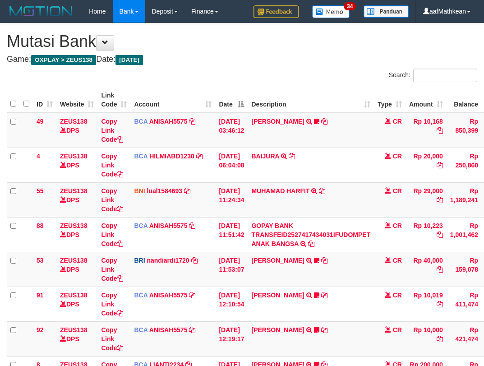
click at [261, 319] on body "Toggle navigation Home Bank Account List Load By Website Group [OXPLAY] ZEUS138…" at bounding box center [242, 266] width 484 height 532
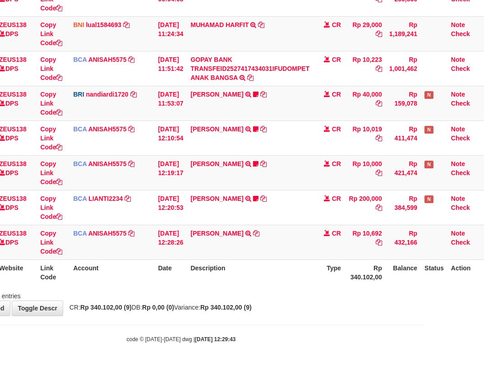
scroll to position [166, 64]
click at [261, 319] on body "Toggle navigation Home Bank Account List Load By Website Group [OXPLAY] ZEUS138…" at bounding box center [181, 100] width 484 height 532
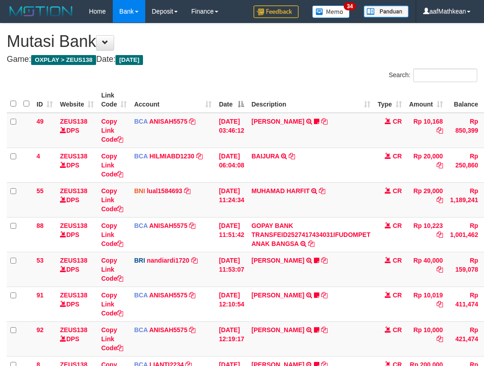
scroll to position [166, 64]
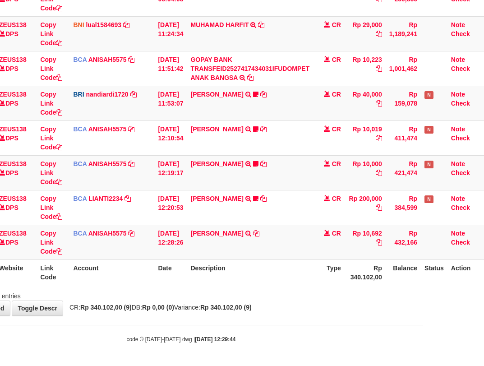
click at [260, 319] on body "Toggle navigation Home Bank Account List Load By Website Group [OXPLAY] ZEUS138…" at bounding box center [181, 100] width 484 height 532
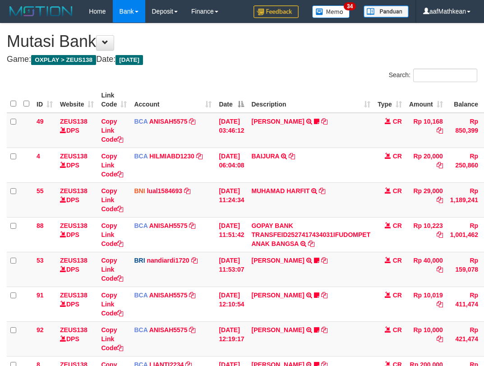
click at [246, 320] on body "Toggle navigation Home Bank Account List Load By Website Group [OXPLAY] ZEUS138…" at bounding box center [242, 266] width 484 height 532
click at [267, 311] on div "**********" at bounding box center [242, 252] width 484 height 458
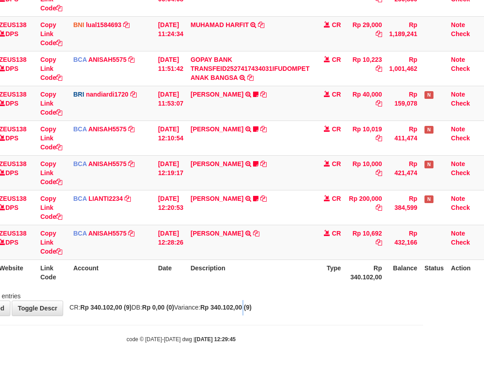
drag, startPoint x: 0, startPoint y: 0, endPoint x: 264, endPoint y: 302, distance: 401.0
click at [265, 301] on div "**********" at bounding box center [181, 87] width 484 height 458
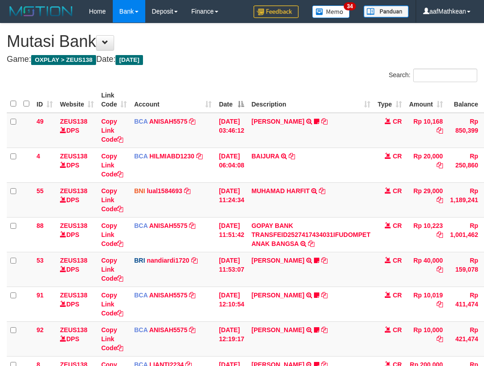
scroll to position [166, 64]
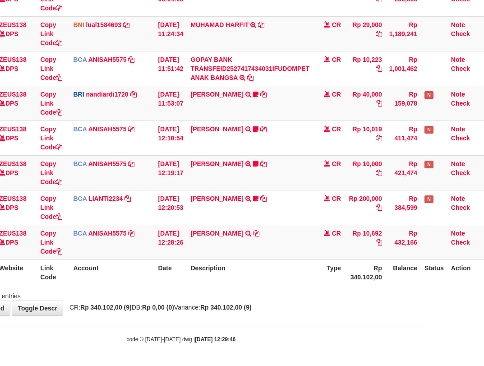
click at [266, 297] on div "Showing 1 to 9 of 9 entries" at bounding box center [181, 294] width 484 height 13
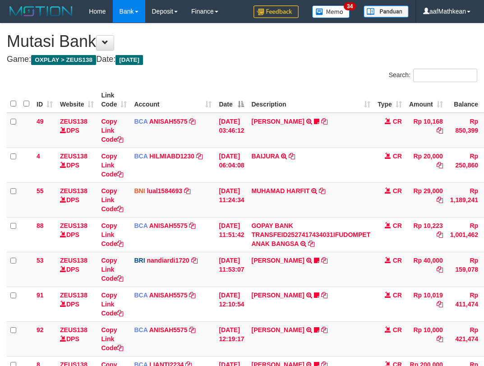
scroll to position [166, 64]
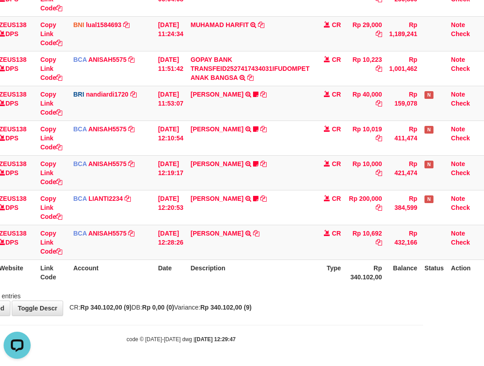
drag, startPoint x: 250, startPoint y: 252, endPoint x: 247, endPoint y: 266, distance: 14.0
click at [248, 261] on table "ID Website Link Code Account Date Description Type Amount Balance Status Action…" at bounding box center [215, 103] width 538 height 364
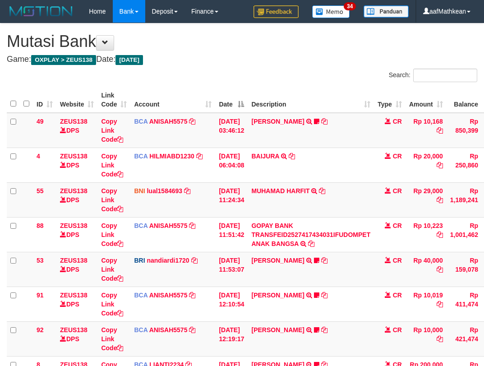
scroll to position [166, 64]
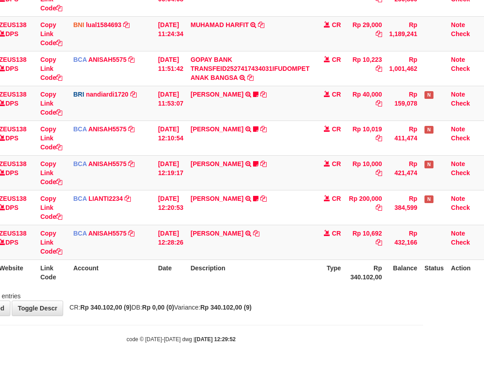
drag, startPoint x: 0, startPoint y: 0, endPoint x: 269, endPoint y: 266, distance: 378.1
click at [269, 266] on th "Description" at bounding box center [250, 272] width 126 height 26
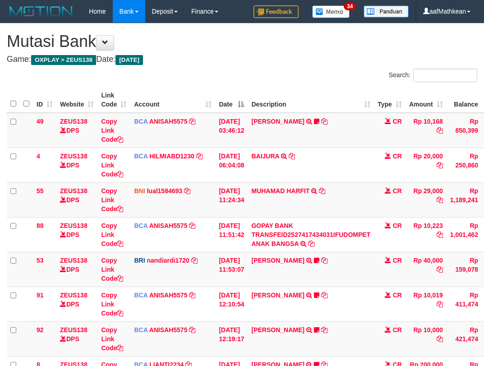
scroll to position [166, 64]
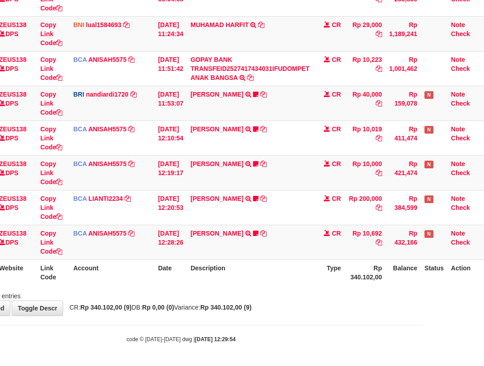
click at [270, 261] on th "Description" at bounding box center [250, 272] width 126 height 26
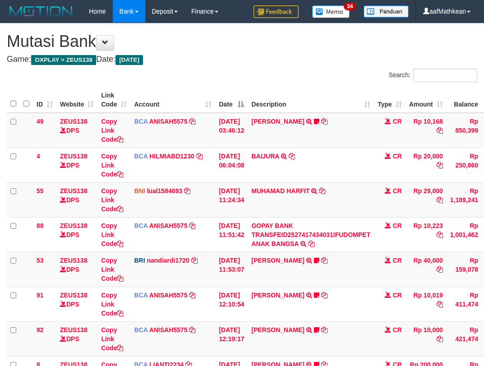
scroll to position [166, 64]
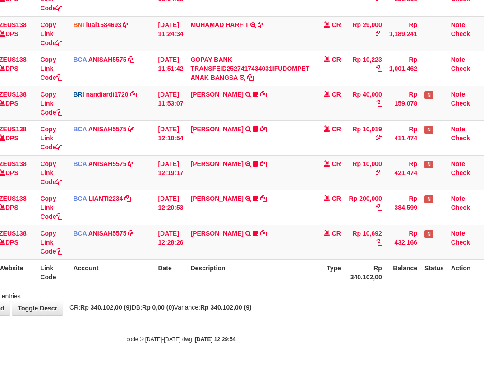
click at [270, 261] on th "Description" at bounding box center [250, 272] width 126 height 26
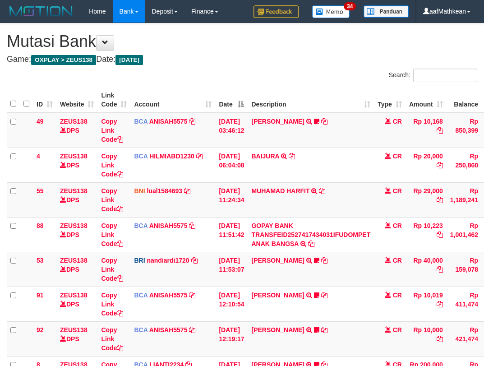
scroll to position [166, 64]
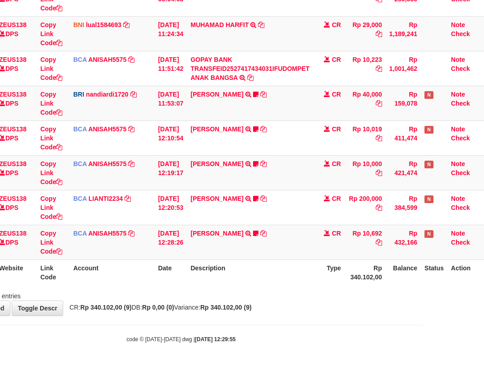
drag, startPoint x: 0, startPoint y: 0, endPoint x: 271, endPoint y: 261, distance: 376.3
click at [271, 261] on th "Description" at bounding box center [250, 272] width 126 height 26
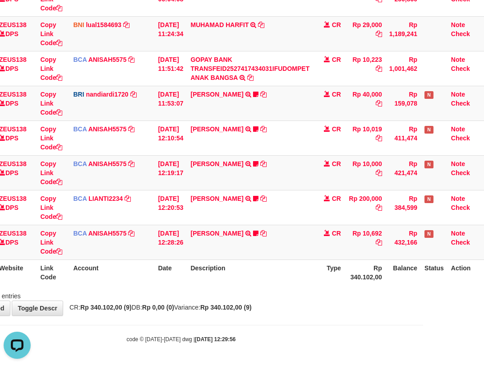
drag, startPoint x: 246, startPoint y: 317, endPoint x: 228, endPoint y: 314, distance: 18.8
click at [246, 317] on body "Toggle navigation Home Bank Account List Load By Website Group [OXPLAY] ZEUS138…" at bounding box center [181, 100] width 484 height 532
click at [264, 275] on th "Description" at bounding box center [250, 272] width 126 height 26
drag, startPoint x: 271, startPoint y: 271, endPoint x: 320, endPoint y: 262, distance: 49.5
click at [294, 266] on th "Description" at bounding box center [250, 272] width 126 height 26
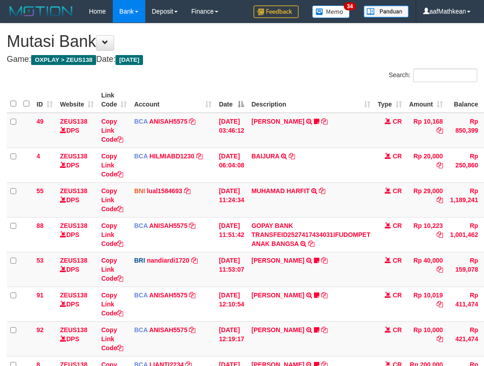
scroll to position [166, 64]
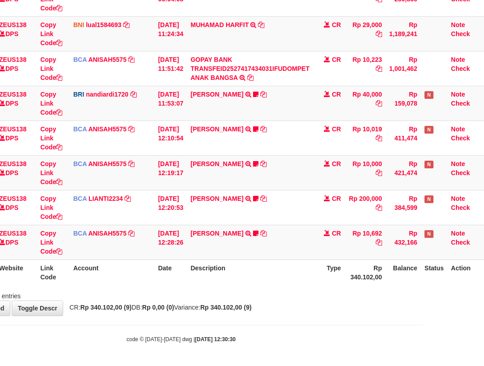
click at [304, 262] on th "Description" at bounding box center [250, 272] width 126 height 26
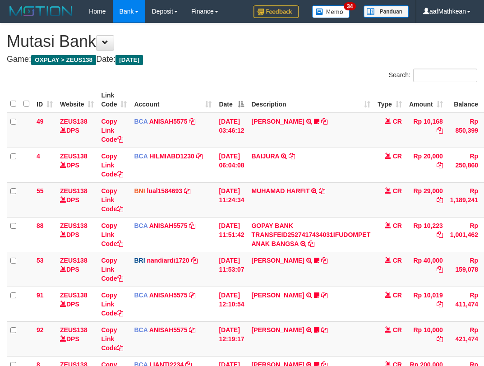
scroll to position [166, 64]
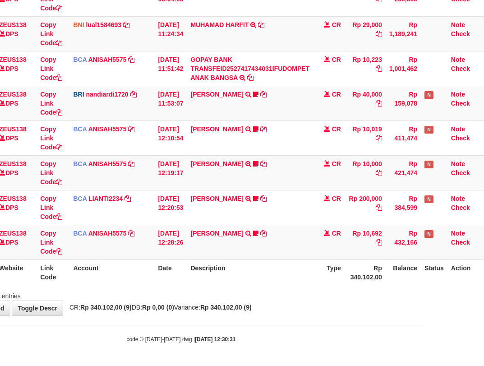
click at [301, 262] on th "Description" at bounding box center [250, 272] width 126 height 26
